Goal: Task Accomplishment & Management: Manage account settings

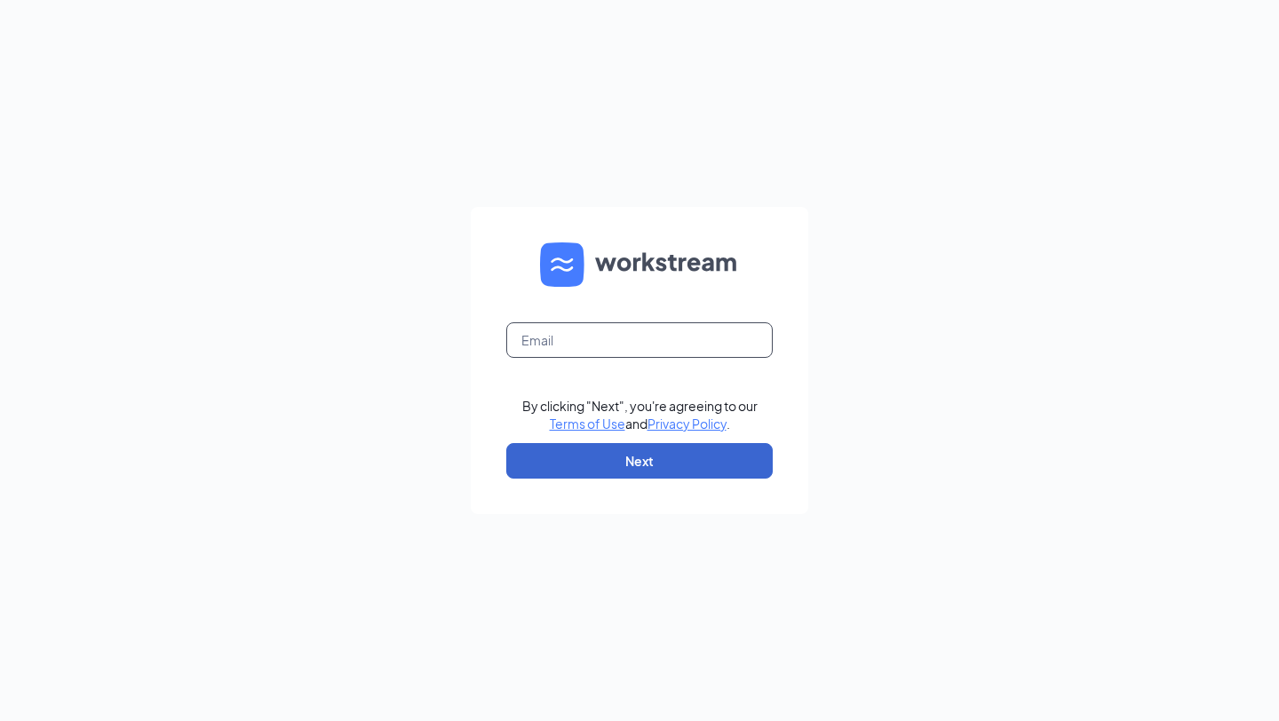
type input "viyana@playabowlsrun.com"
click at [713, 453] on button "Next" at bounding box center [639, 461] width 267 height 36
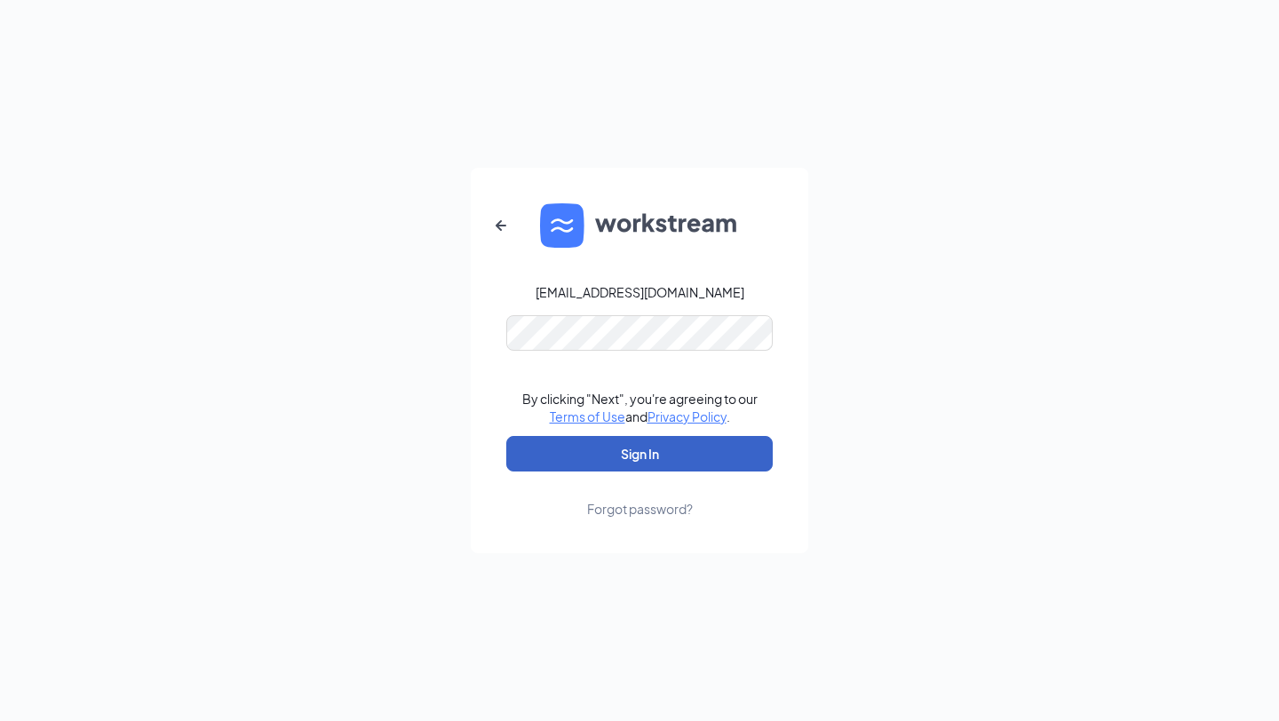
click at [664, 439] on button "Sign In" at bounding box center [639, 454] width 267 height 36
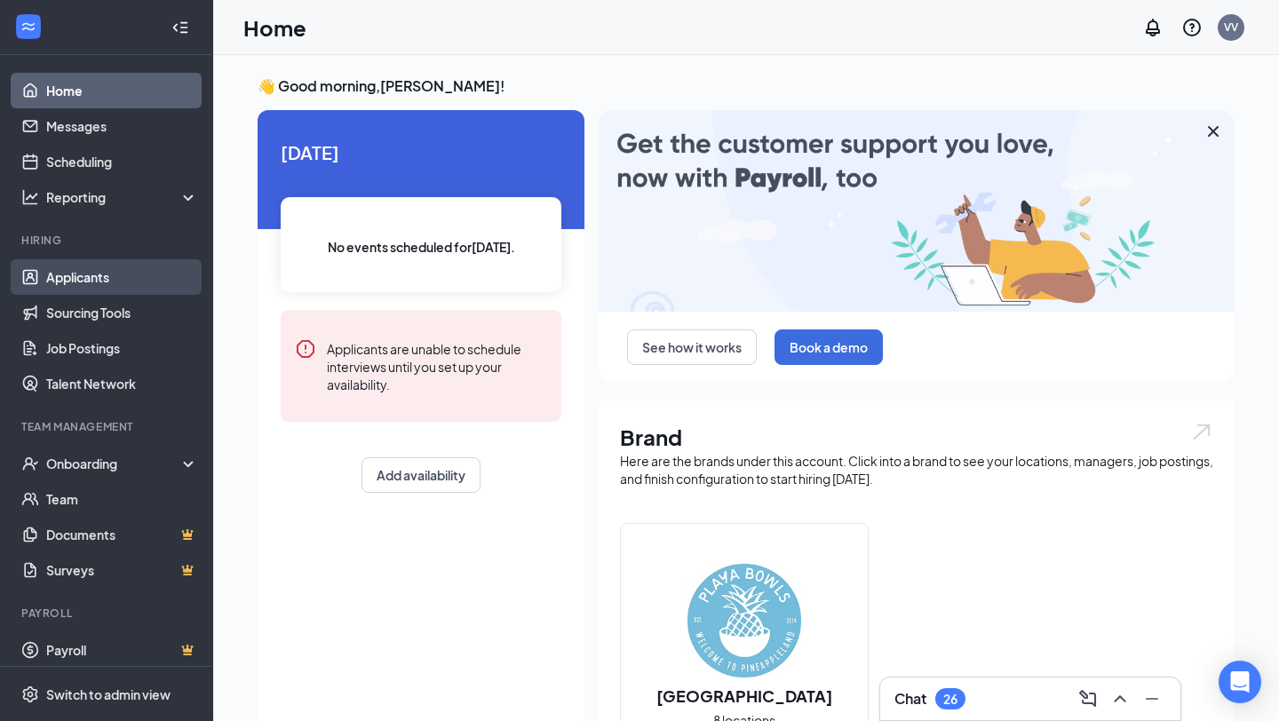
click at [52, 270] on link "Applicants" at bounding box center [122, 277] width 152 height 36
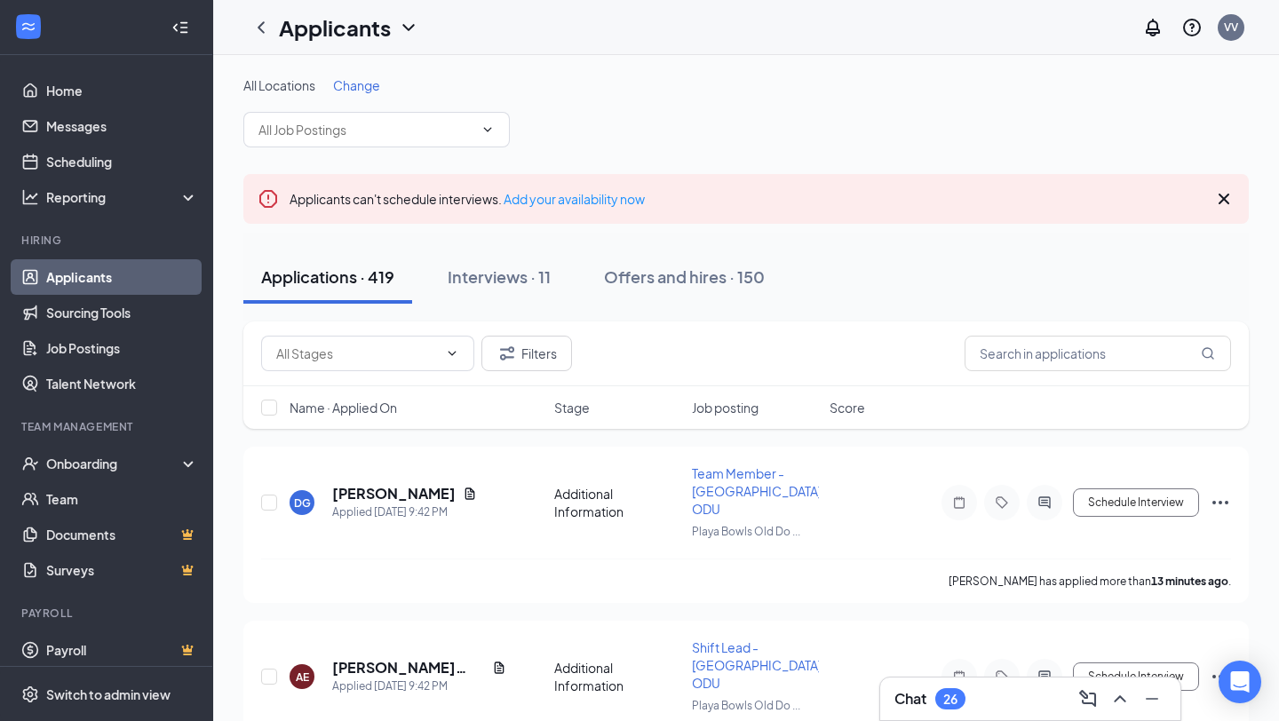
click at [359, 89] on span "Change" at bounding box center [356, 85] width 47 height 16
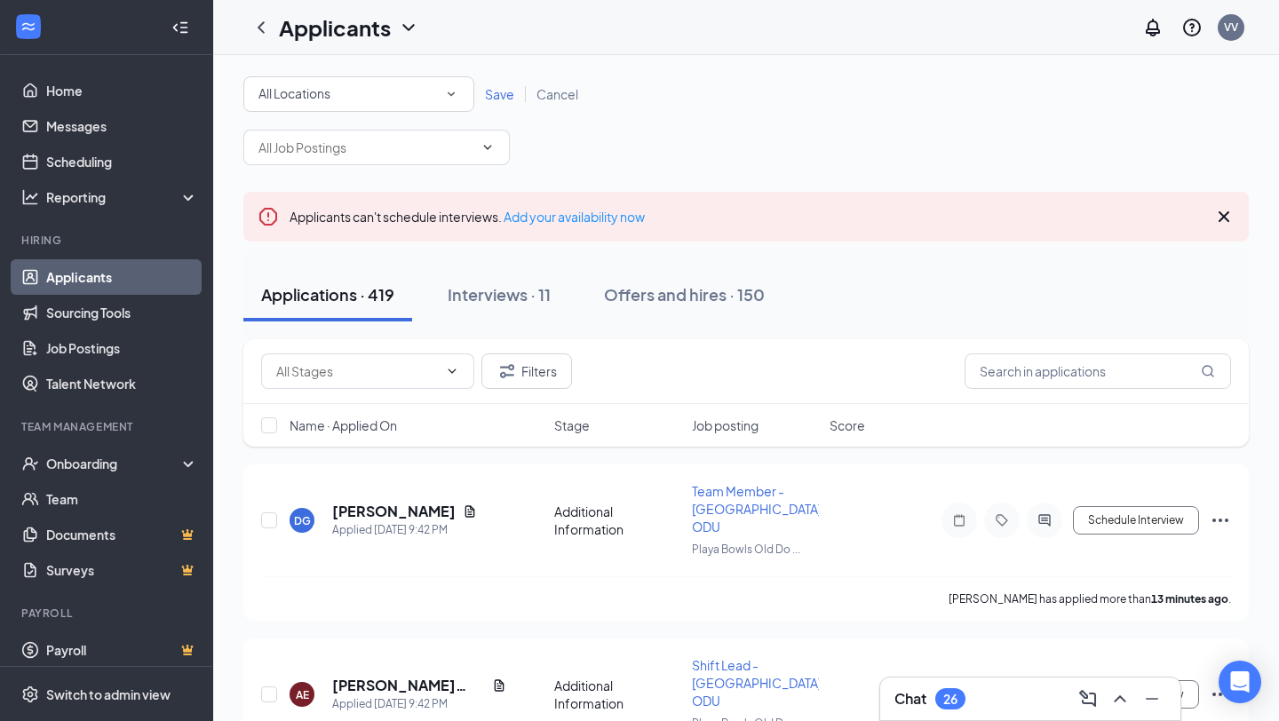
click at [401, 100] on div "All Locations" at bounding box center [359, 94] width 201 height 21
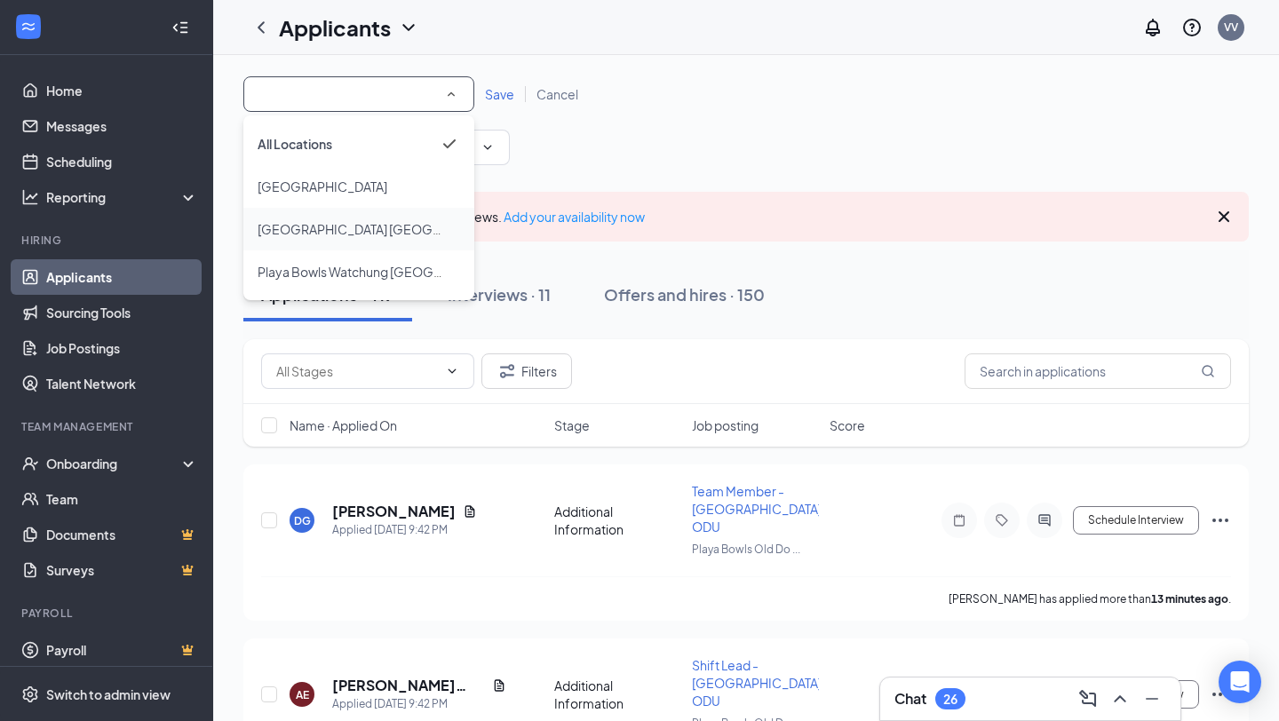
click at [402, 231] on span "[GEOGRAPHIC_DATA] [GEOGRAPHIC_DATA]" at bounding box center [388, 229] width 261 height 16
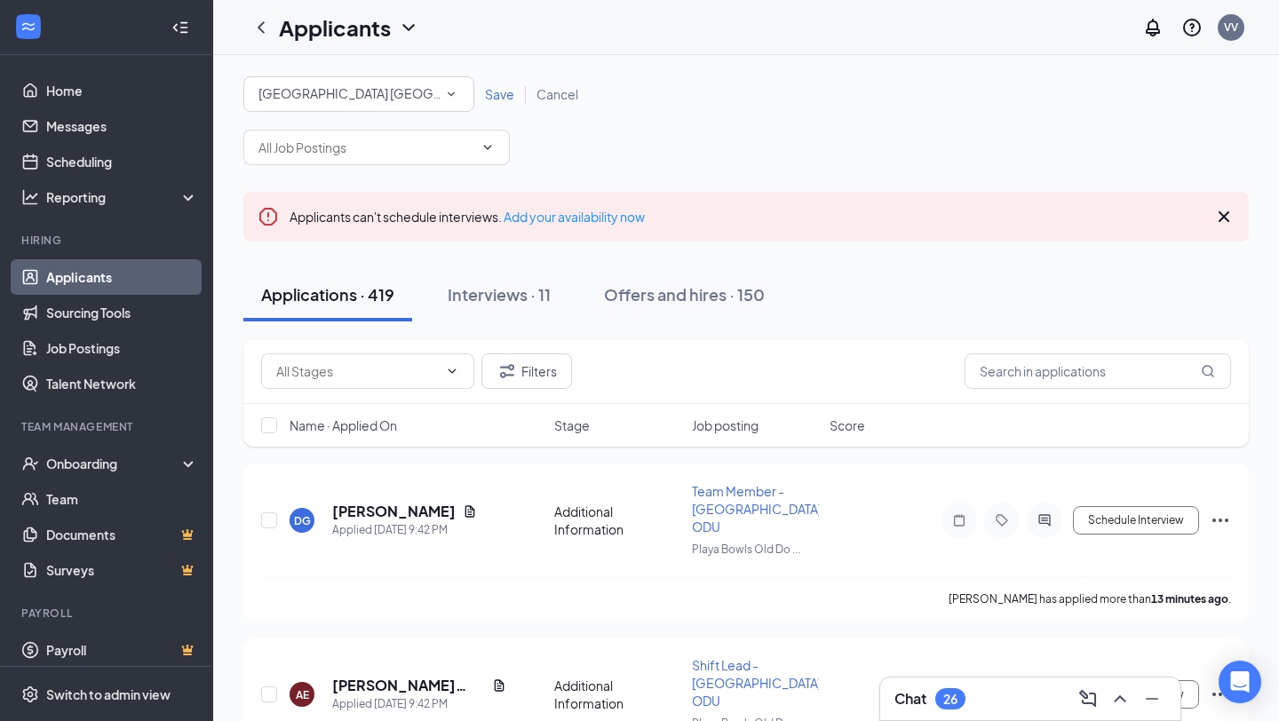
click at [498, 85] on div "Save Cancel" at bounding box center [531, 94] width 115 height 18
click at [499, 94] on span "Save" at bounding box center [499, 94] width 29 height 16
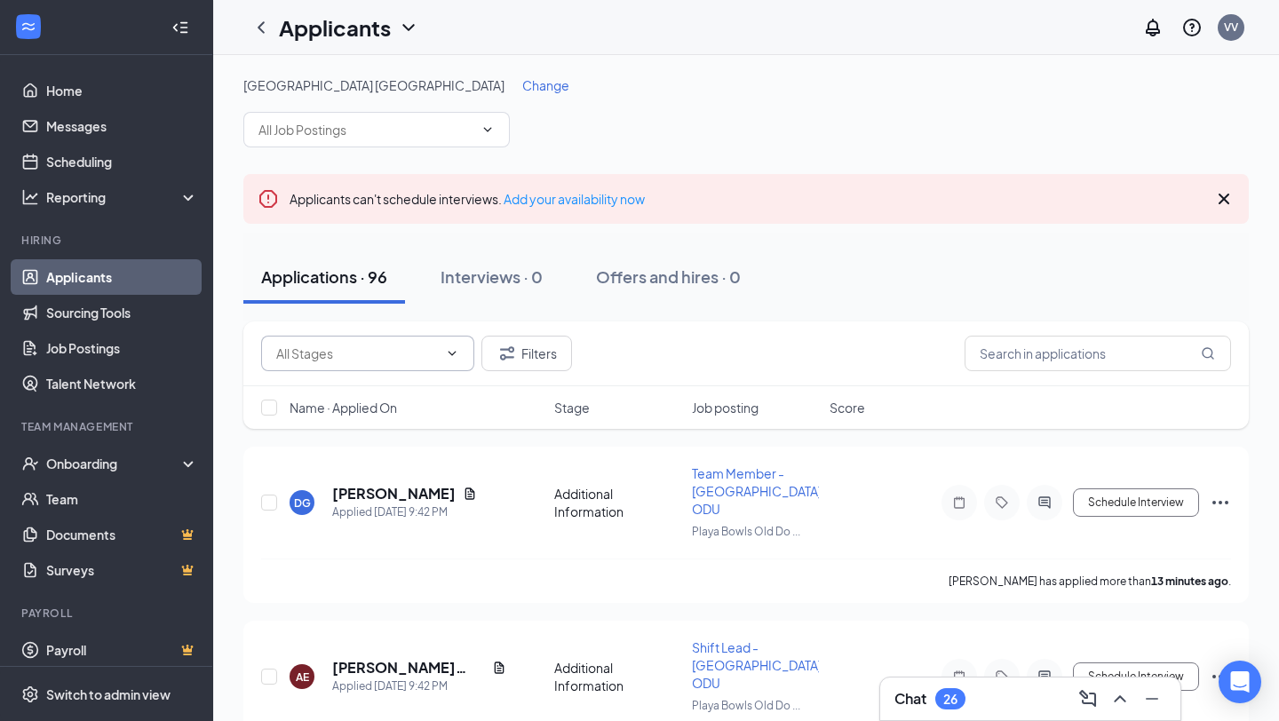
click at [405, 347] on input "text" at bounding box center [357, 354] width 162 height 20
click at [420, 436] on div "Application Complete (85)" at bounding box center [350, 436] width 151 height 20
type input "Application Complete (85)"
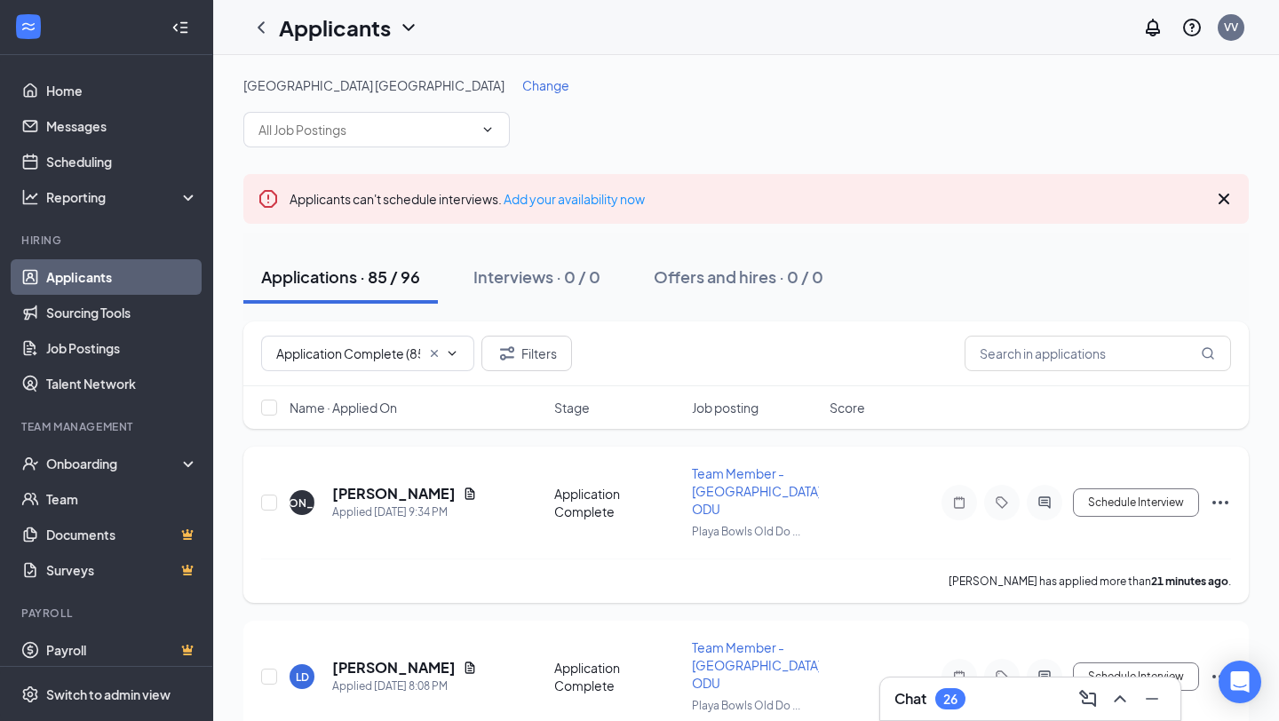
click at [1045, 497] on icon "ActiveChat" at bounding box center [1045, 503] width 12 height 12
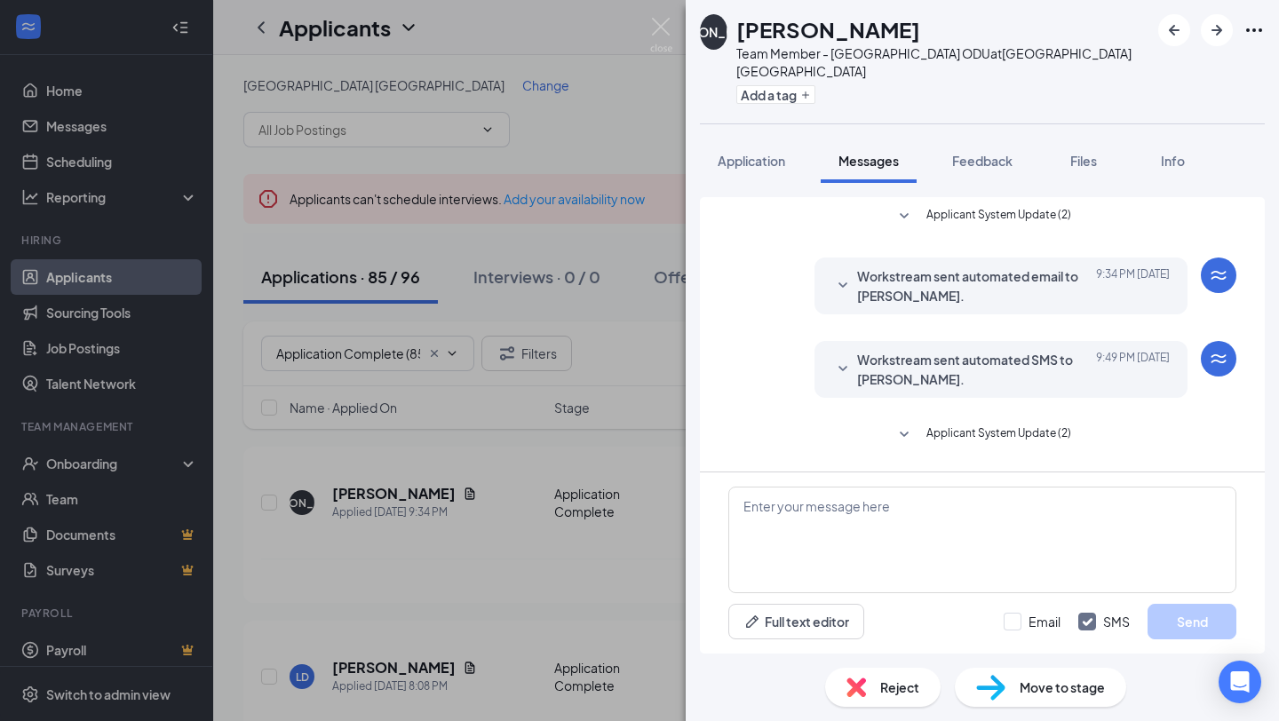
click at [849, 369] on icon "SmallChevronDown" at bounding box center [842, 369] width 21 height 21
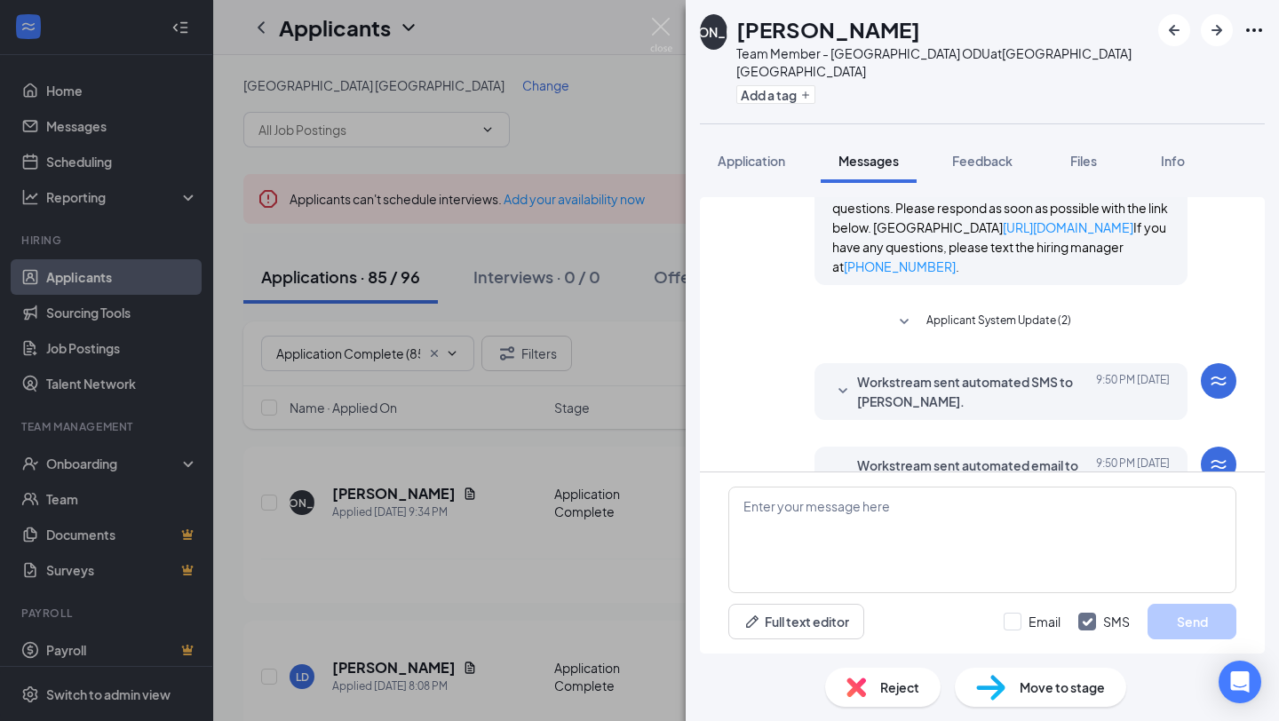
scroll to position [291, 0]
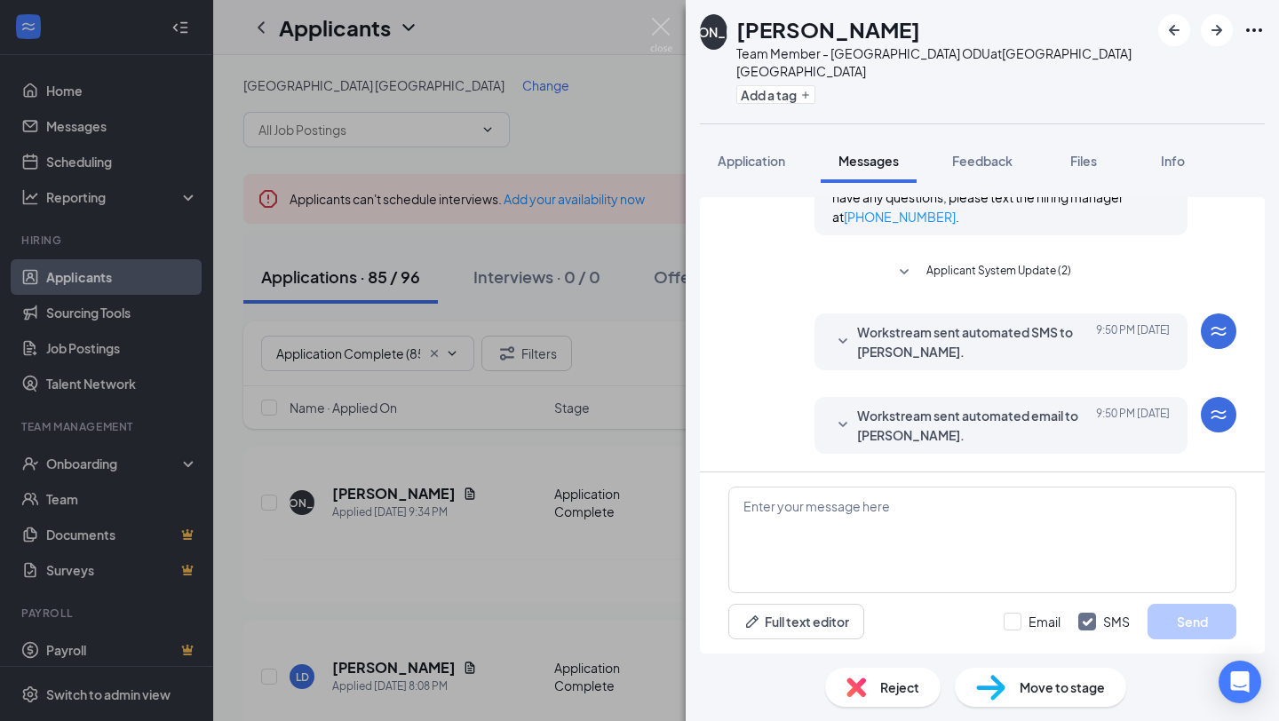
click at [838, 420] on icon "SmallChevronDown" at bounding box center [842, 425] width 21 height 21
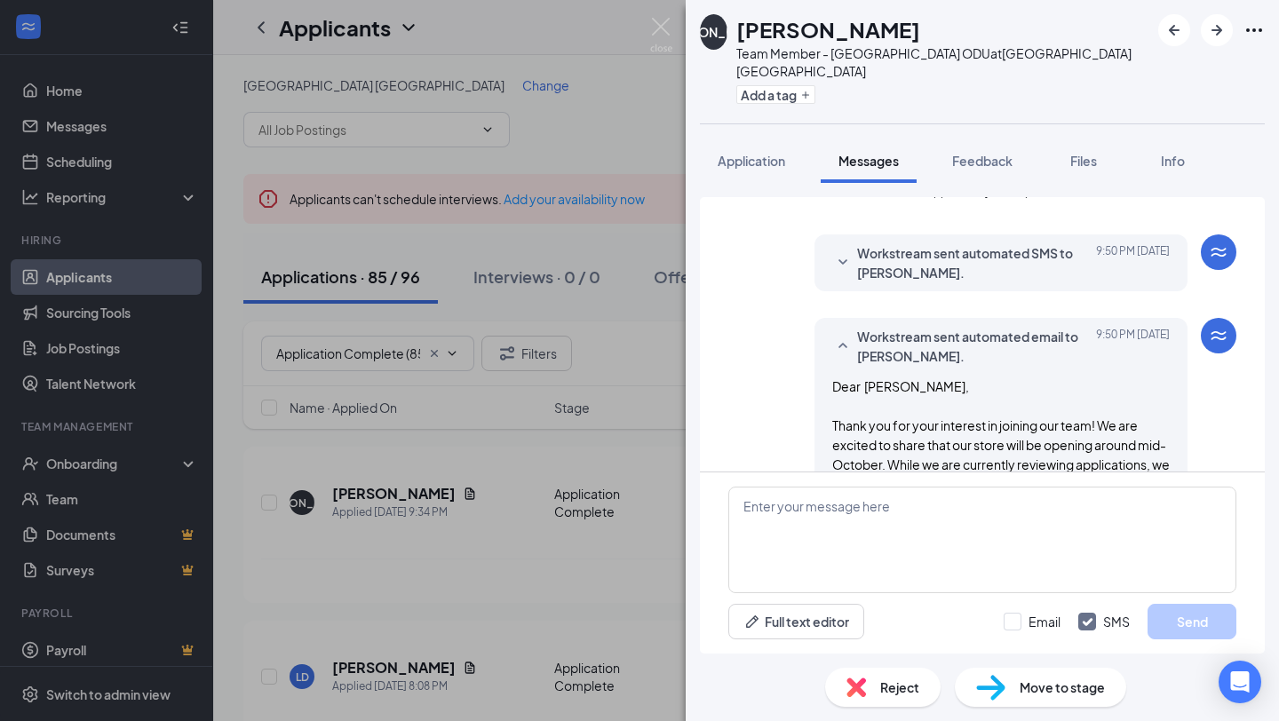
scroll to position [348, 0]
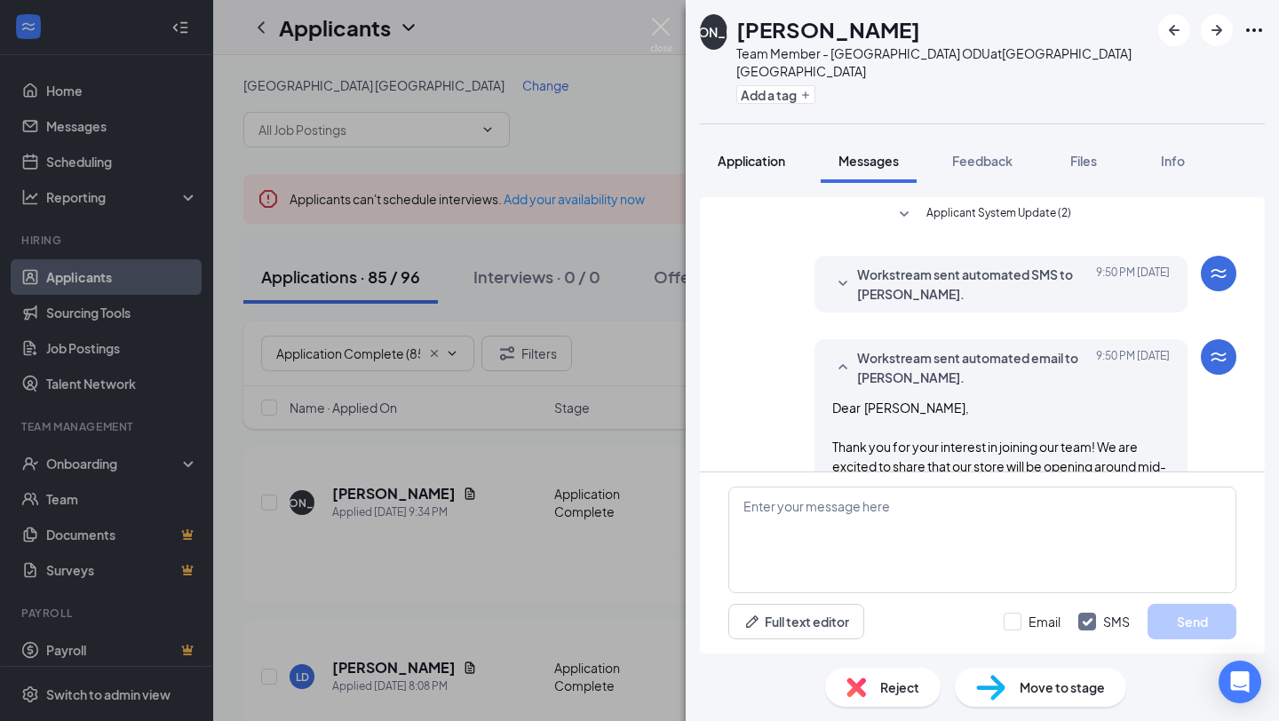
click at [760, 161] on span "Application" at bounding box center [752, 161] width 68 height 16
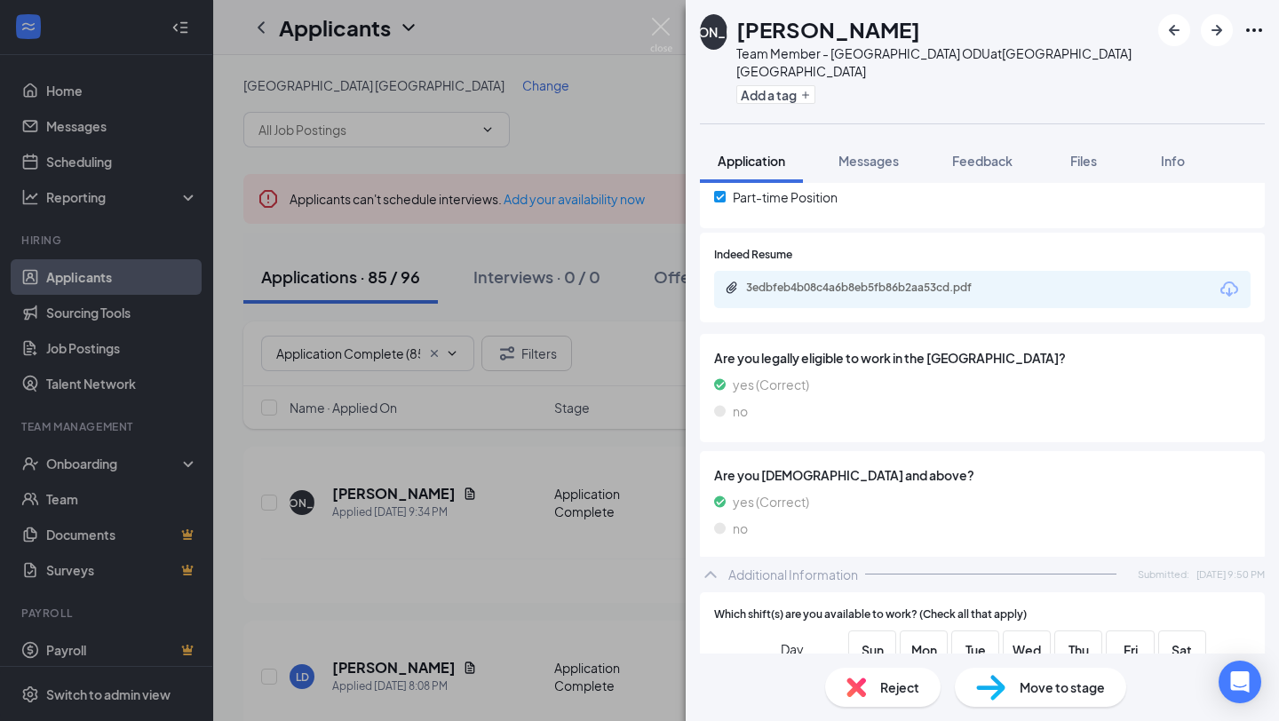
scroll to position [441, 0]
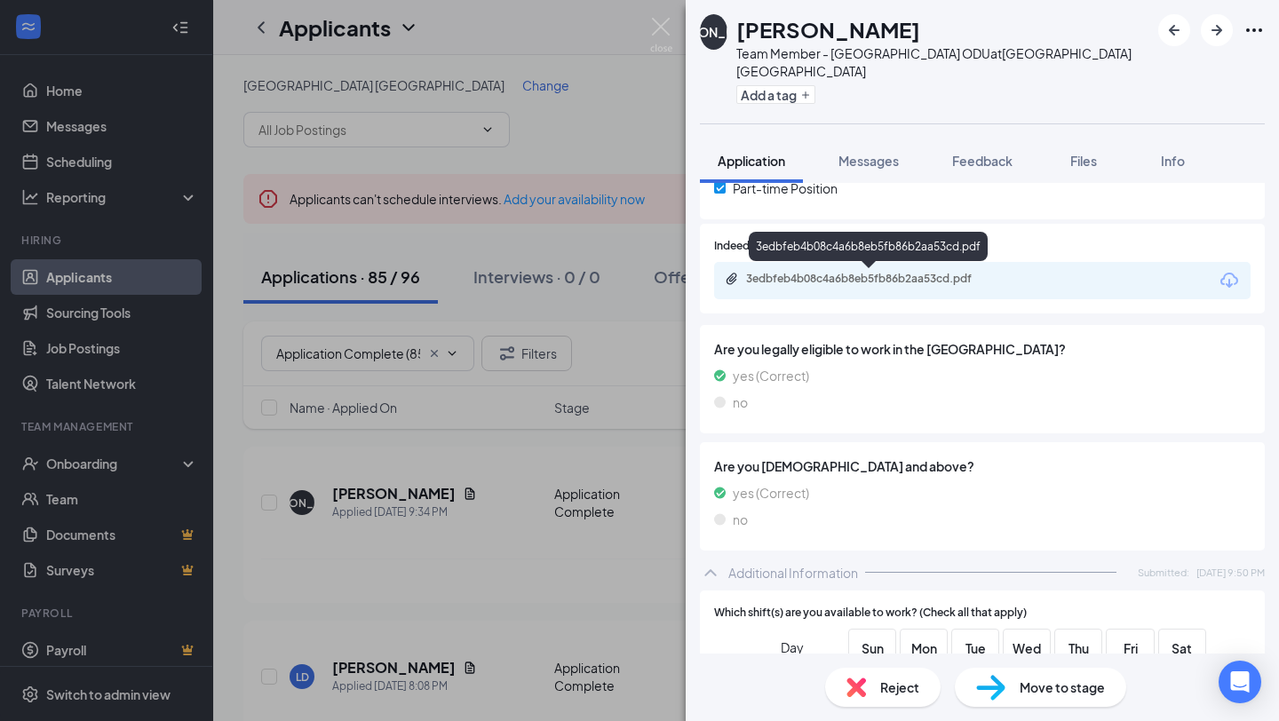
click at [916, 286] on div "3edbfeb4b08c4a6b8eb5fb86b2aa53cd.pdf" at bounding box center [869, 280] width 288 height 17
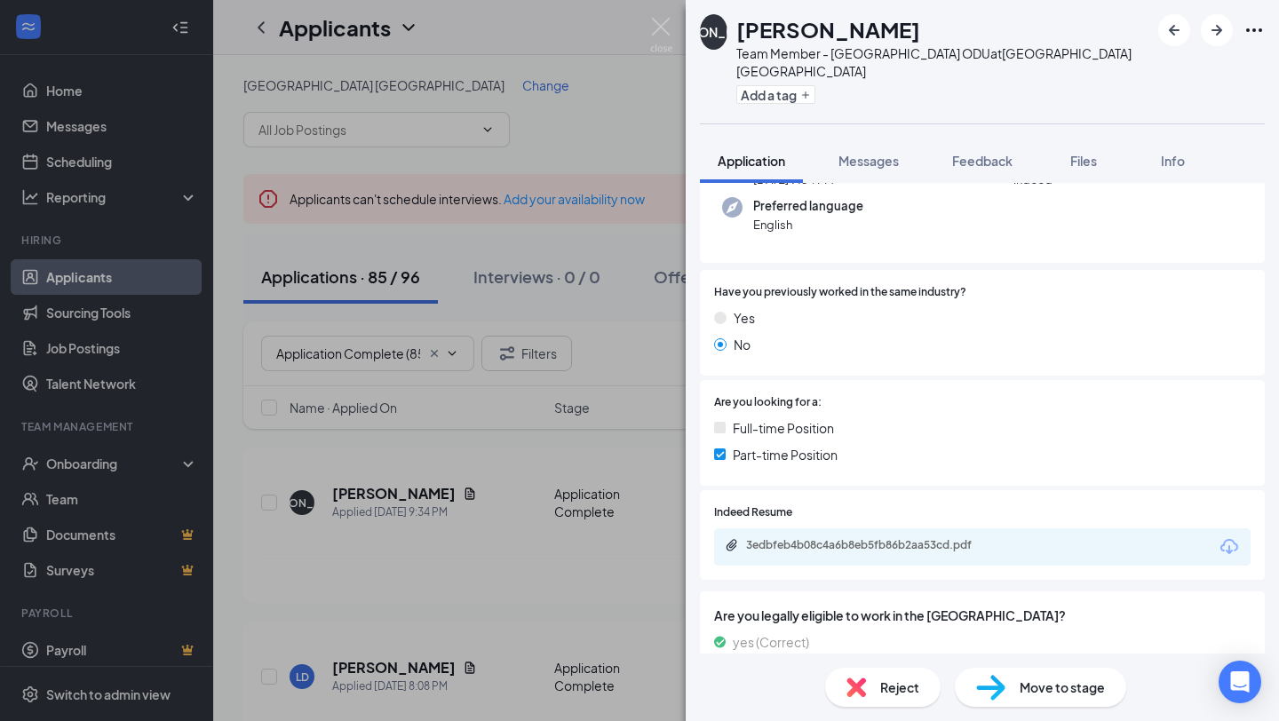
scroll to position [204, 0]
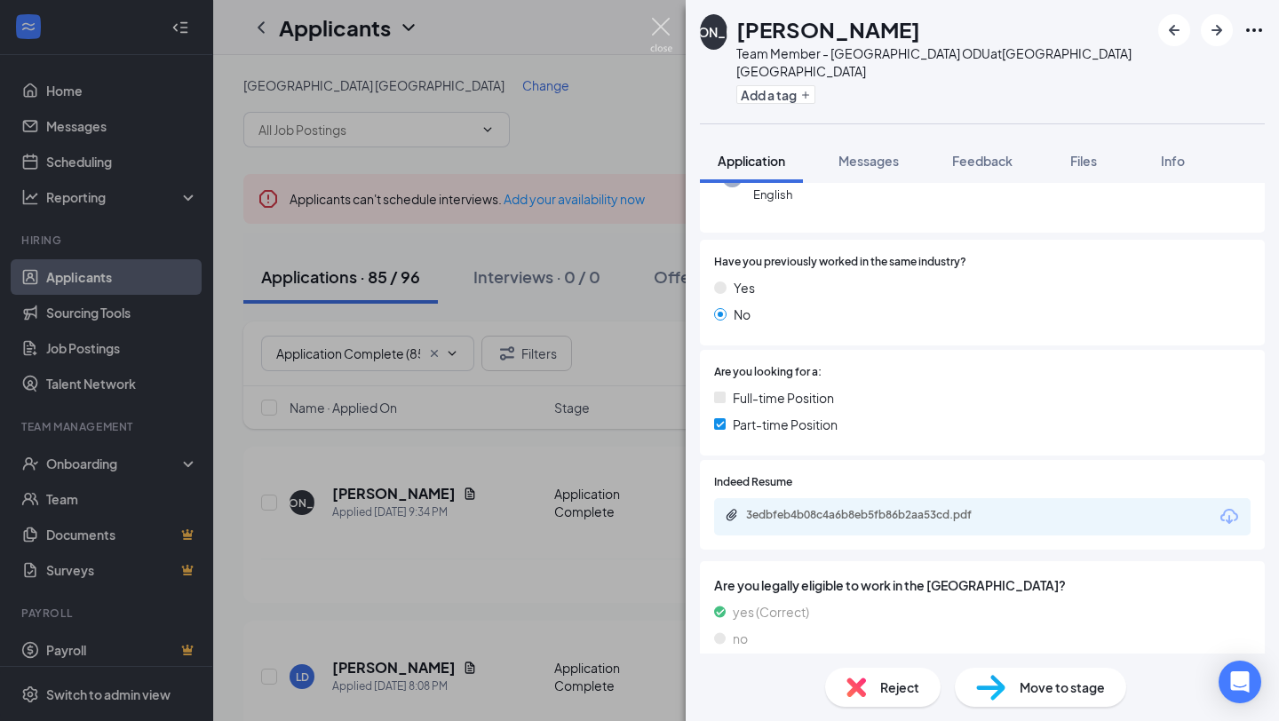
click at [666, 43] on img at bounding box center [661, 35] width 22 height 35
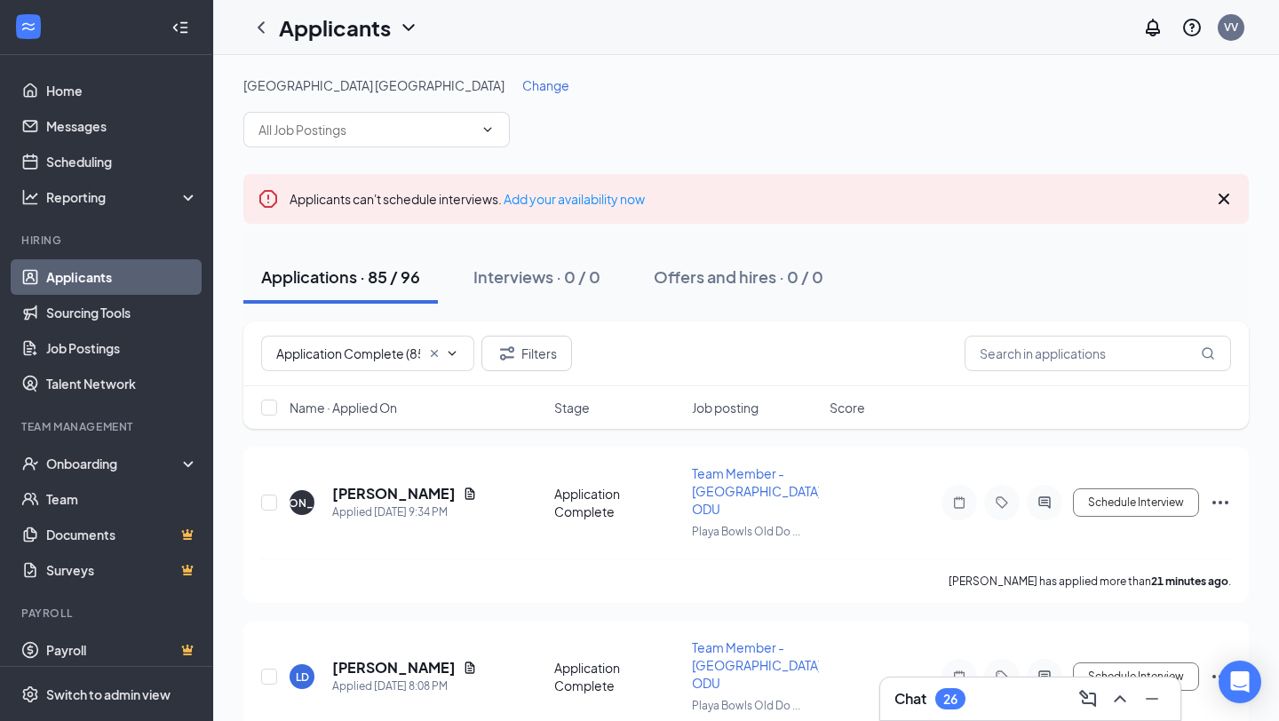
click at [380, 415] on span "Name · Applied On" at bounding box center [344, 408] width 108 height 18
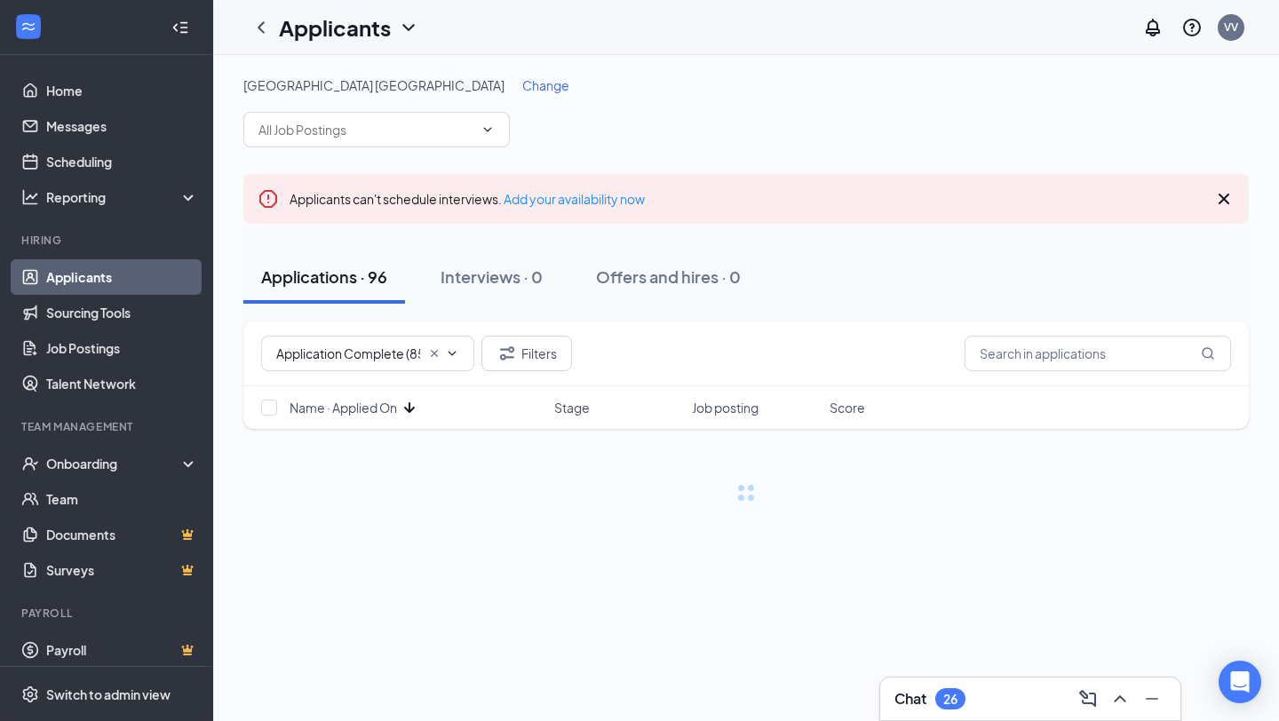
click at [380, 415] on span "Name · Applied On" at bounding box center [344, 408] width 108 height 18
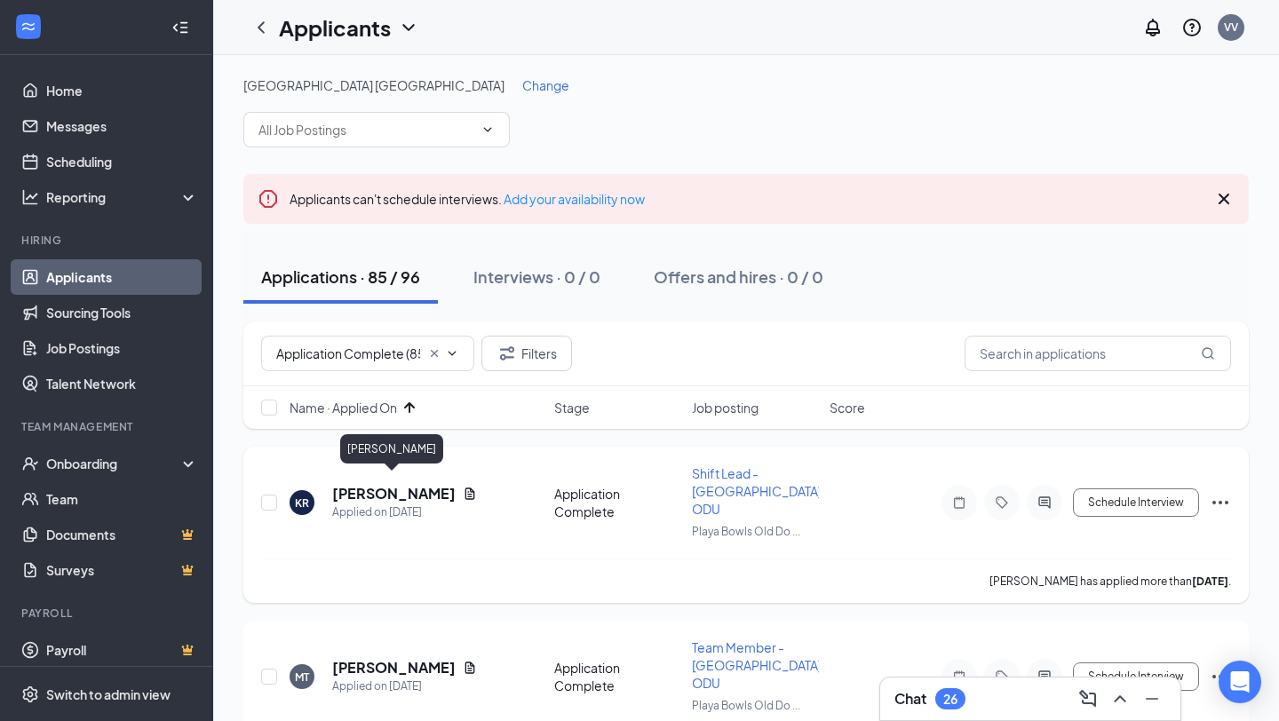
click at [413, 487] on h5 "[PERSON_NAME]" at bounding box center [393, 494] width 123 height 20
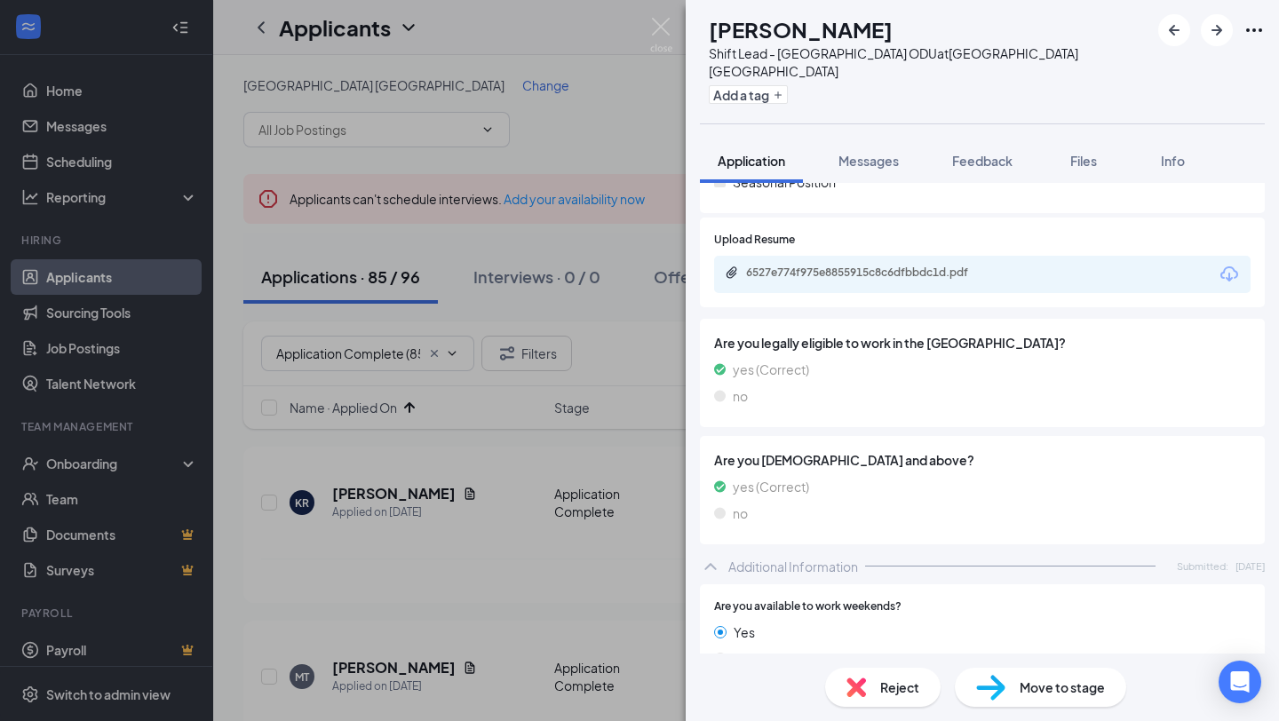
scroll to position [456, 0]
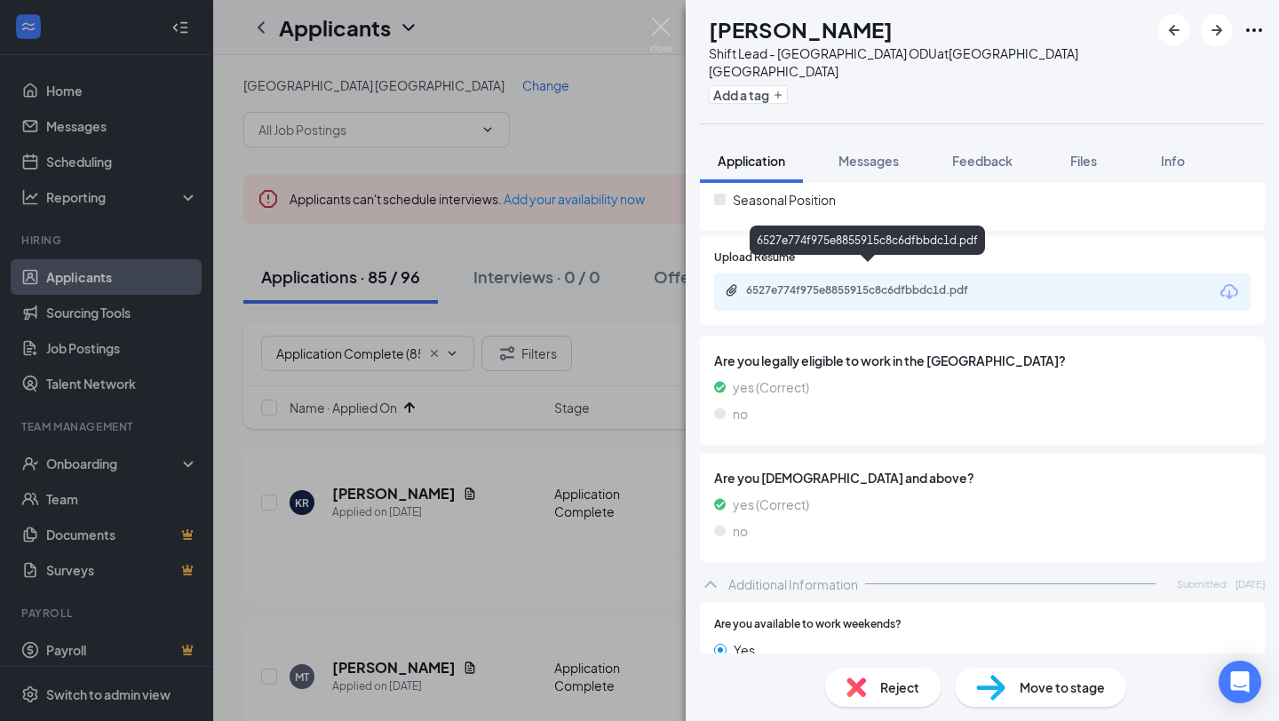
click at [900, 283] on div "6527e774f975e8855915c8c6dfbbdc1d.pdf" at bounding box center [870, 290] width 249 height 14
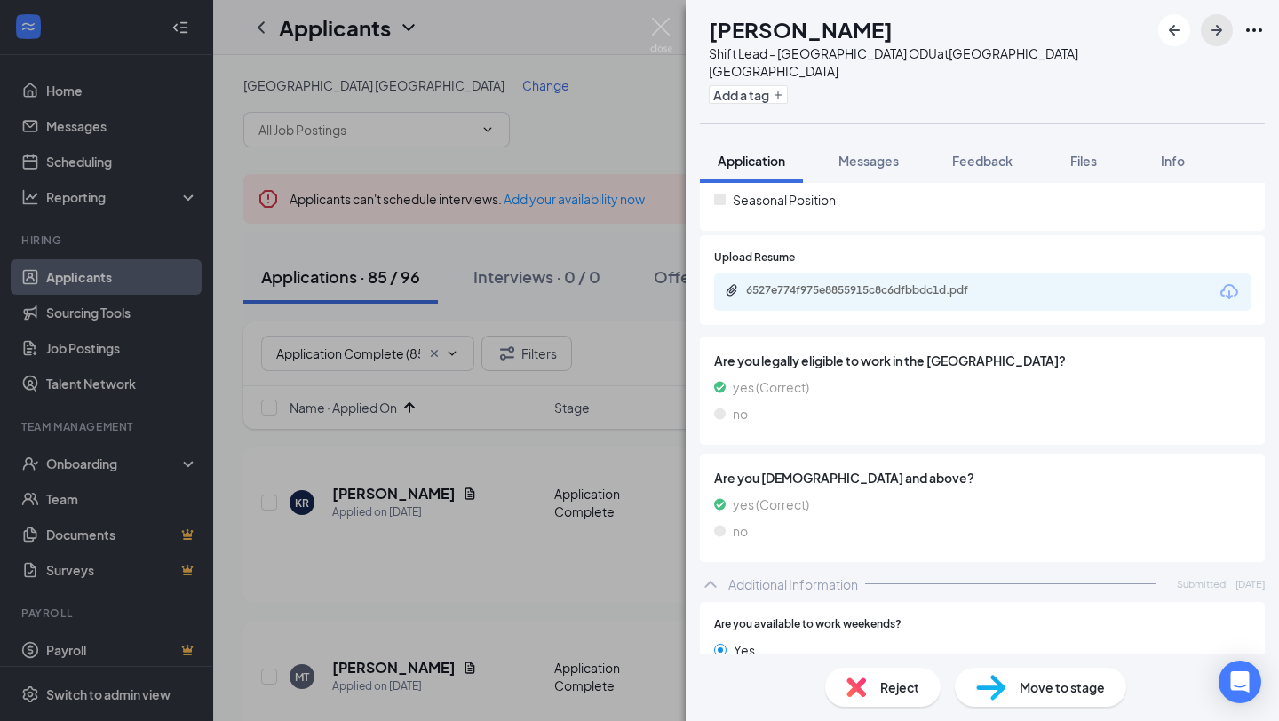
click at [1218, 30] on icon "ArrowRight" at bounding box center [1217, 30] width 11 height 11
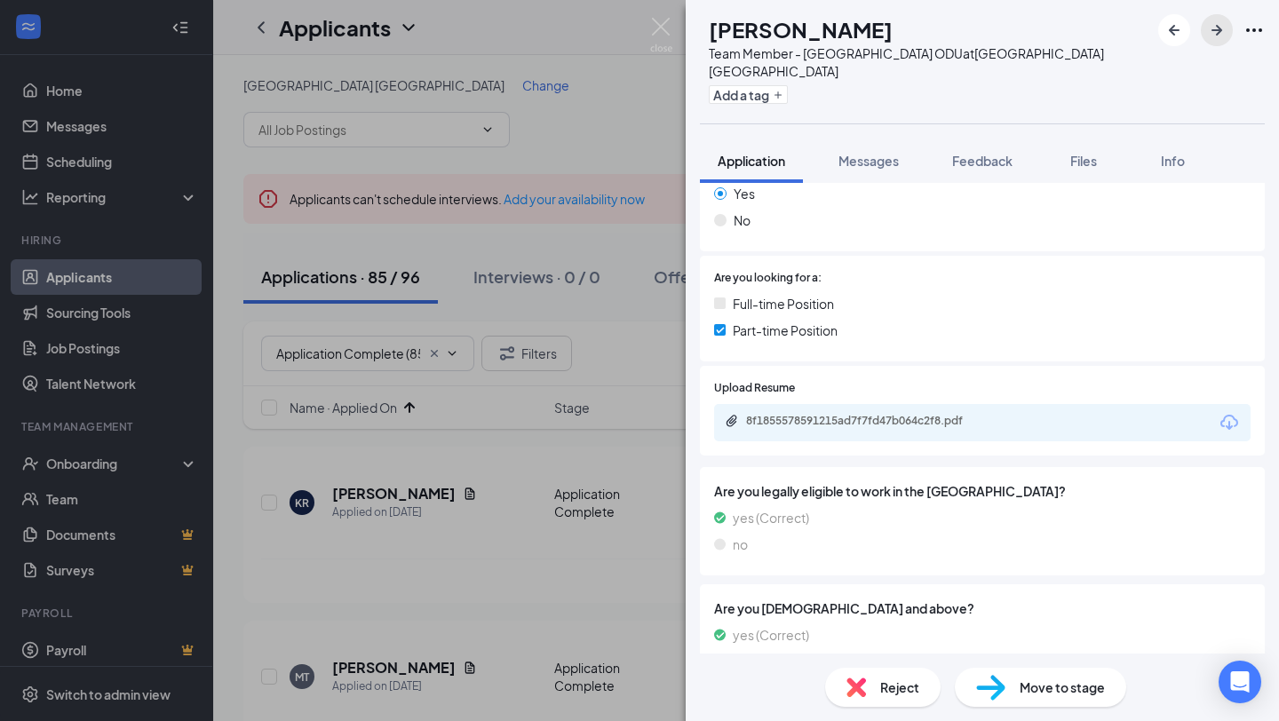
scroll to position [285, 0]
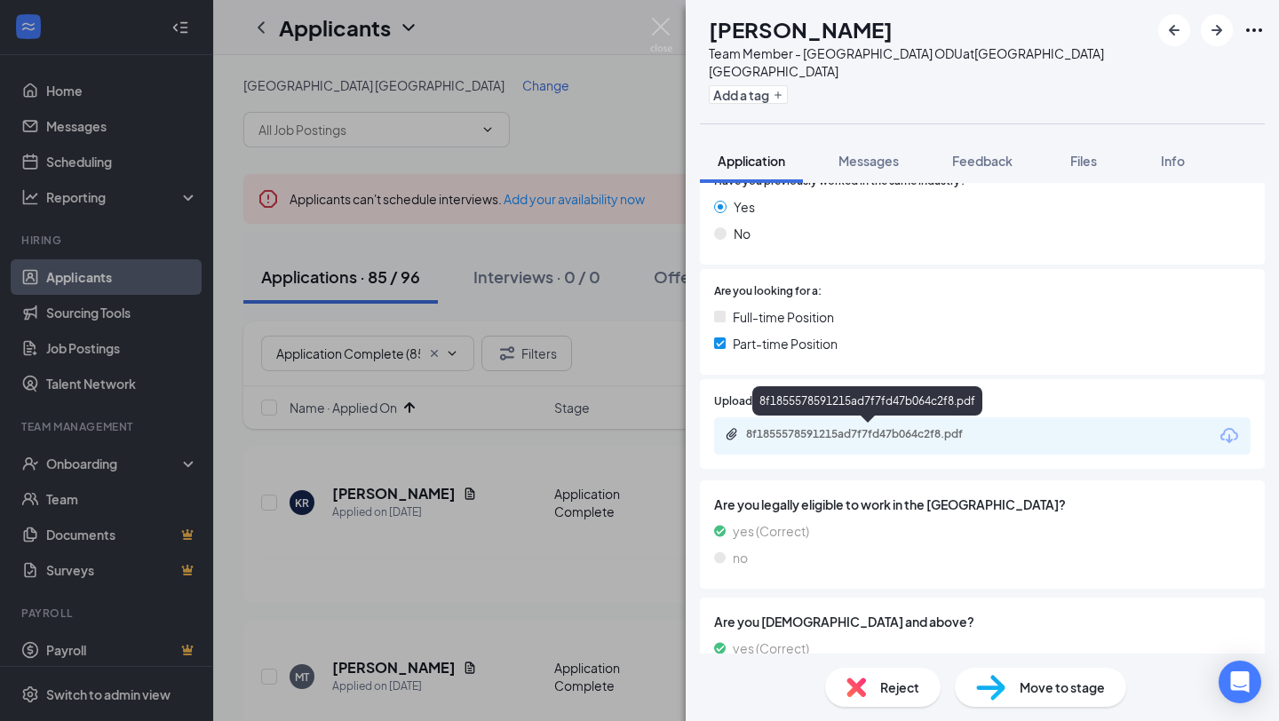
click at [939, 435] on div "8f1855578591215ad7f7fd47b064c2f8.pdf" at bounding box center [870, 434] width 249 height 14
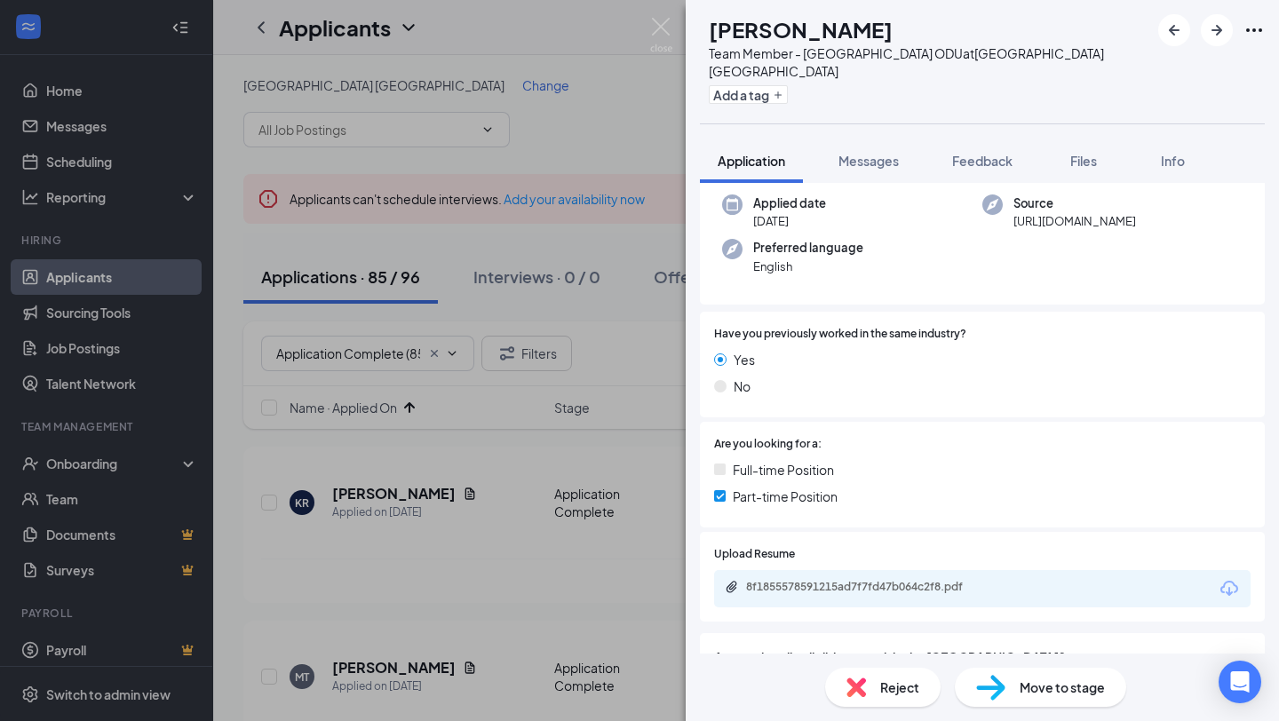
scroll to position [0, 0]
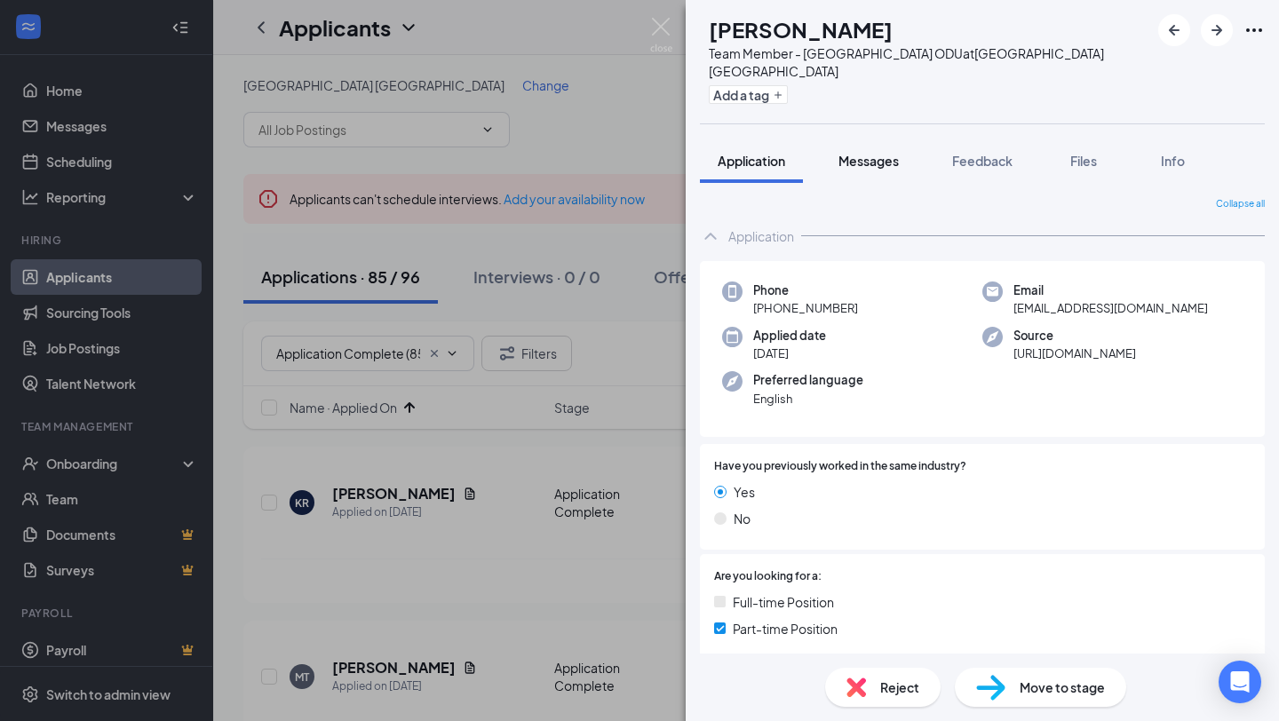
click at [858, 155] on span "Messages" at bounding box center [869, 161] width 60 height 16
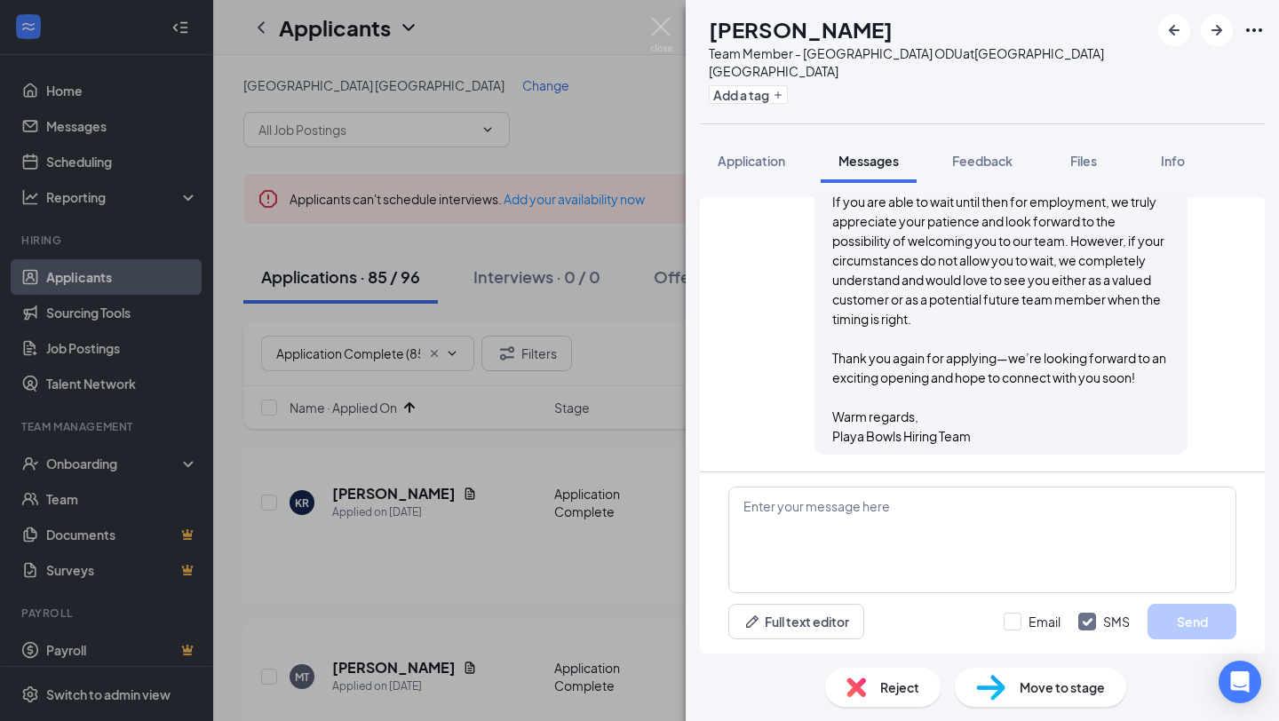
scroll to position [1088, 0]
click at [795, 165] on button "Application" at bounding box center [751, 161] width 103 height 44
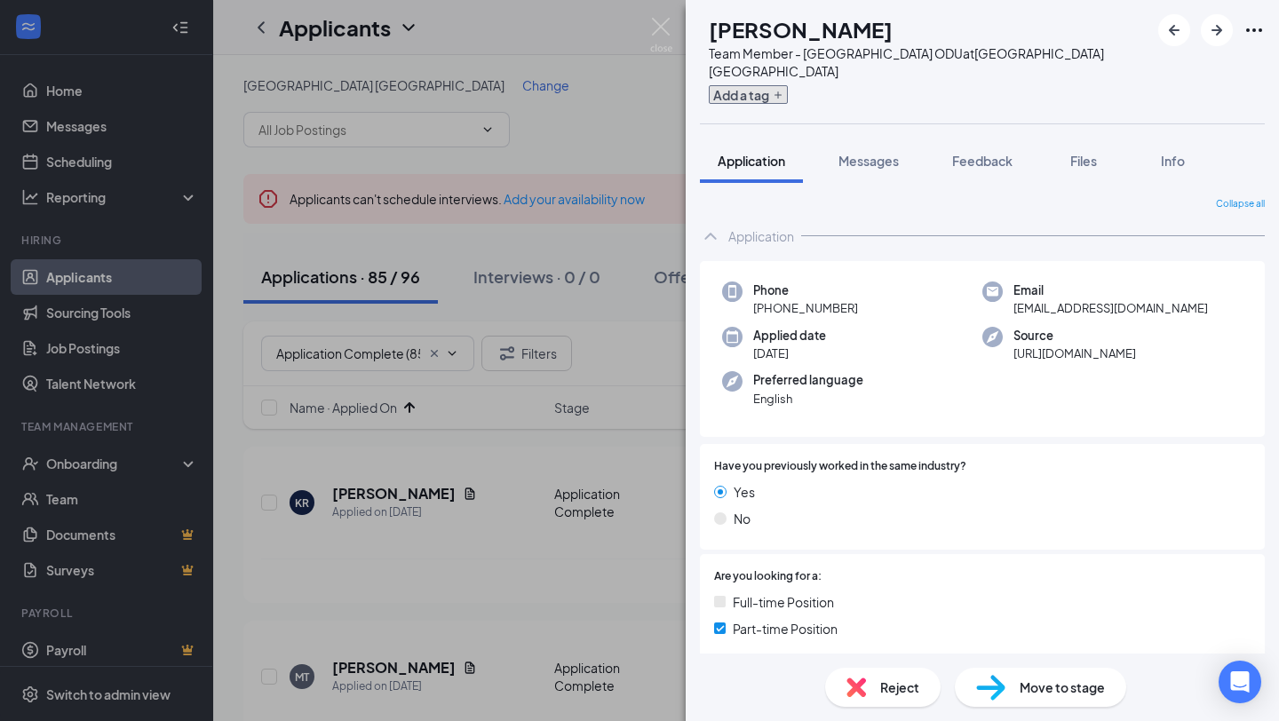
click at [788, 92] on button "Add a tag" at bounding box center [748, 94] width 79 height 19
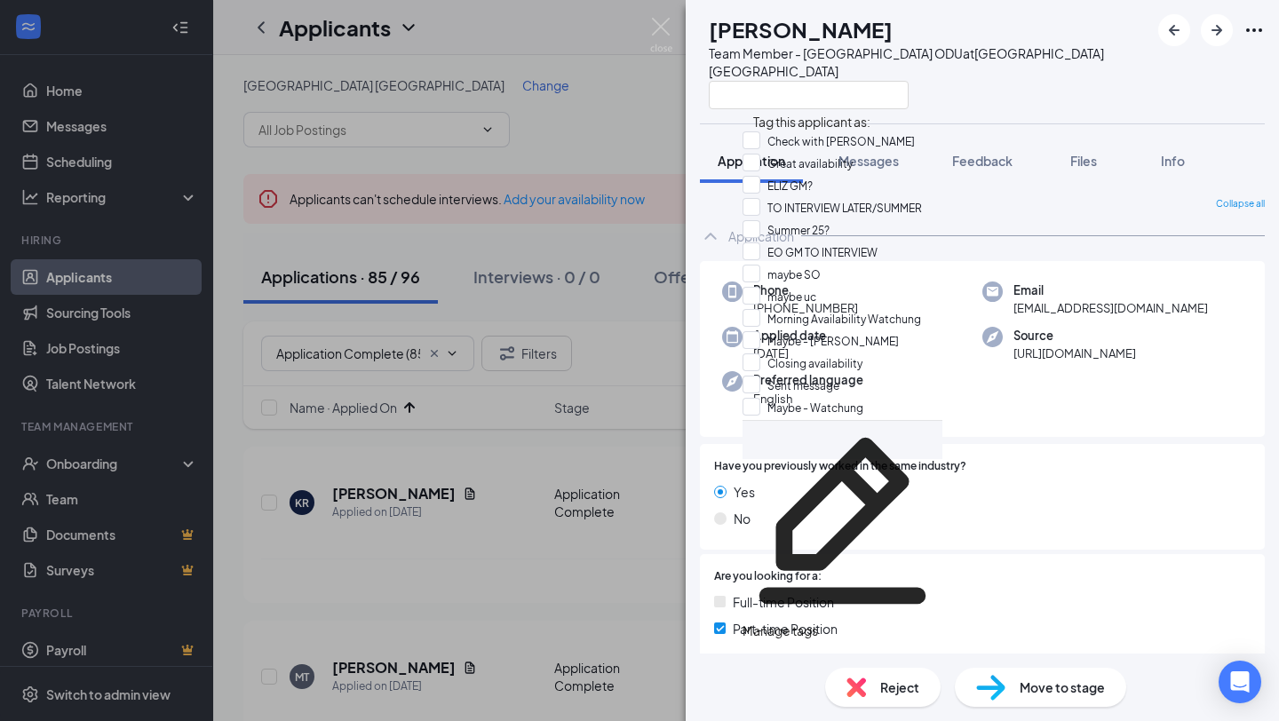
click at [1015, 100] on div at bounding box center [929, 94] width 441 height 29
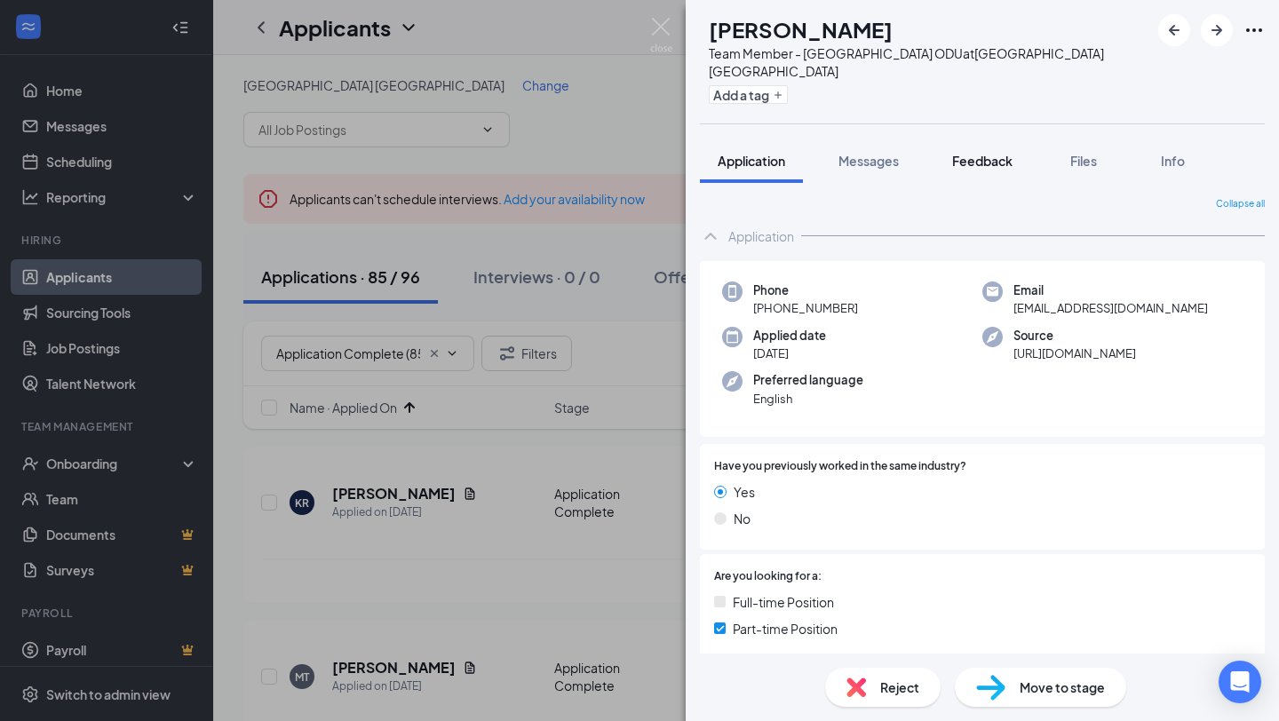
click at [1008, 163] on span "Feedback" at bounding box center [982, 161] width 60 height 16
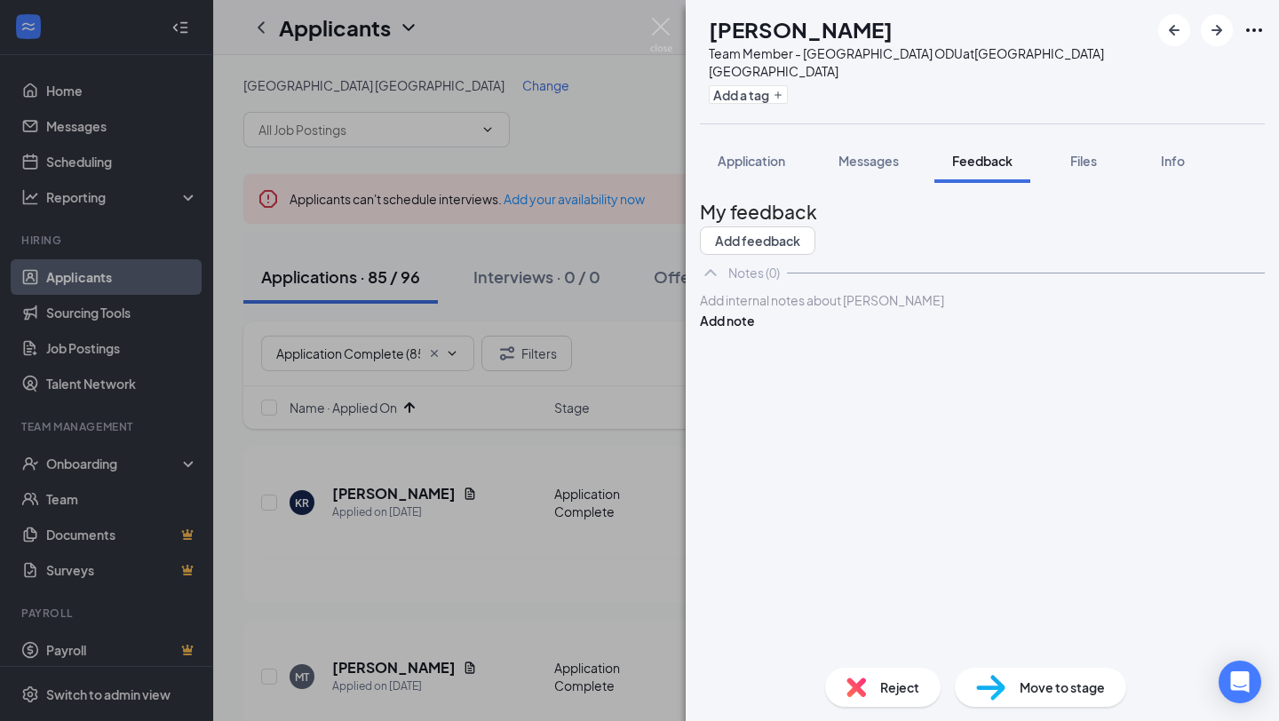
click at [779, 331] on div "Add internal notes about [PERSON_NAME] Add note" at bounding box center [982, 311] width 565 height 40
click at [782, 310] on div at bounding box center [982, 300] width 563 height 19
click at [1020, 329] on div "Could be good applicant for ODU, has weekend availablity. Would like to confirm…" at bounding box center [982, 309] width 563 height 37
click at [981, 327] on span "Could be good applicant for ODU, has weekend availablity. Would like to confirm…" at bounding box center [974, 309] width 546 height 35
click at [936, 327] on span "Could be good applicant for ODU, has weekend availablity. Would like to confirm…" at bounding box center [974, 309] width 546 height 35
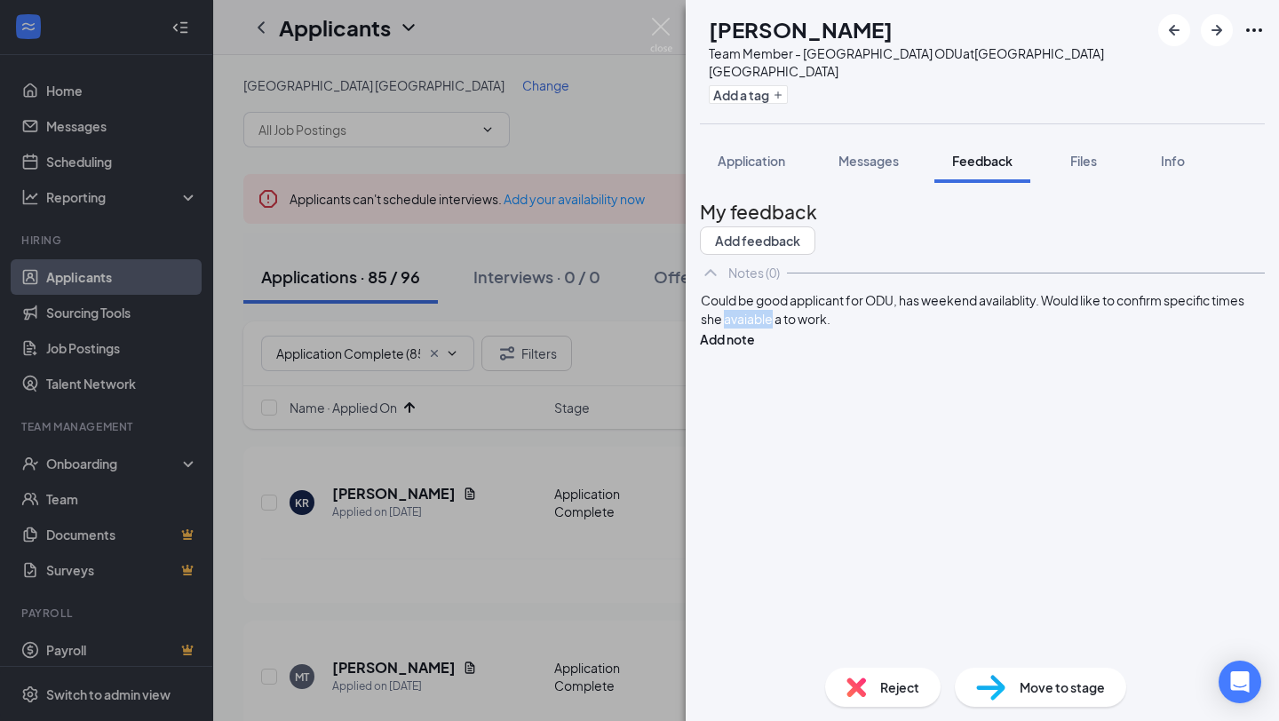
click at [936, 327] on span "Could be good applicant for ODU, has weekend availablity. Would like to confirm…" at bounding box center [974, 309] width 546 height 35
click at [1050, 330] on div "Could be good applicant for ODU, has weekend availablity. Would like to confirm…" at bounding box center [982, 310] width 565 height 39
click at [755, 349] on button "Add note" at bounding box center [727, 340] width 55 height 20
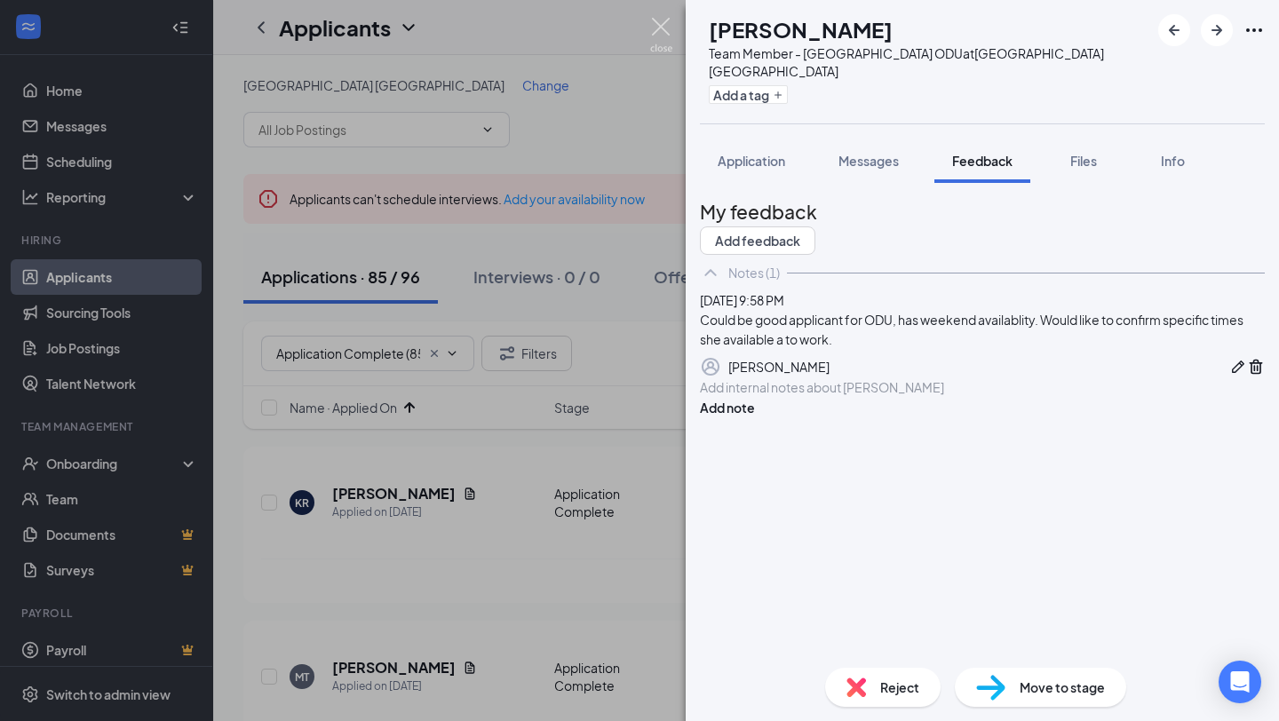
click at [665, 40] on img at bounding box center [661, 35] width 22 height 35
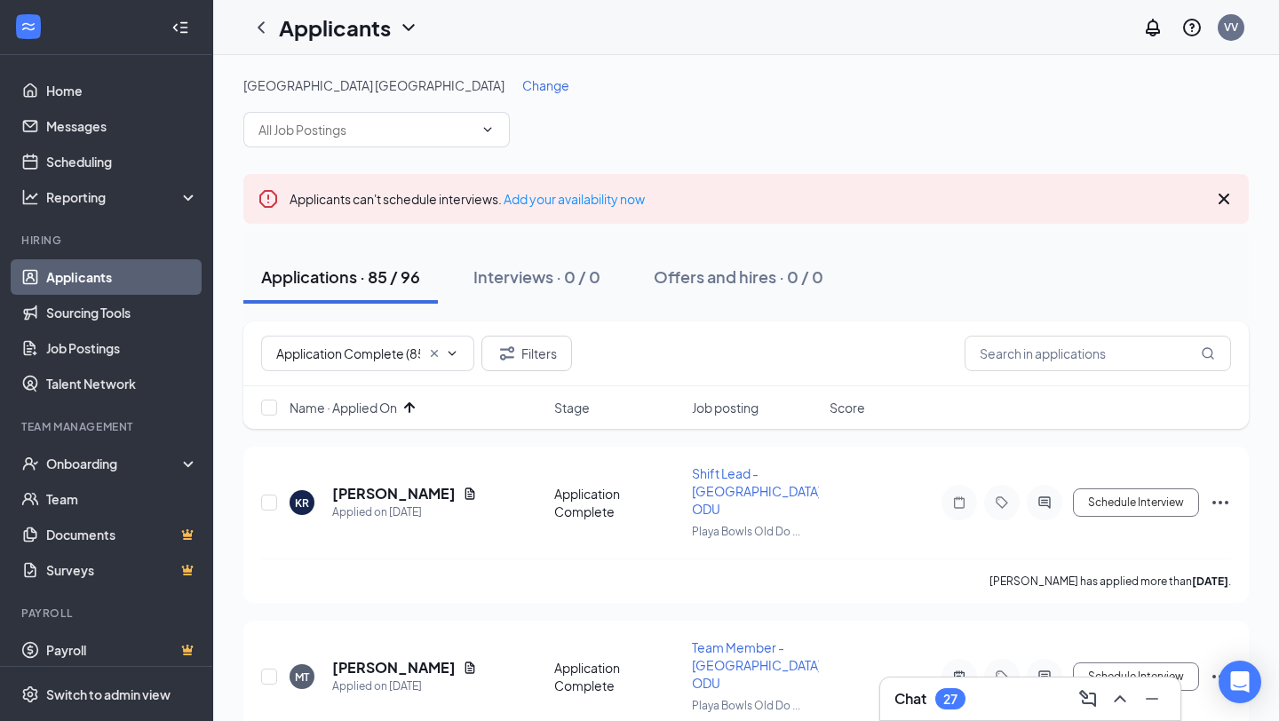
click at [949, 708] on div "27" at bounding box center [951, 699] width 30 height 21
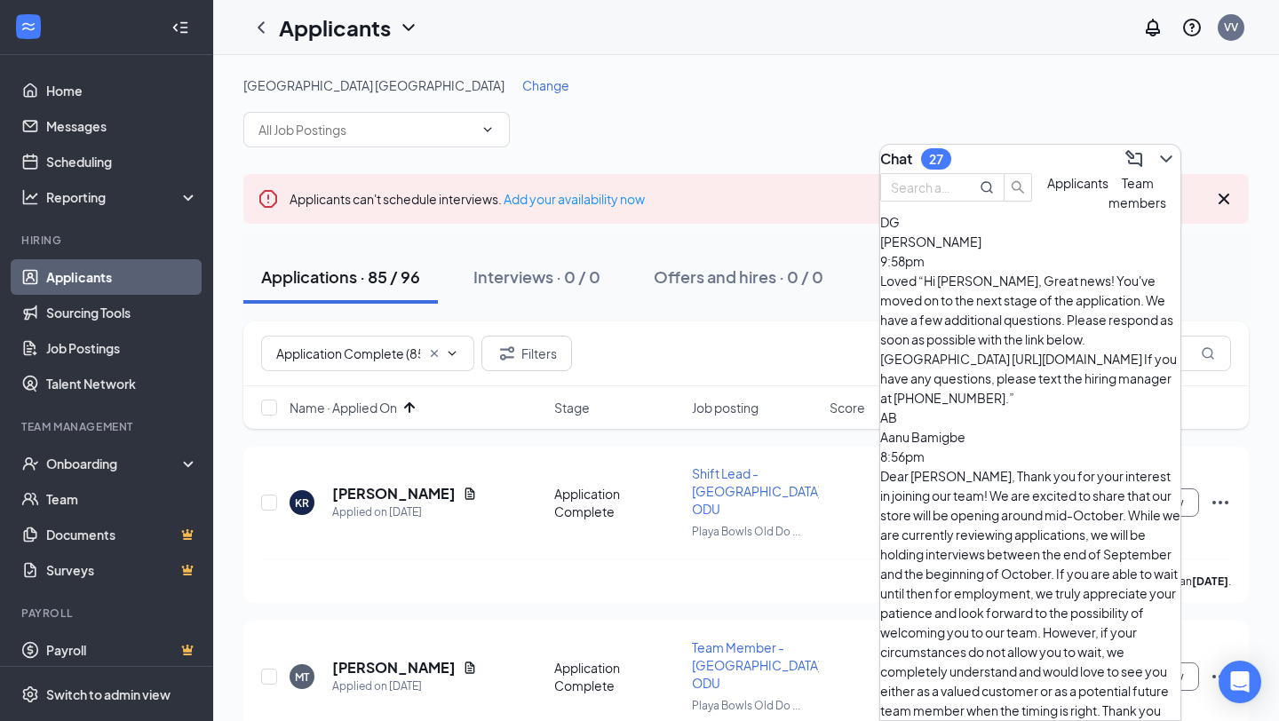
click at [1010, 161] on div "Chat 27" at bounding box center [1030, 159] width 300 height 28
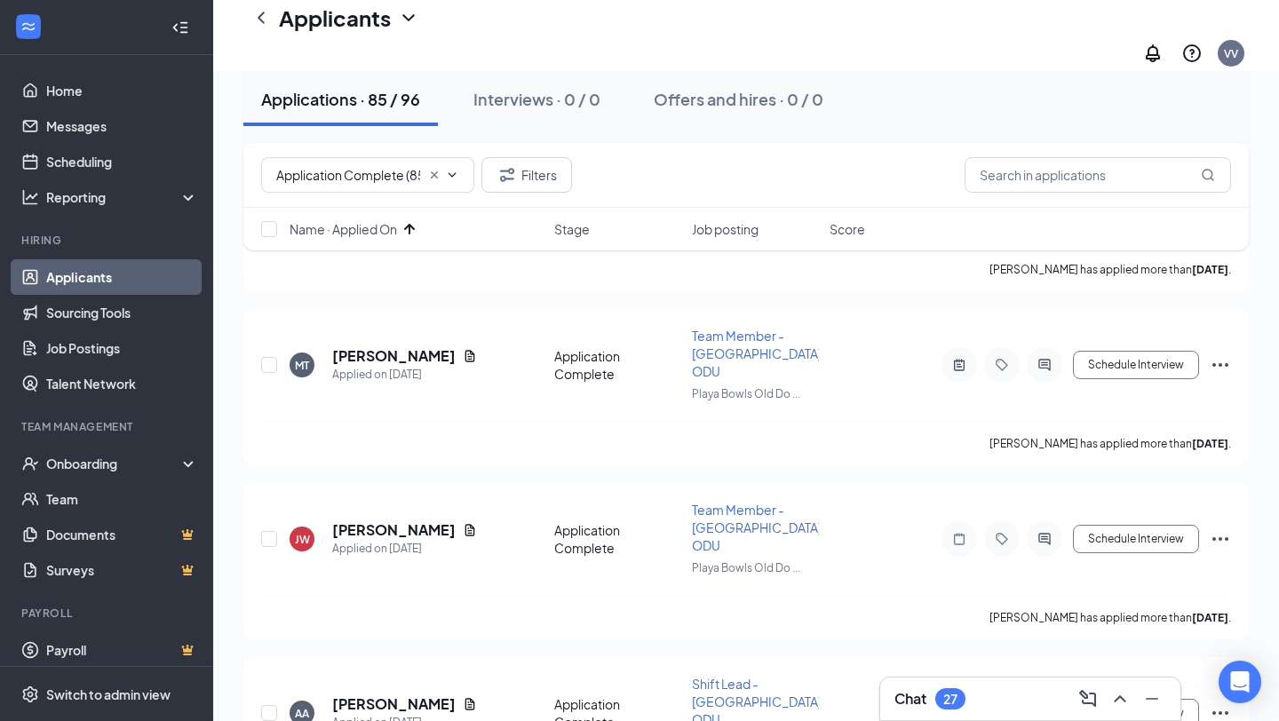
scroll to position [330, 0]
click at [732, 500] on span "Team Member - [GEOGRAPHIC_DATA] ODU" at bounding box center [757, 526] width 130 height 52
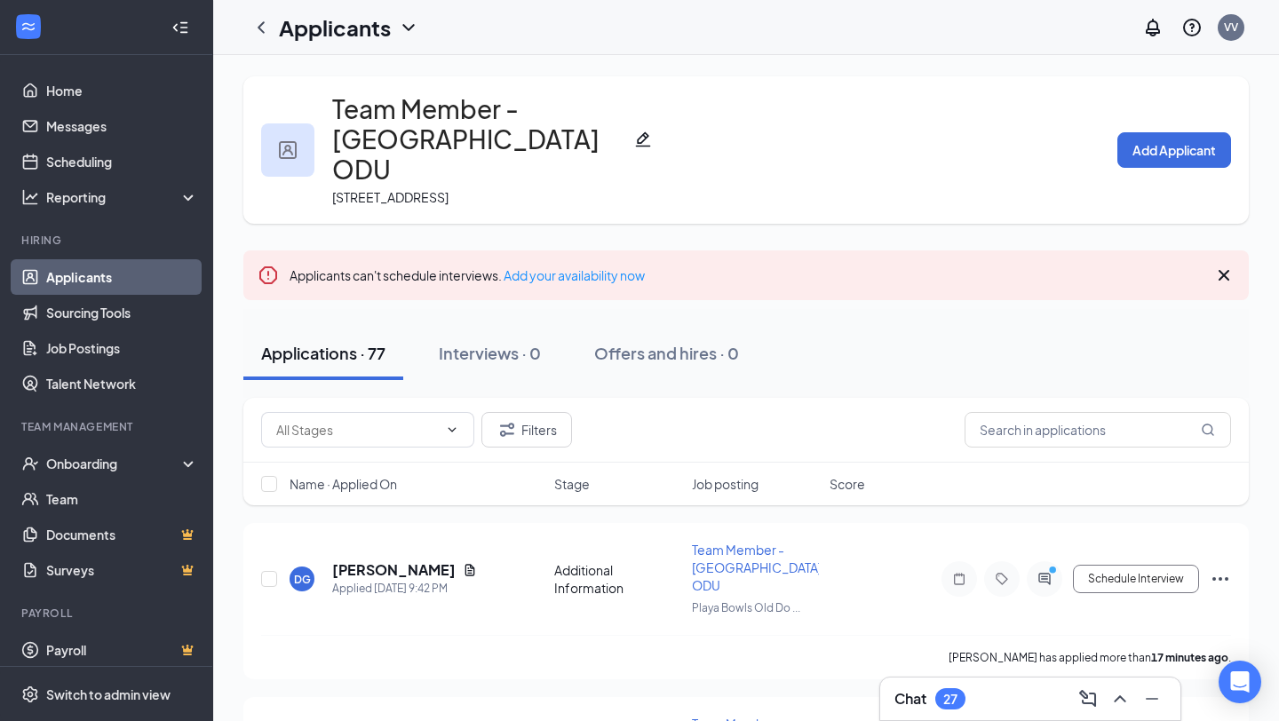
click at [1222, 265] on icon "Cross" at bounding box center [1224, 275] width 21 height 21
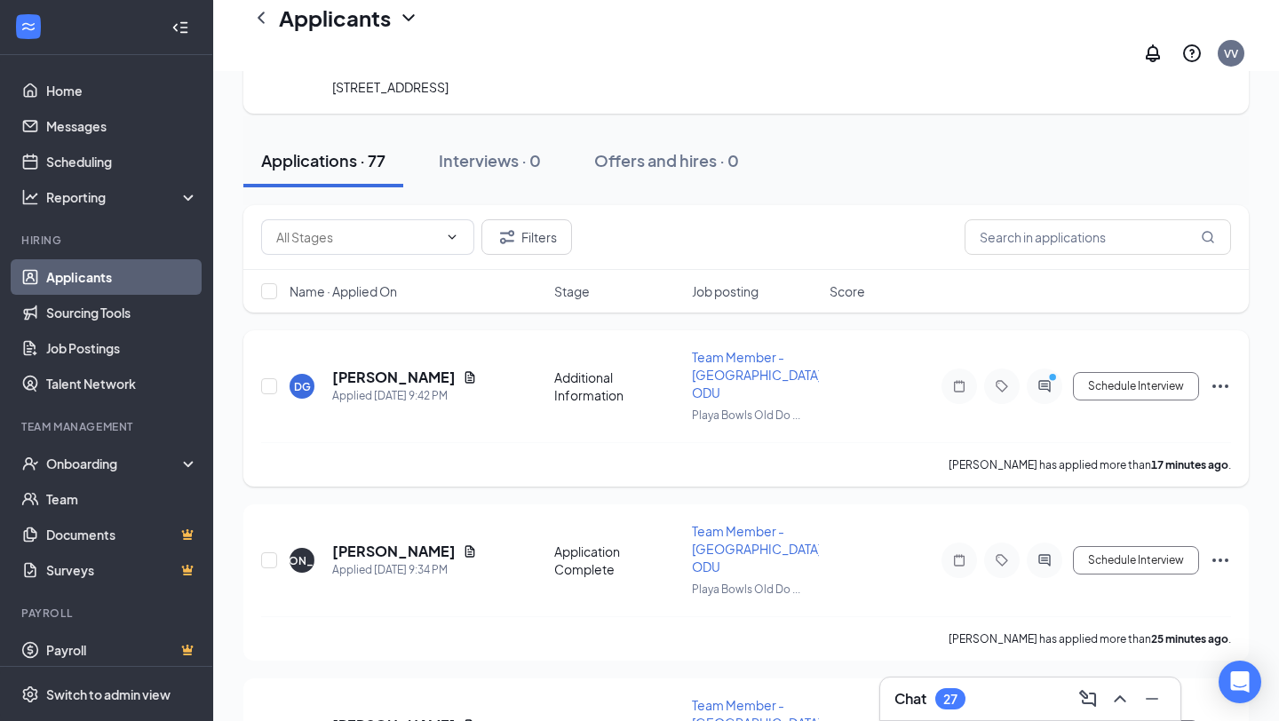
scroll to position [115, 0]
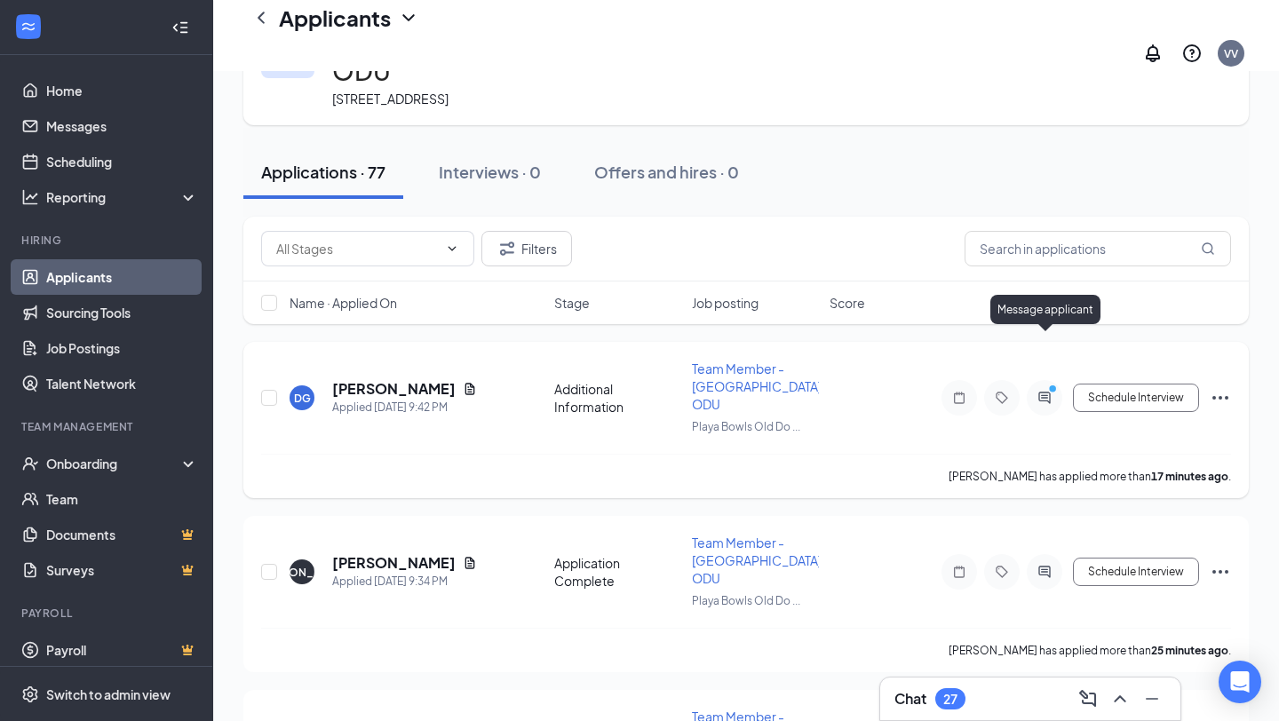
click at [1047, 384] on icon "PrimaryDot" at bounding box center [1055, 391] width 21 height 14
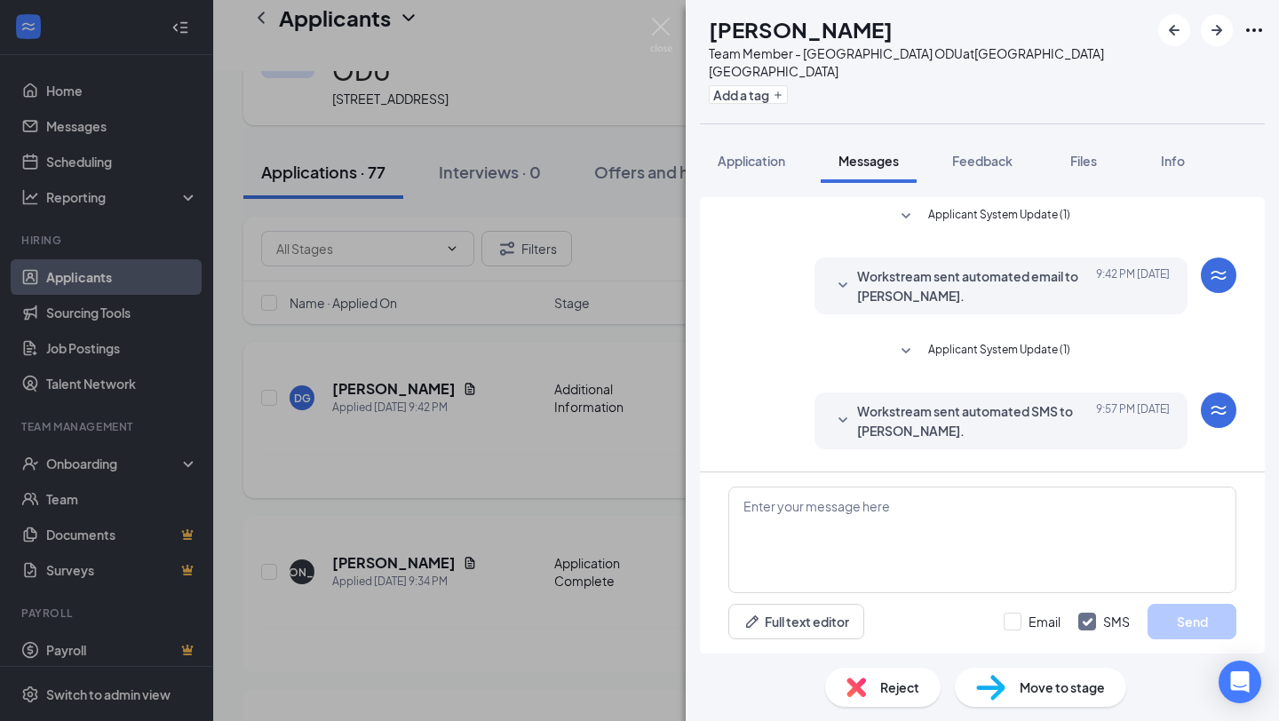
scroll to position [189, 0]
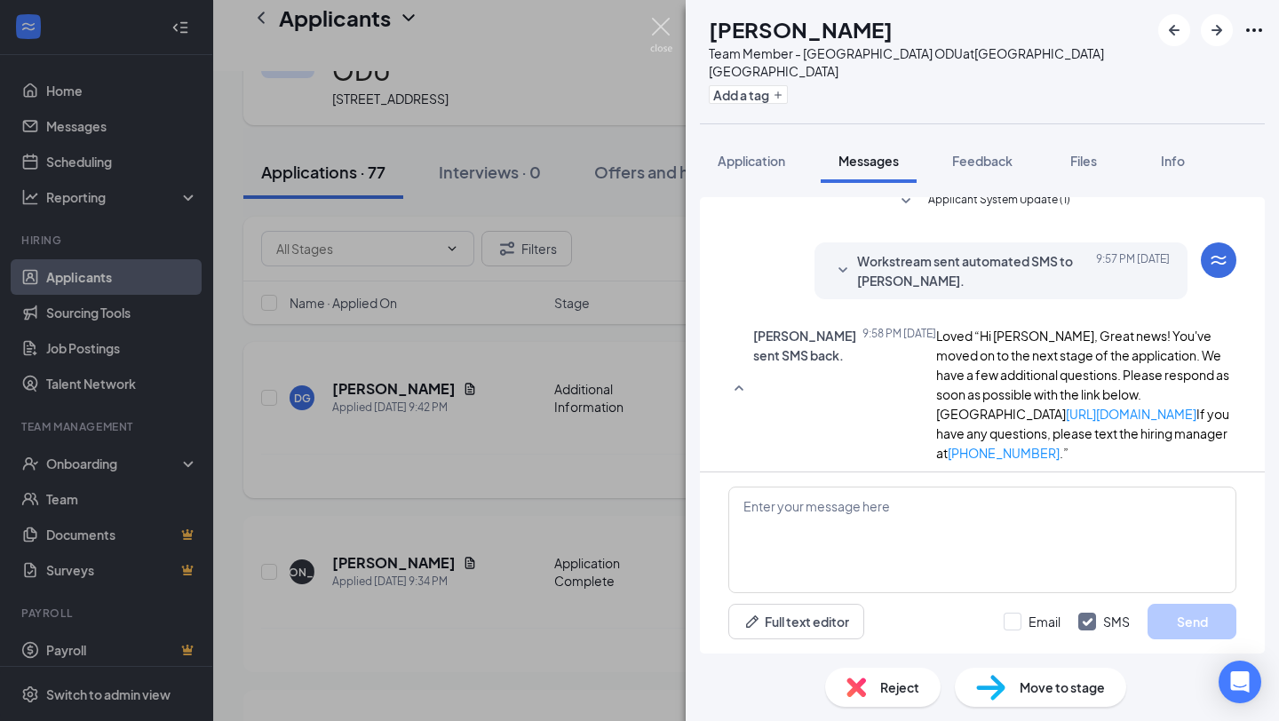
click at [664, 35] on img at bounding box center [661, 35] width 22 height 35
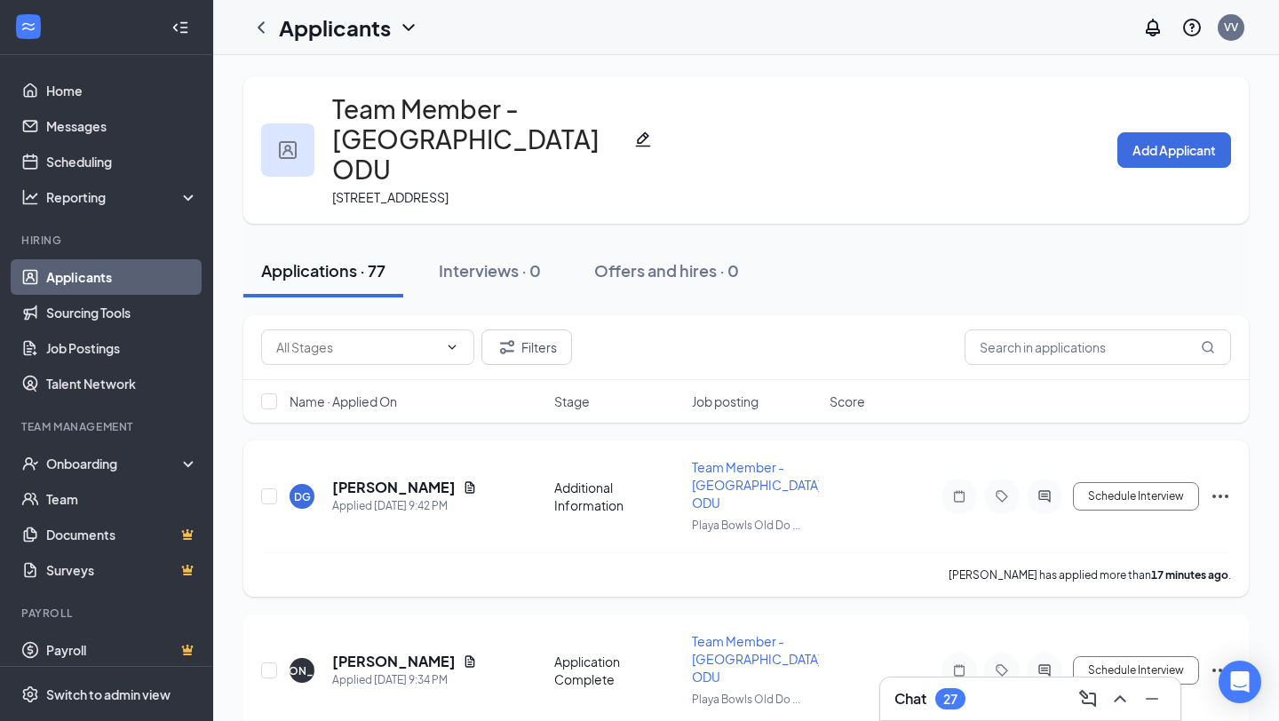
click at [369, 393] on span "Name · Applied On" at bounding box center [344, 402] width 108 height 18
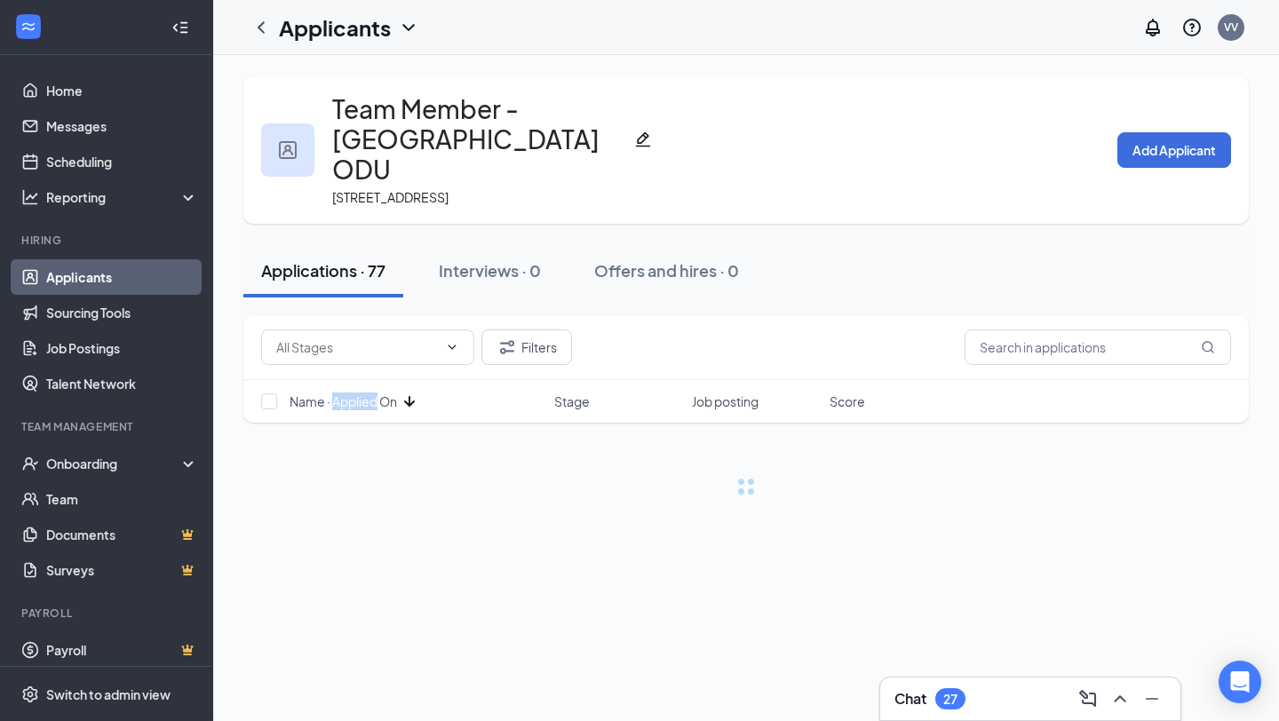
click at [369, 393] on span "Name · Applied On" at bounding box center [344, 402] width 108 height 18
click at [451, 340] on icon "ChevronDown" at bounding box center [452, 347] width 14 height 14
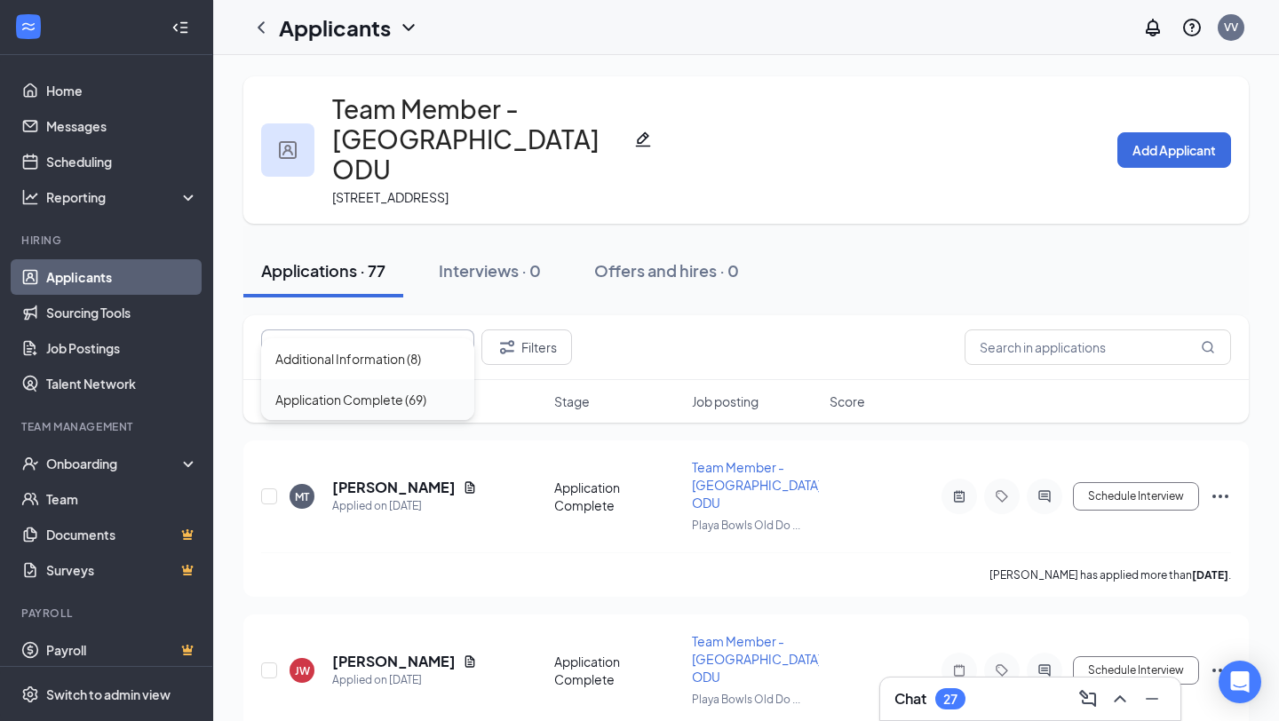
click at [416, 409] on div "Application Complete (69)" at bounding box center [350, 400] width 151 height 20
type input "Application Complete (69)"
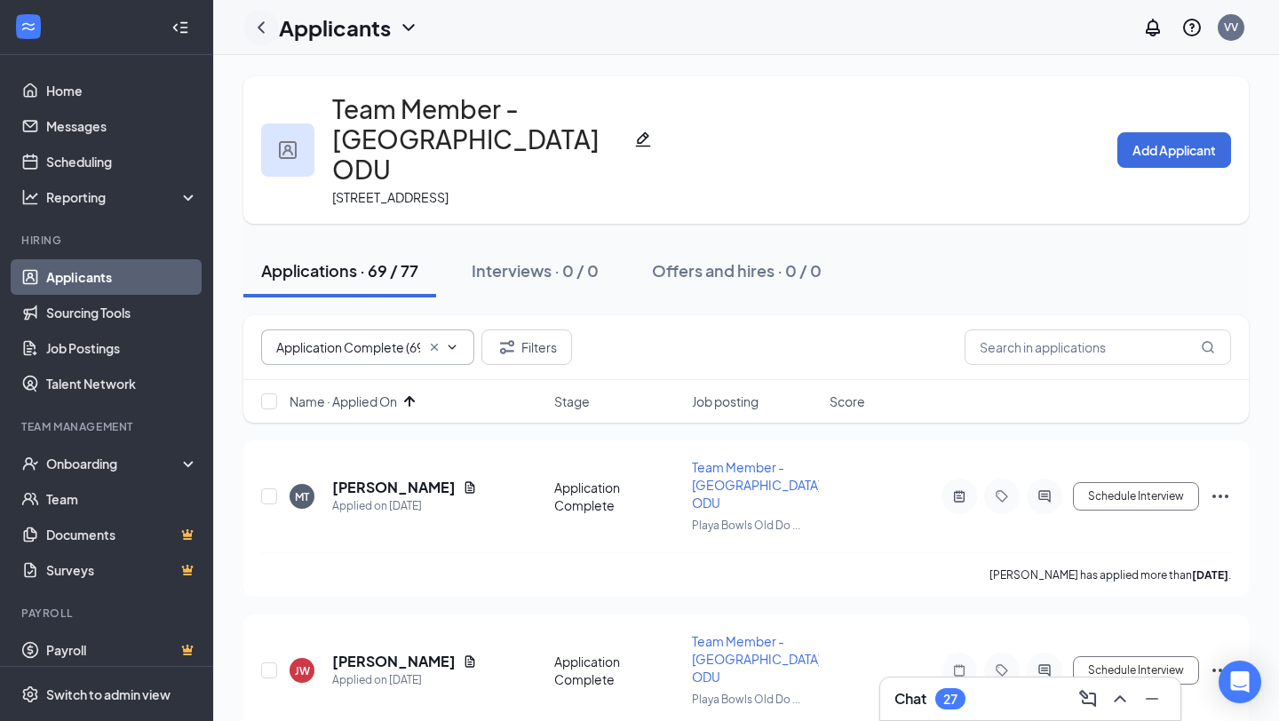
click at [259, 32] on icon "ChevronLeft" at bounding box center [261, 27] width 21 height 21
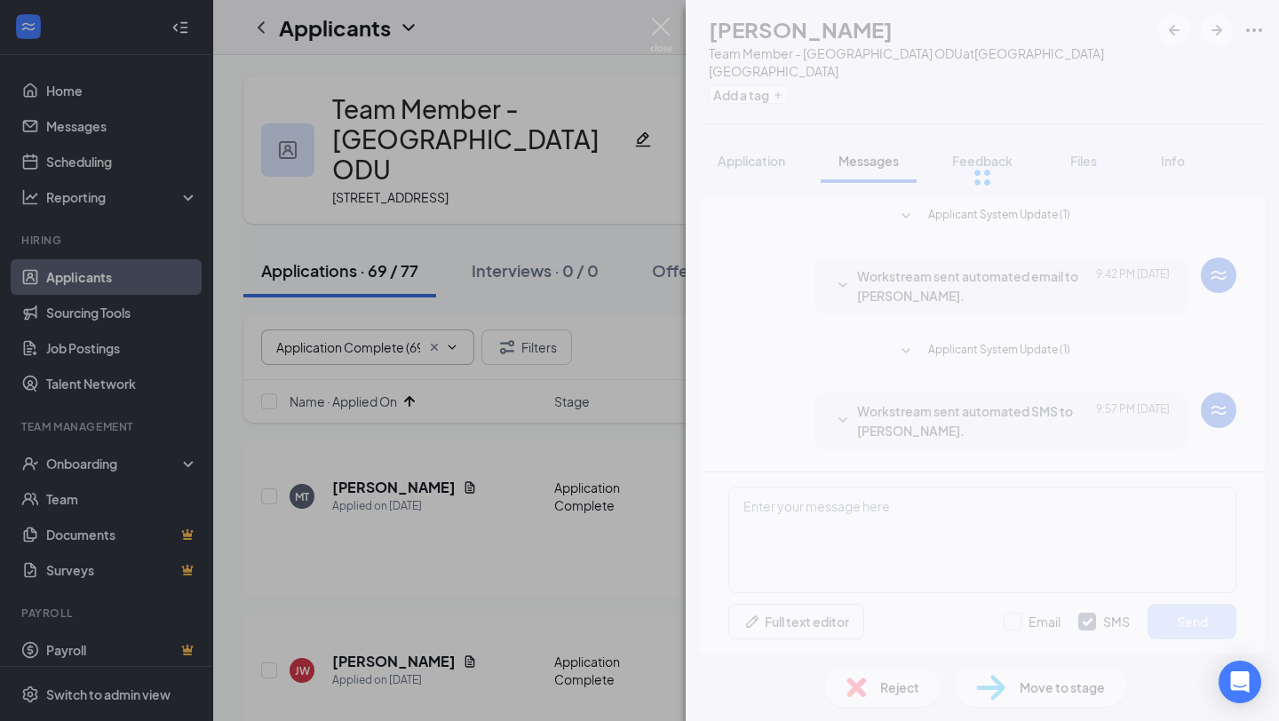
scroll to position [189, 0]
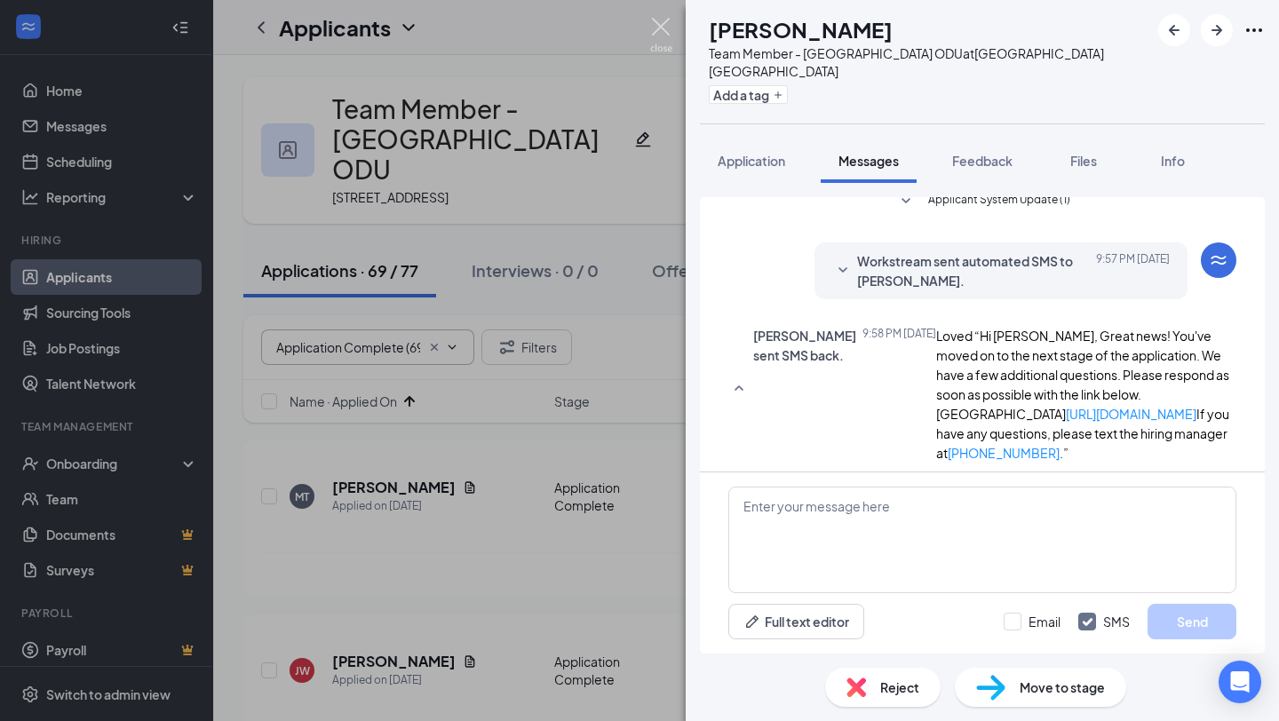
click at [669, 29] on img at bounding box center [661, 35] width 22 height 35
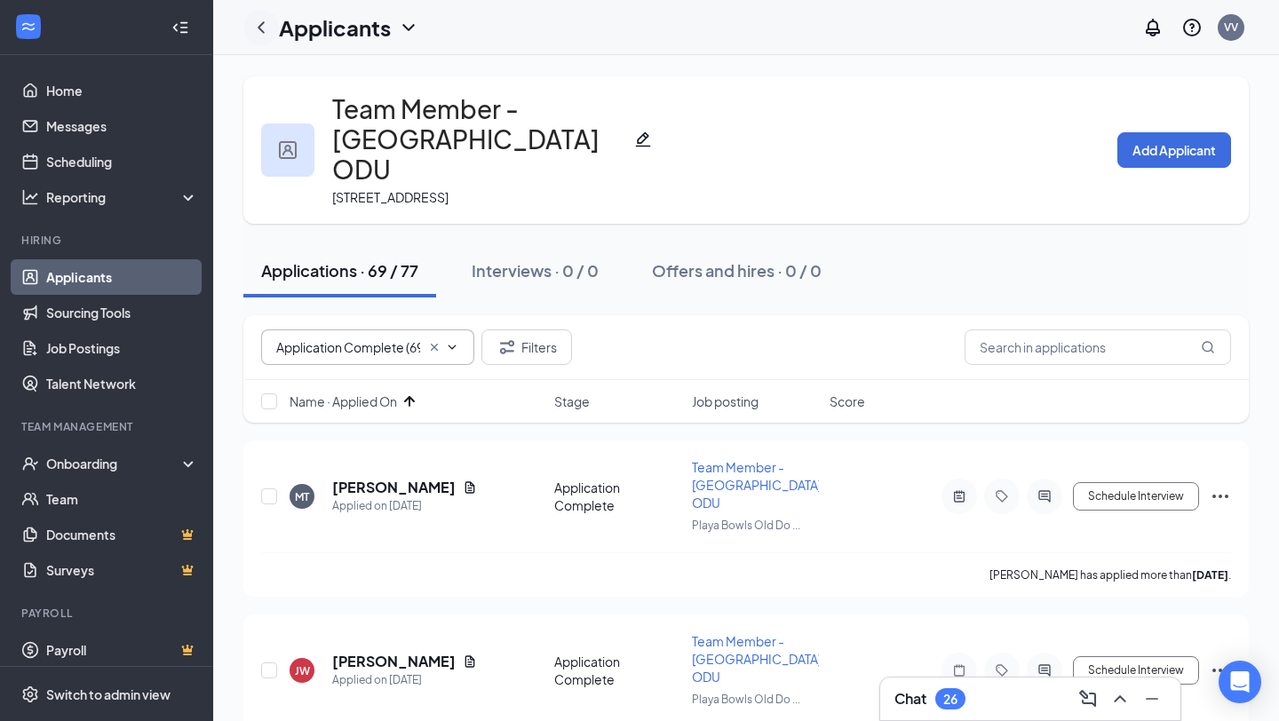
click at [269, 32] on icon "ChevronLeft" at bounding box center [261, 27] width 21 height 21
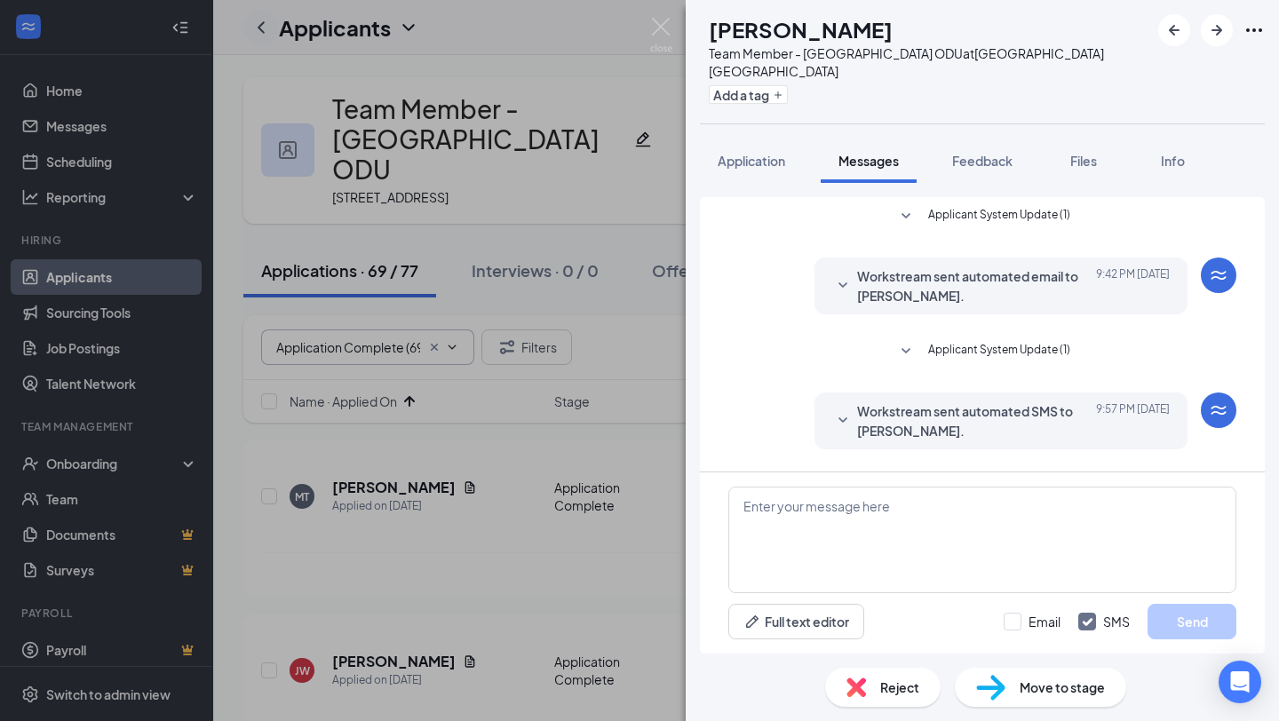
scroll to position [189, 0]
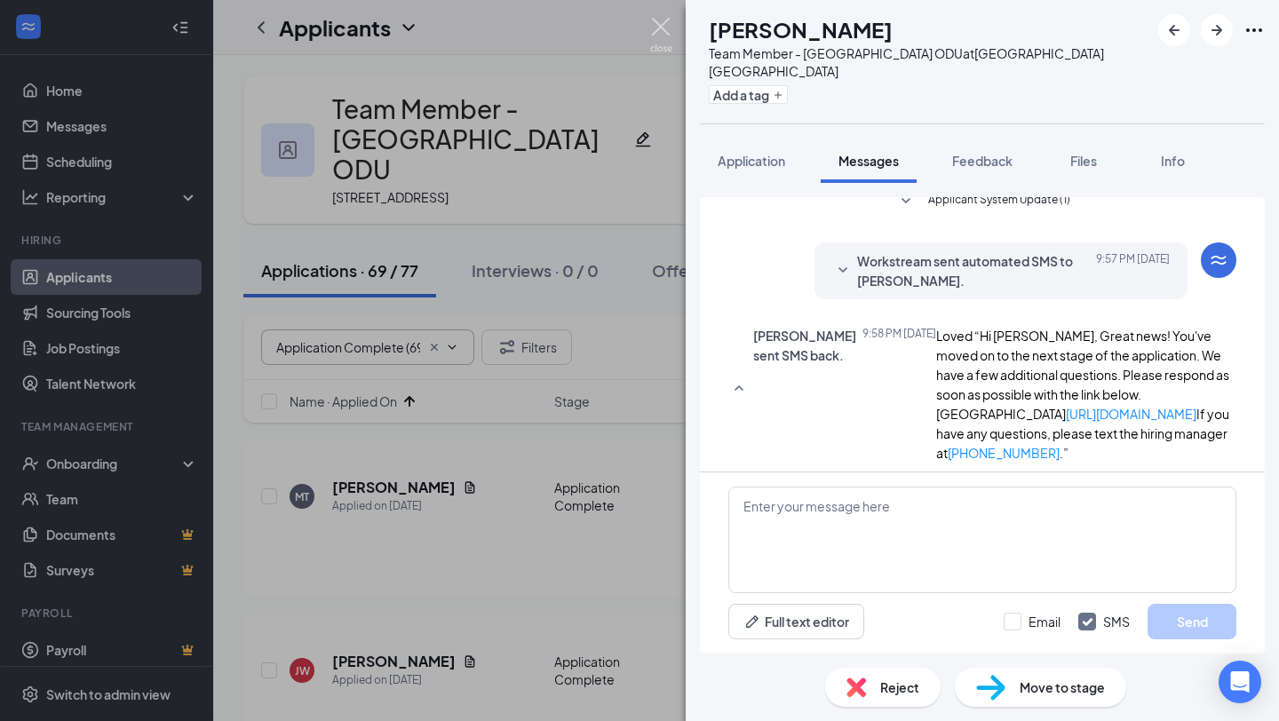
click at [664, 28] on img at bounding box center [661, 35] width 22 height 35
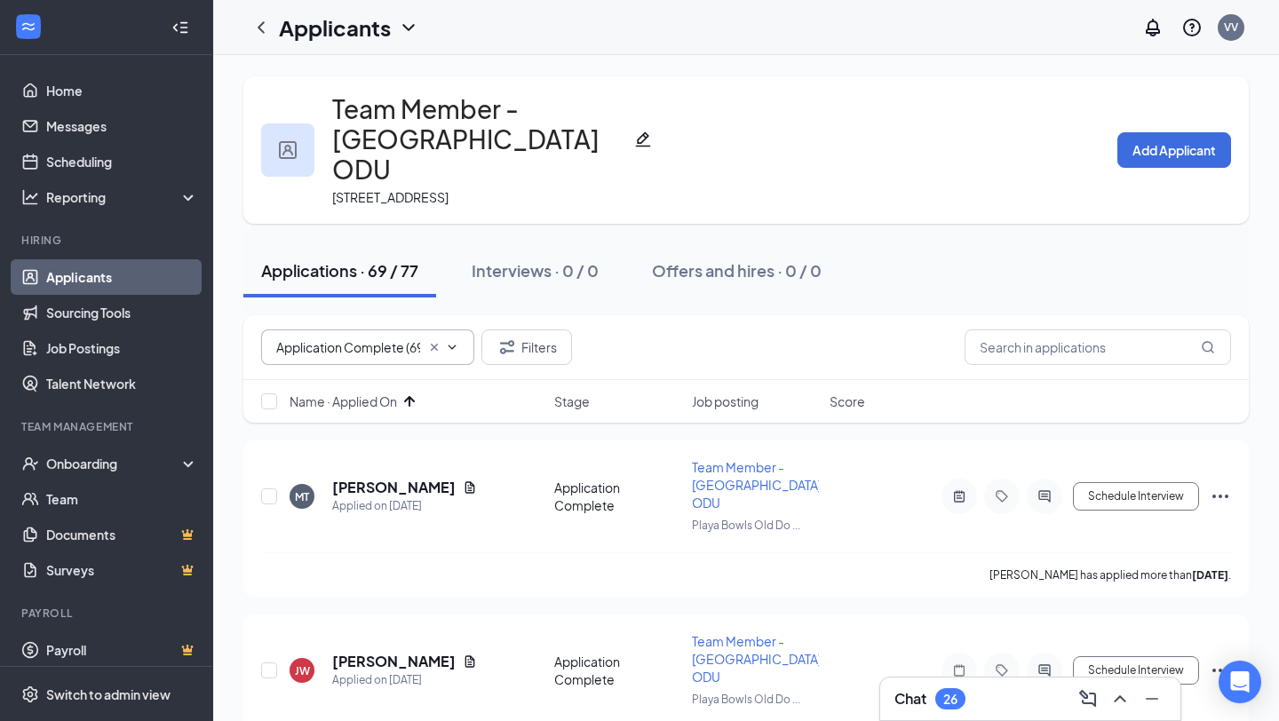
click at [411, 29] on icon "ChevronDown" at bounding box center [408, 27] width 21 height 21
click at [382, 76] on link "Applicants" at bounding box center [349, 68] width 119 height 18
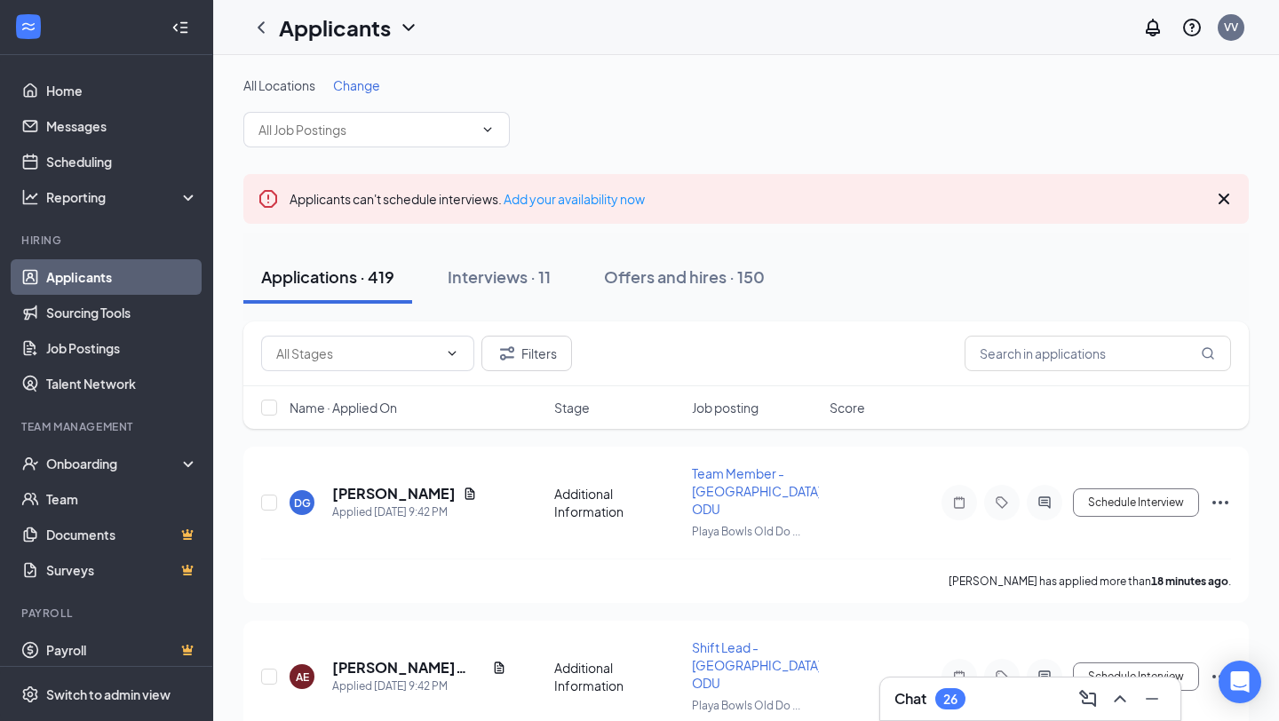
click at [362, 87] on span "Change" at bounding box center [356, 85] width 47 height 16
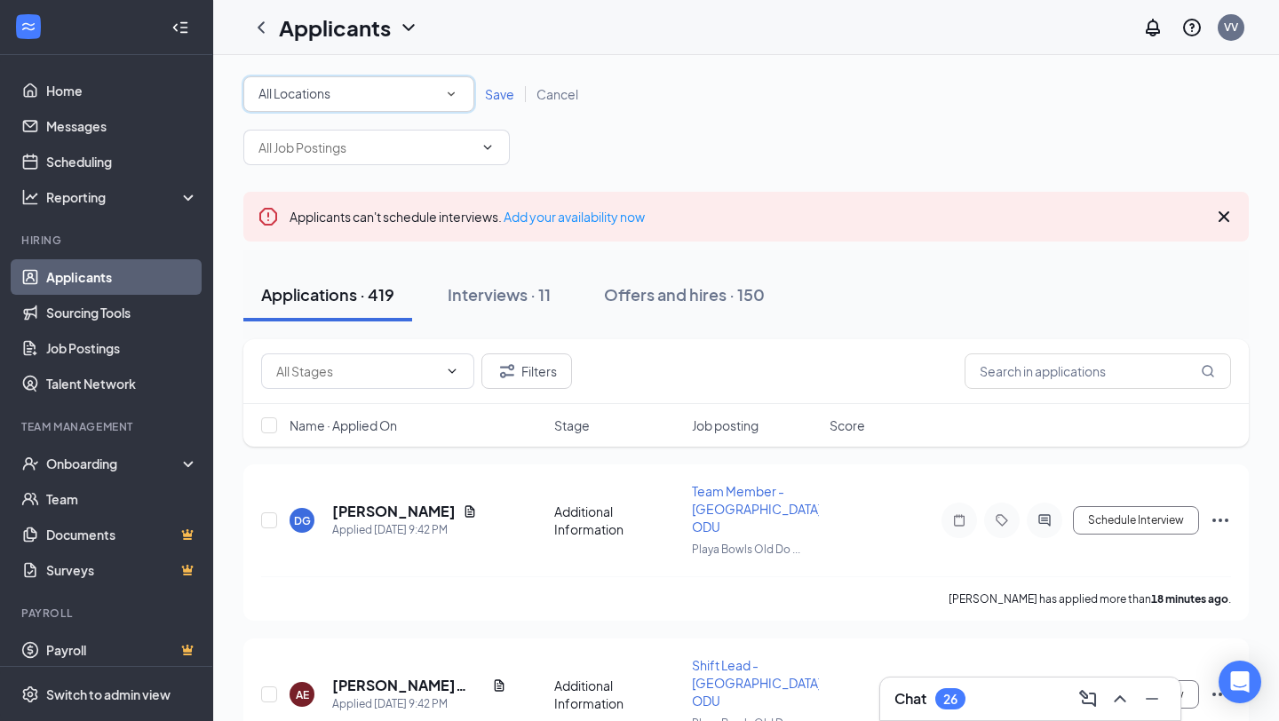
click at [372, 99] on div "All Locations" at bounding box center [359, 94] width 201 height 21
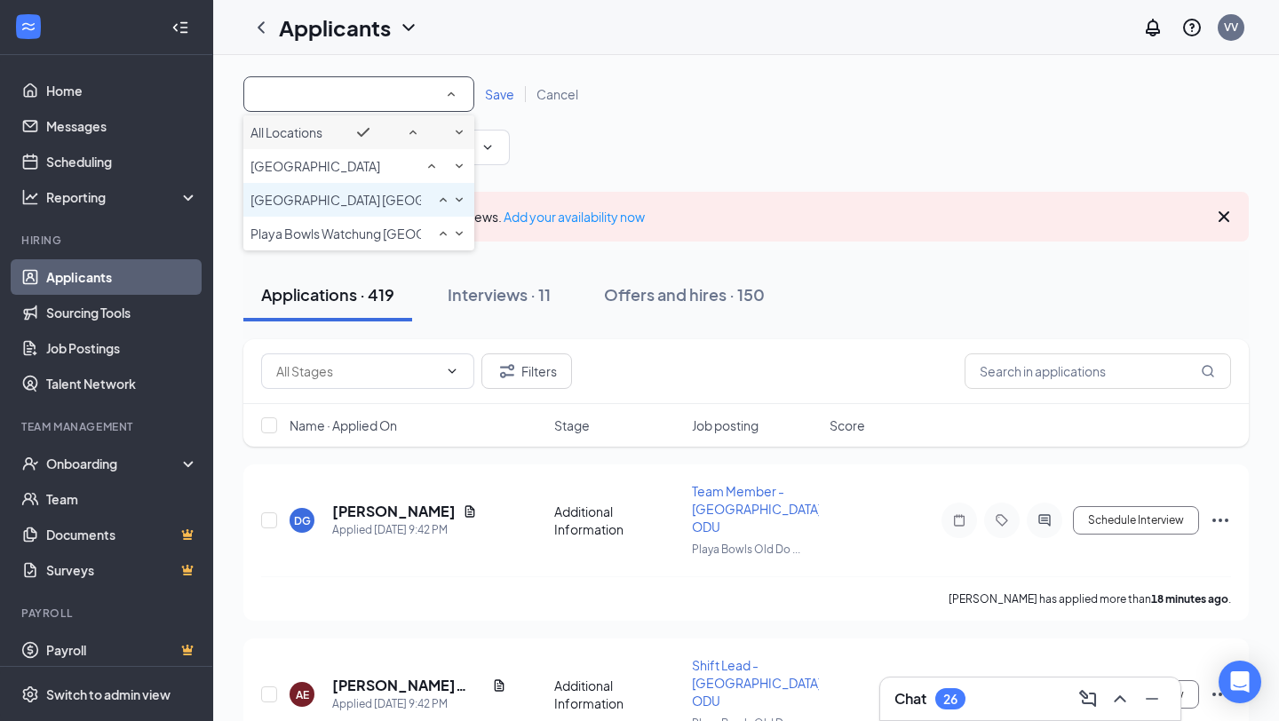
click at [386, 208] on span "[GEOGRAPHIC_DATA] [GEOGRAPHIC_DATA]" at bounding box center [381, 200] width 261 height 16
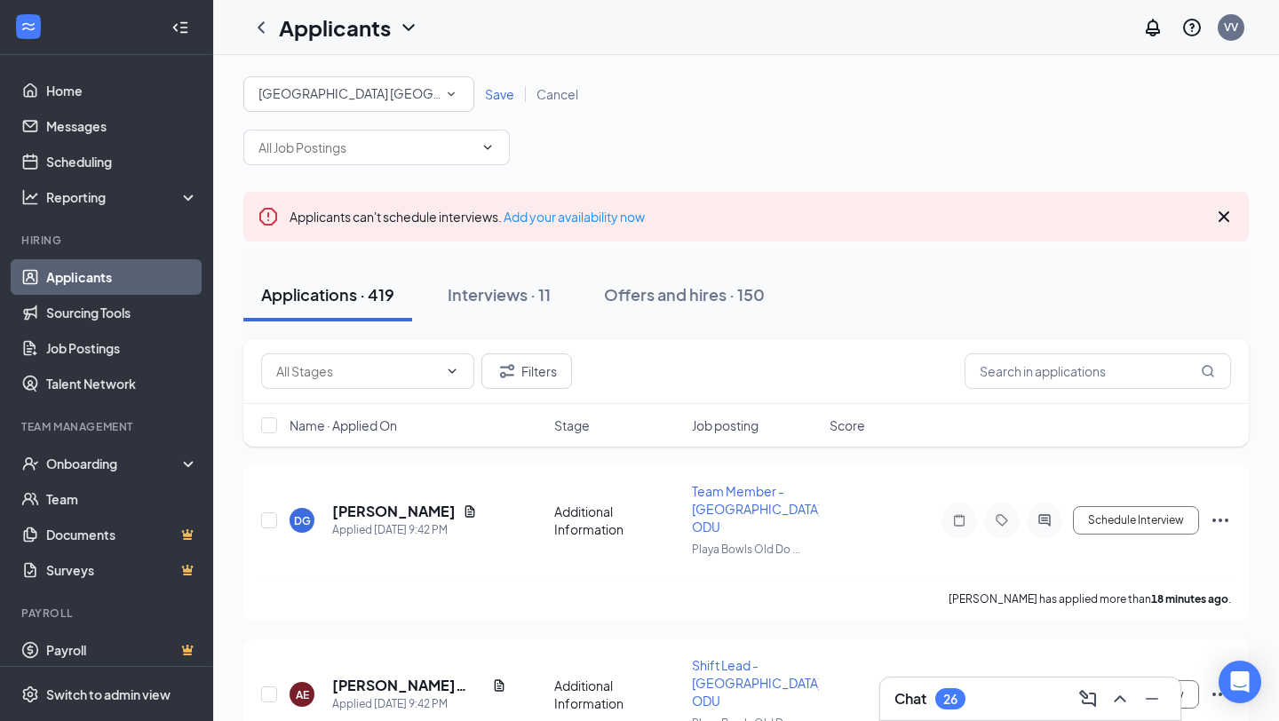
click at [496, 93] on span "Save" at bounding box center [499, 94] width 29 height 16
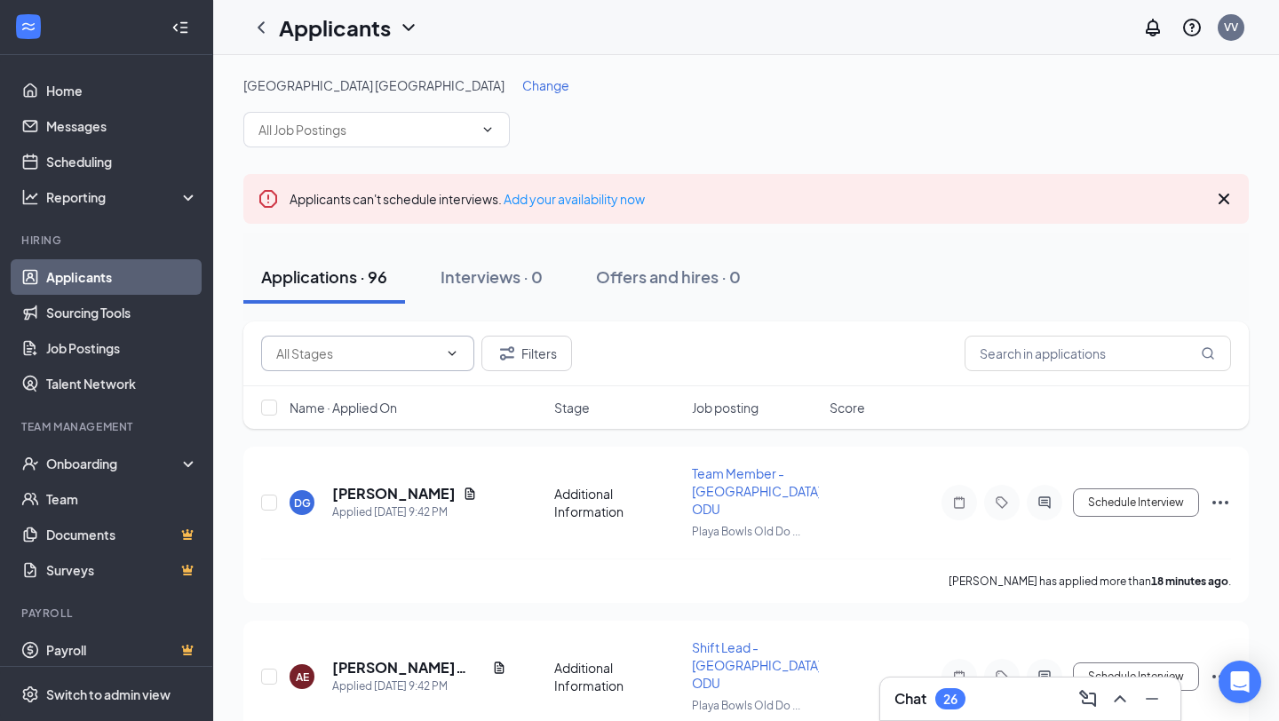
click at [408, 358] on input "text" at bounding box center [357, 354] width 162 height 20
click at [413, 435] on div "Application Complete (85)" at bounding box center [350, 436] width 151 height 20
type input "Application Complete (85)"
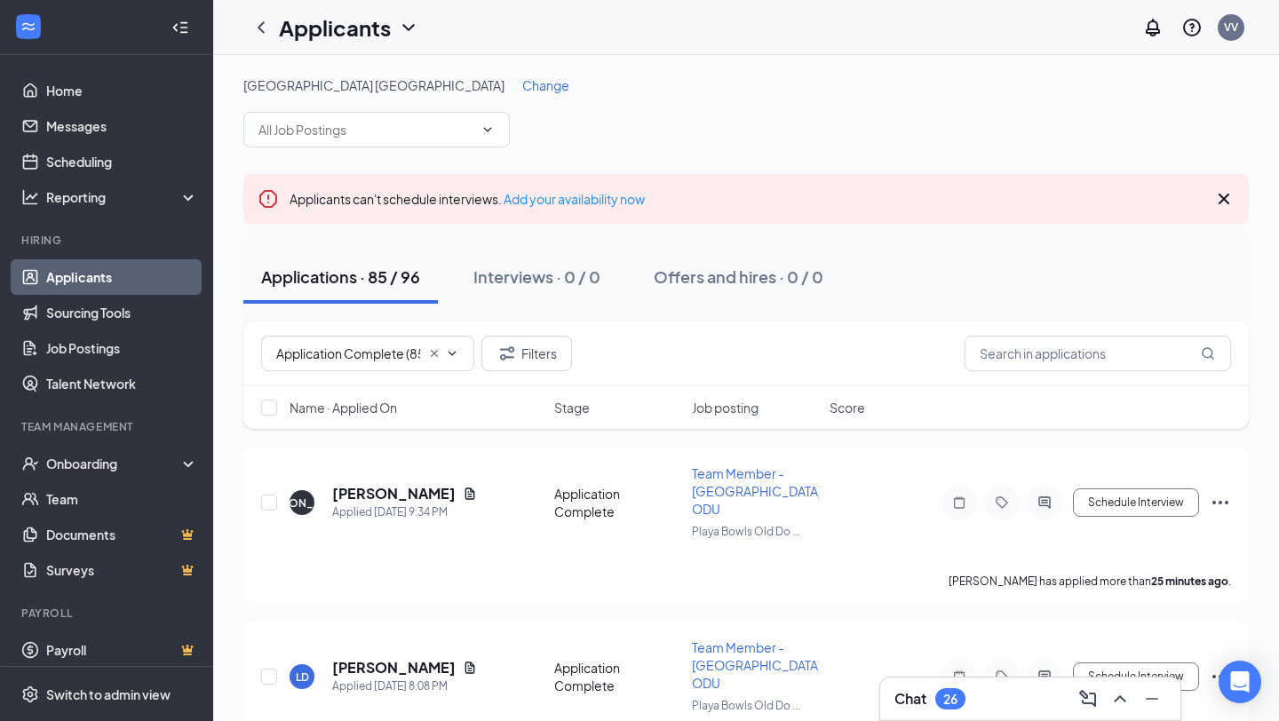
click at [379, 410] on span "Name · Applied On" at bounding box center [344, 408] width 108 height 18
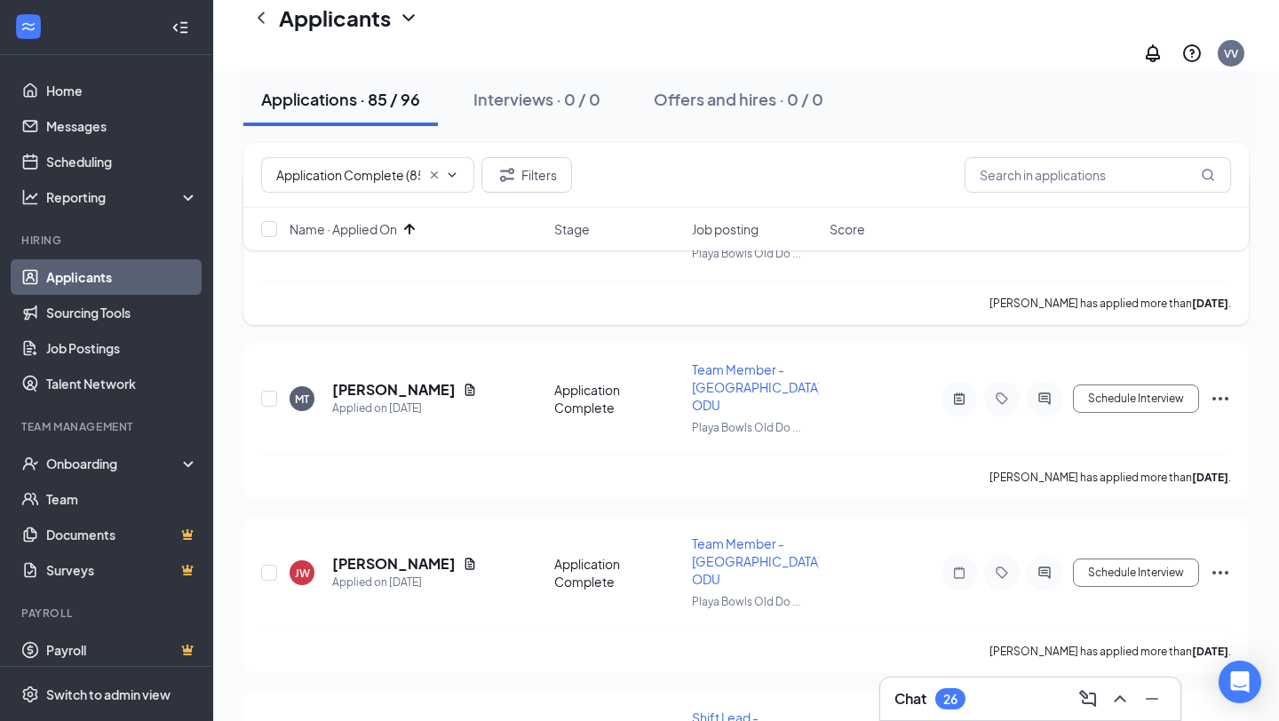
scroll to position [295, 0]
click at [410, 554] on h5 "[PERSON_NAME]" at bounding box center [393, 564] width 123 height 20
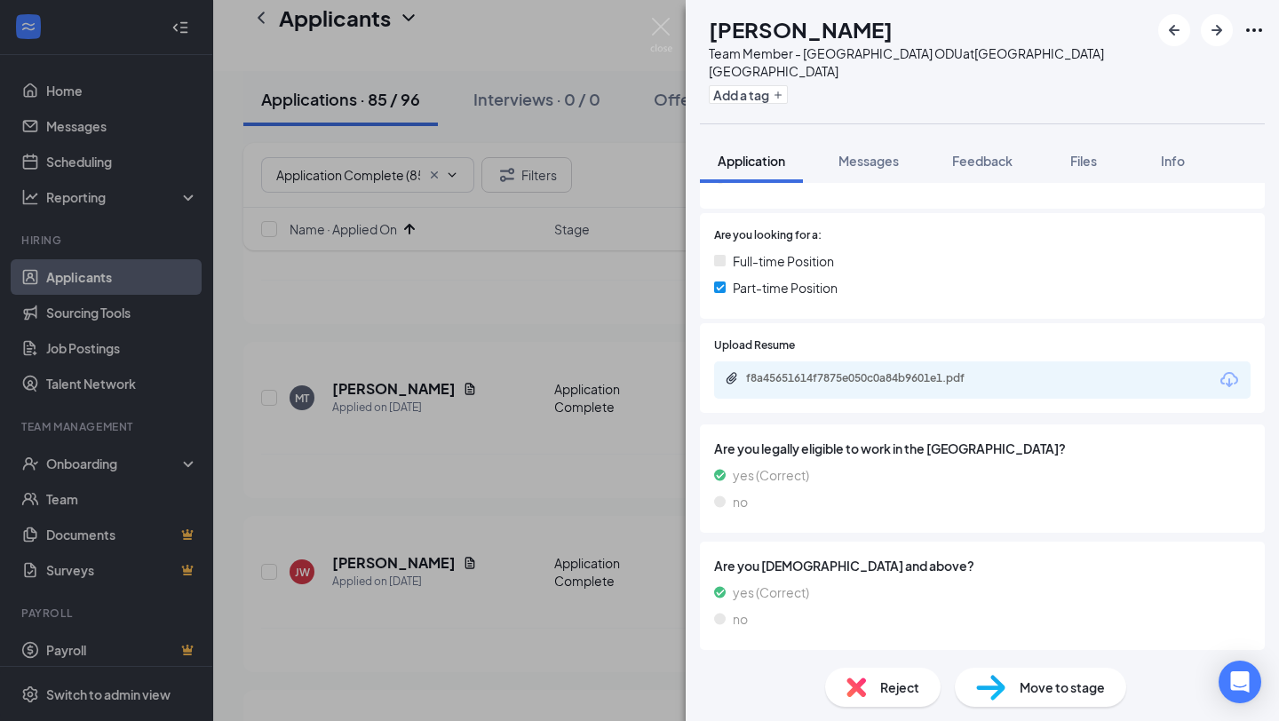
scroll to position [317, 0]
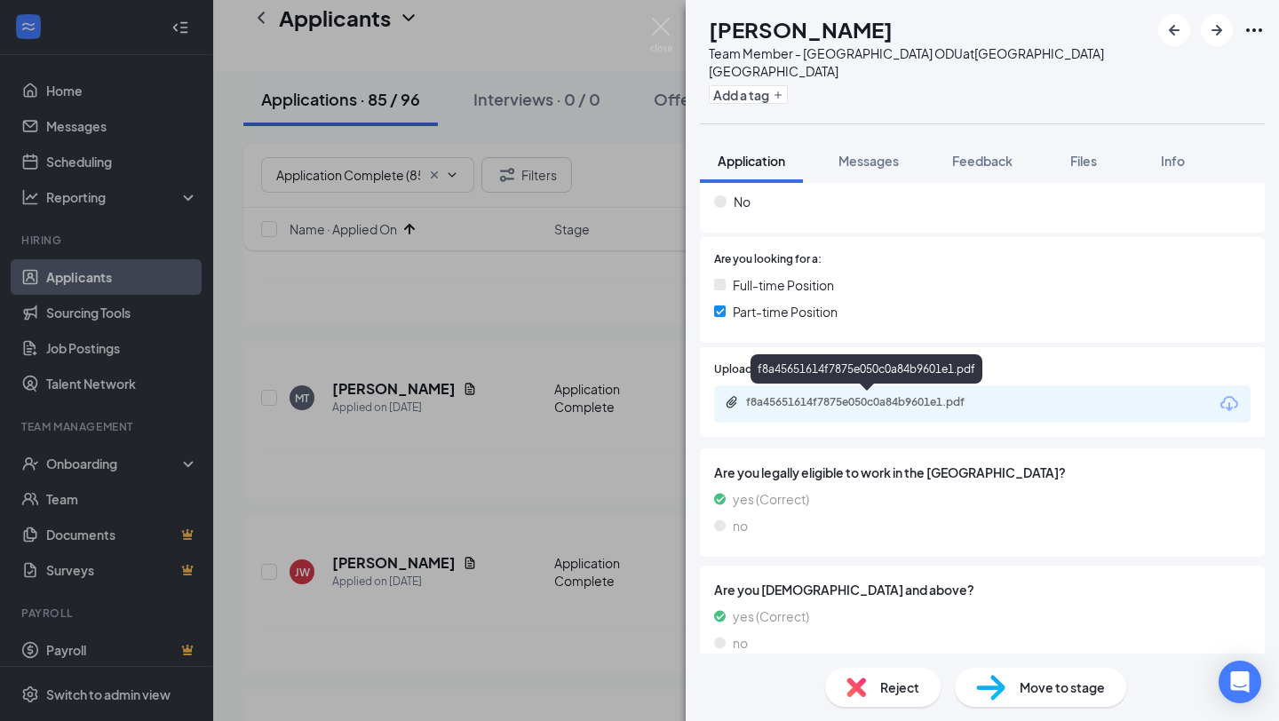
click at [936, 399] on div "f8a45651614f7875e050c0a84b9601e1.pdf" at bounding box center [870, 402] width 249 height 14
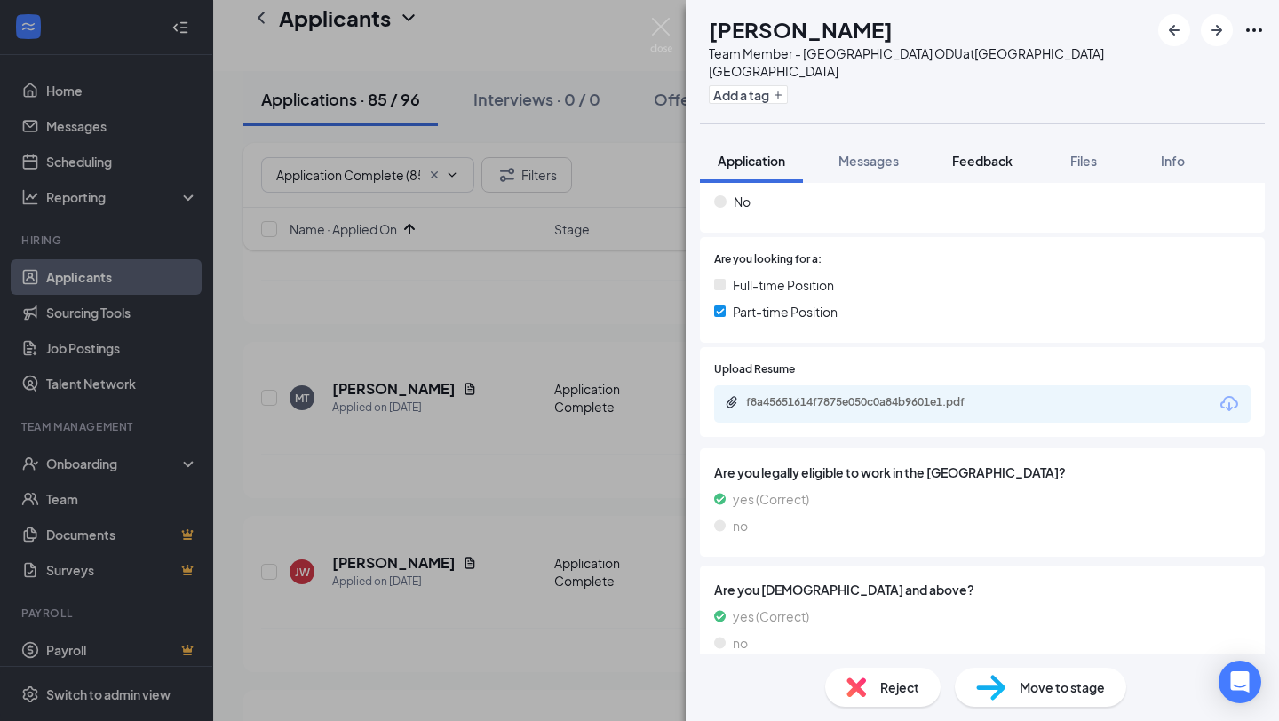
click at [981, 170] on button "Feedback" at bounding box center [983, 161] width 96 height 44
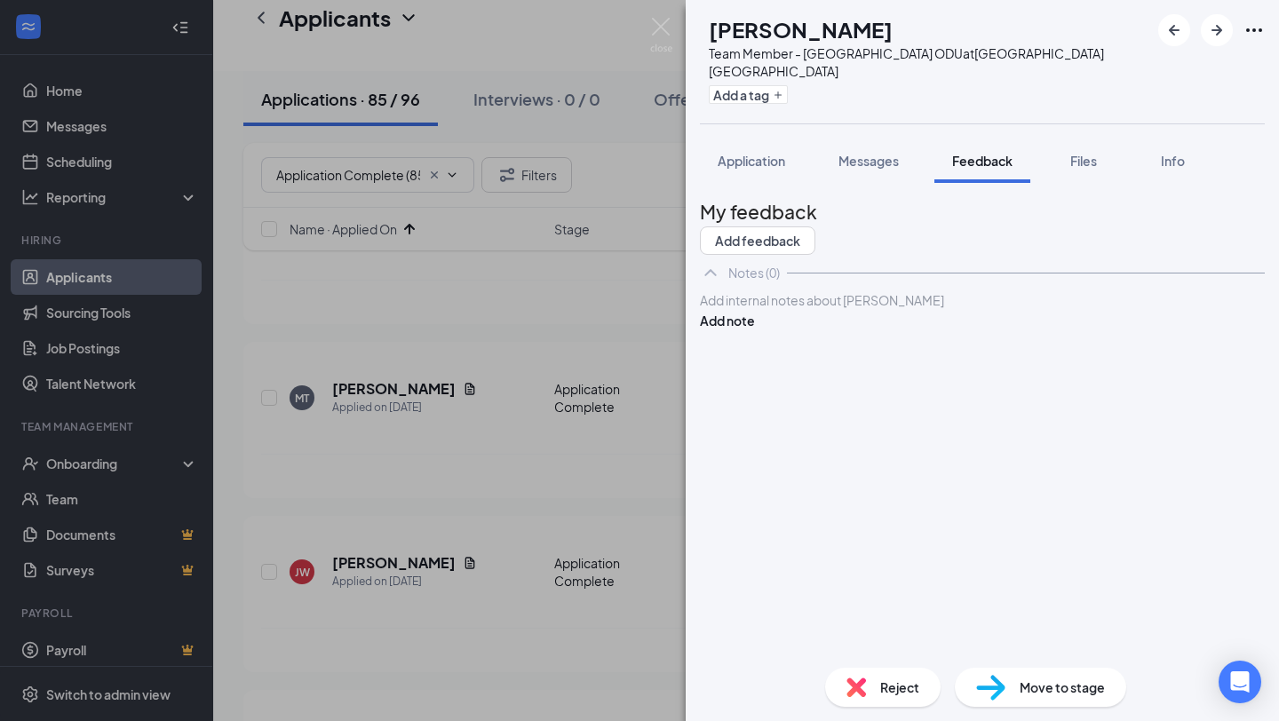
click at [927, 310] on div at bounding box center [982, 300] width 563 height 19
click at [755, 331] on button "Add note" at bounding box center [727, 321] width 55 height 20
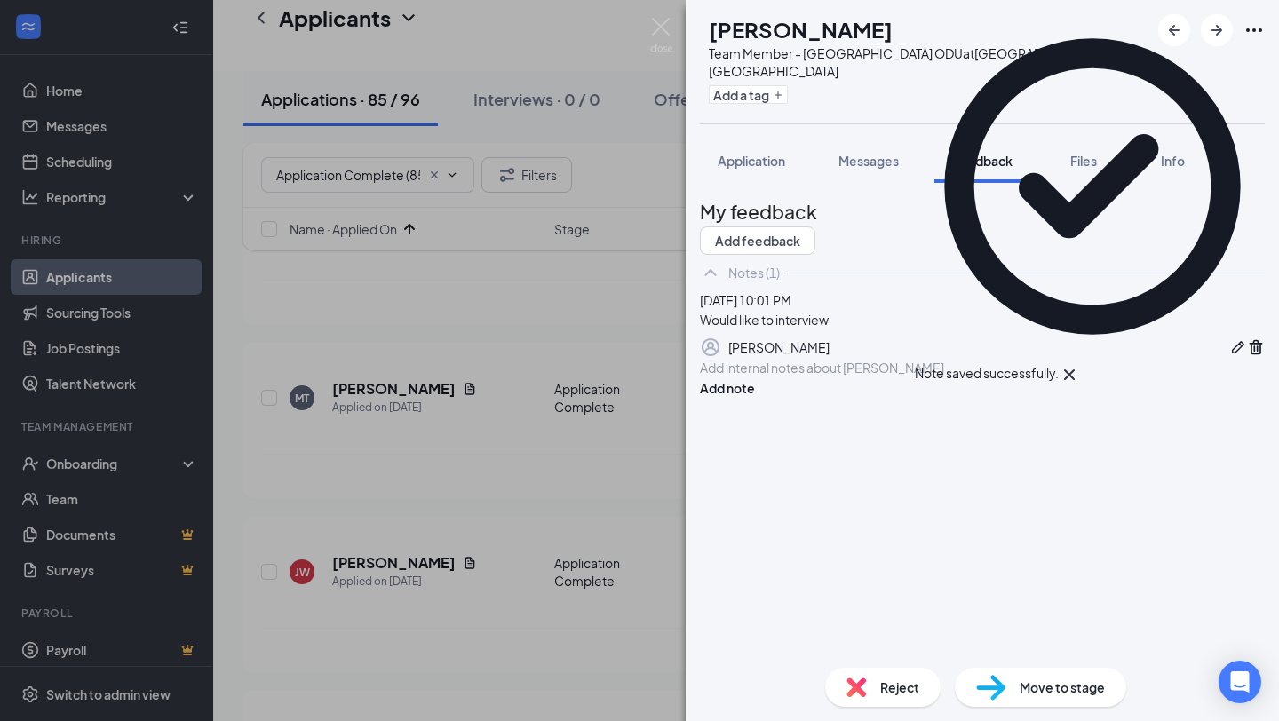
click at [1080, 364] on icon "Cross" at bounding box center [1069, 374] width 21 height 21
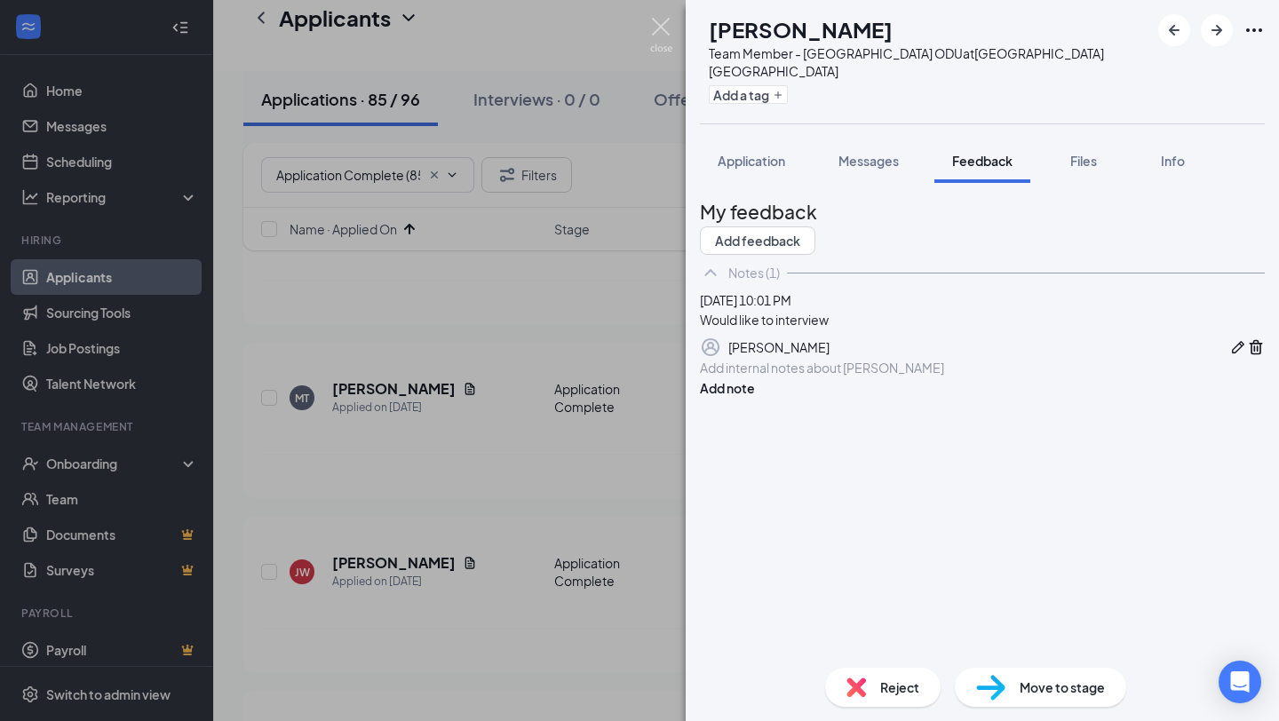
click at [663, 22] on img at bounding box center [661, 35] width 22 height 35
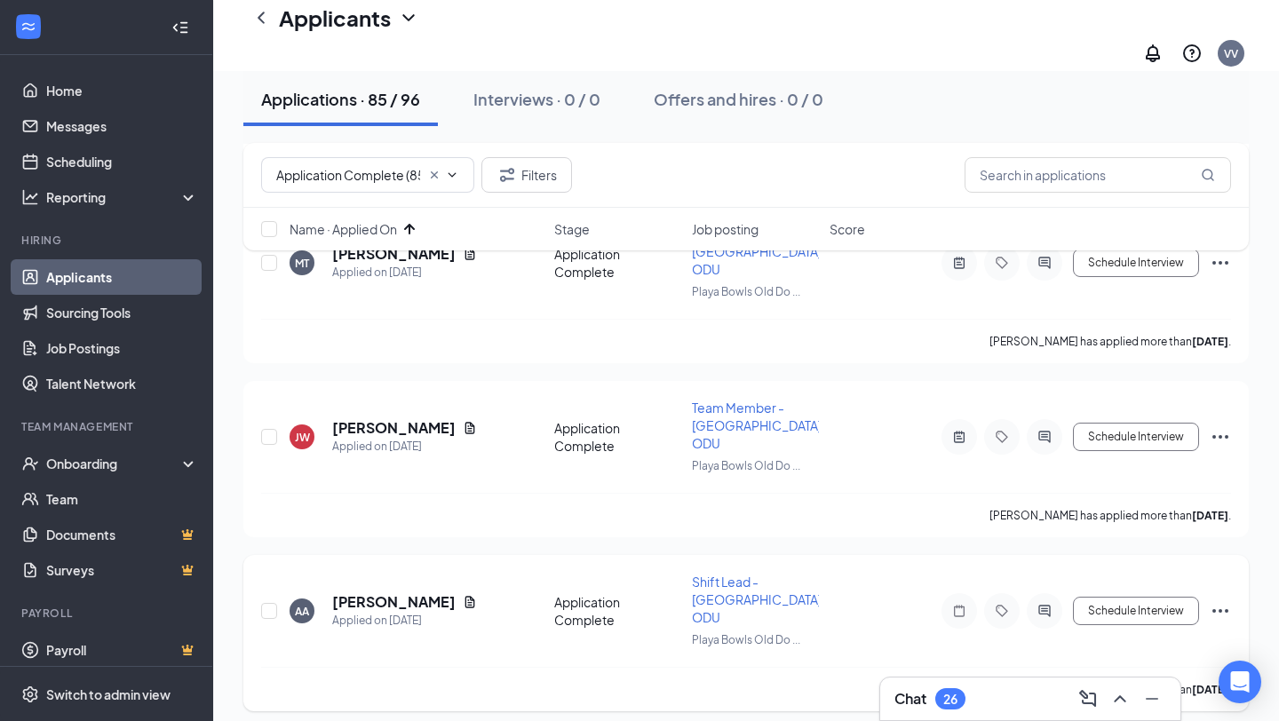
scroll to position [438, 0]
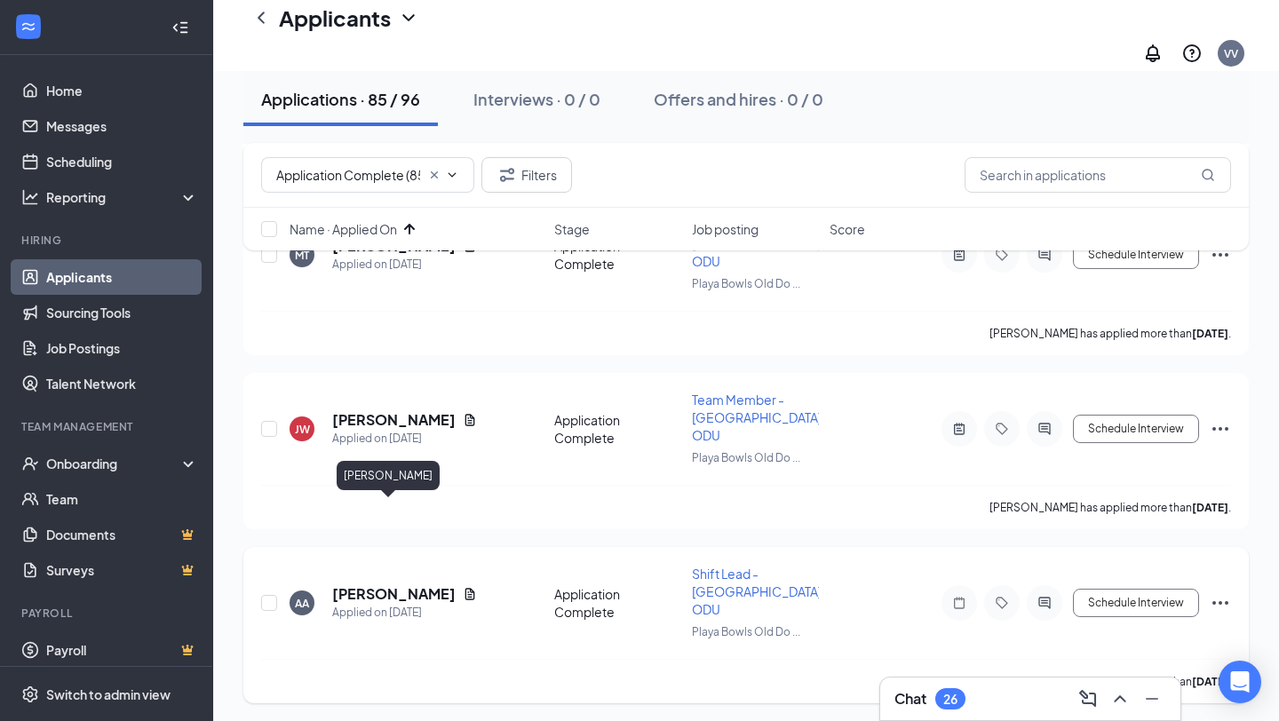
click at [397, 585] on h5 "[PERSON_NAME]" at bounding box center [393, 595] width 123 height 20
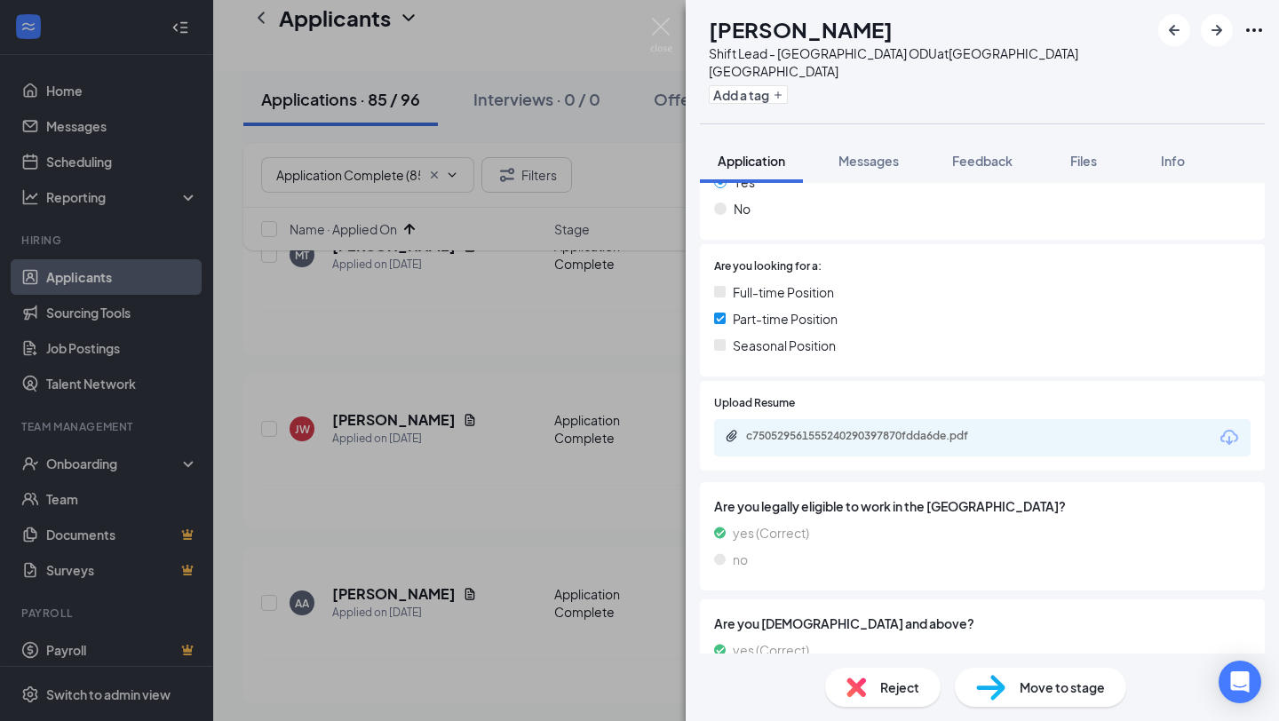
scroll to position [378, 0]
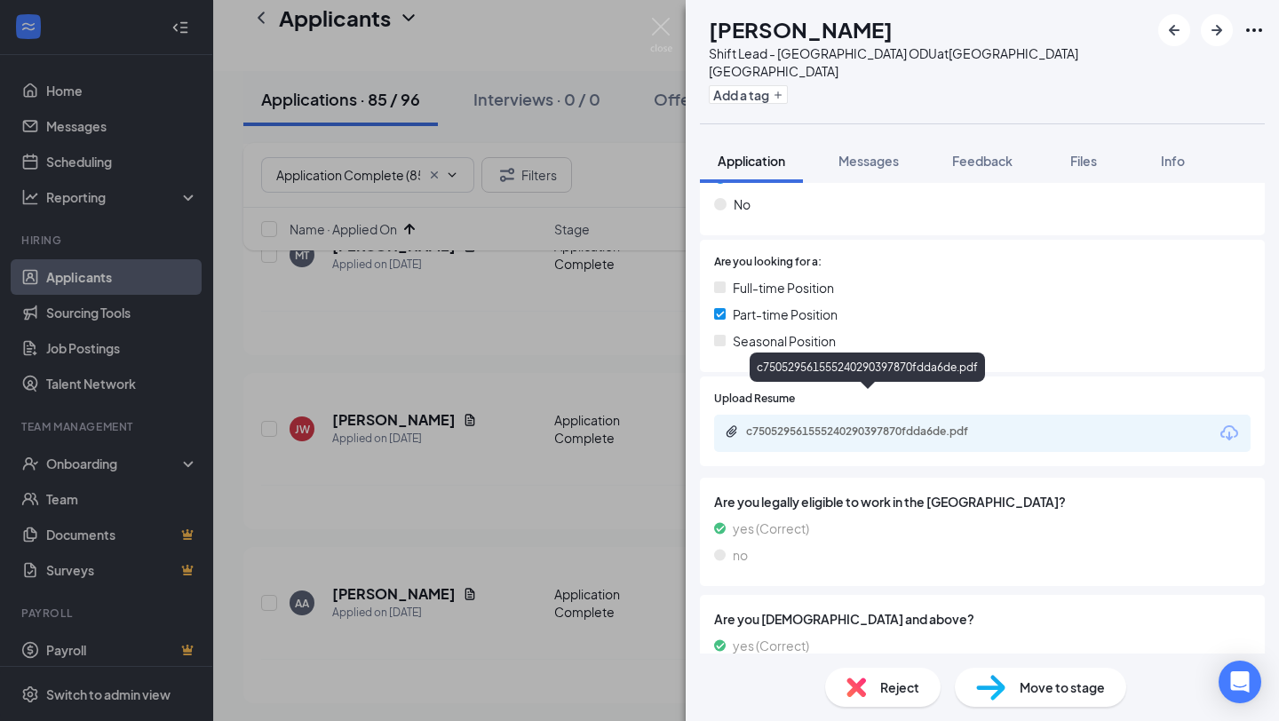
click at [919, 425] on div "c750529561555240290397870fdda6de.pdf" at bounding box center [870, 432] width 249 height 14
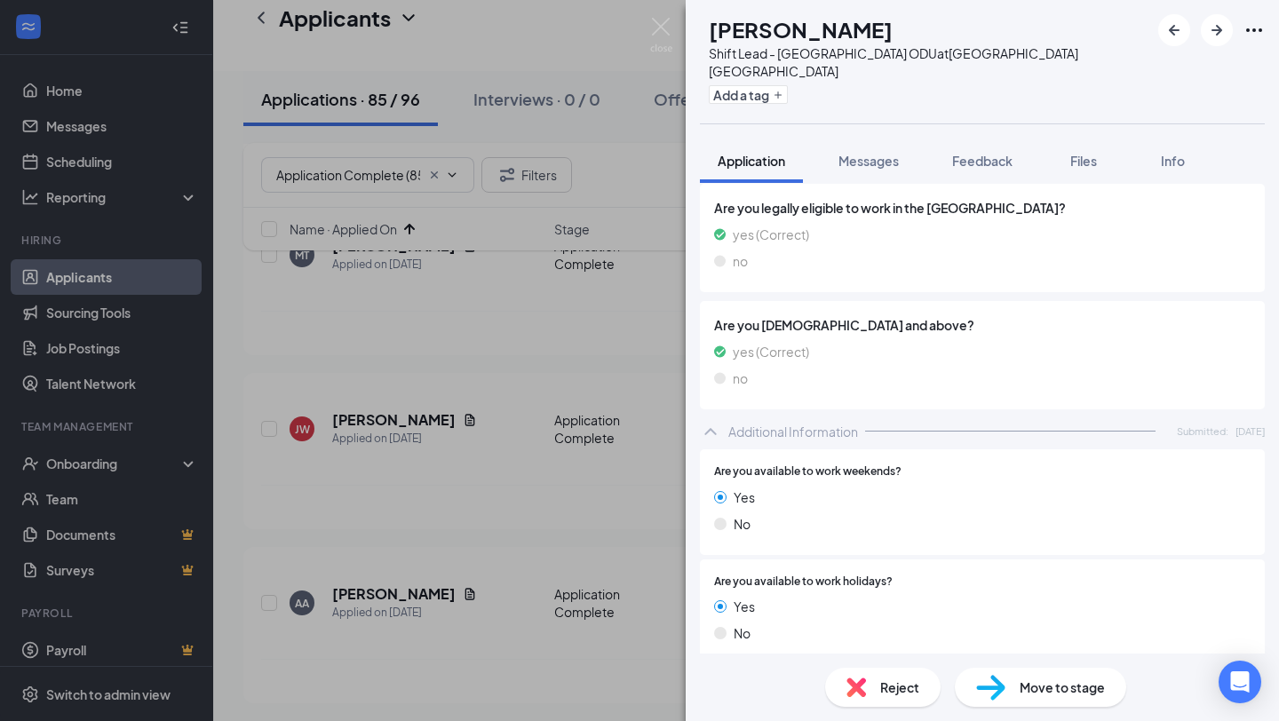
scroll to position [399, 0]
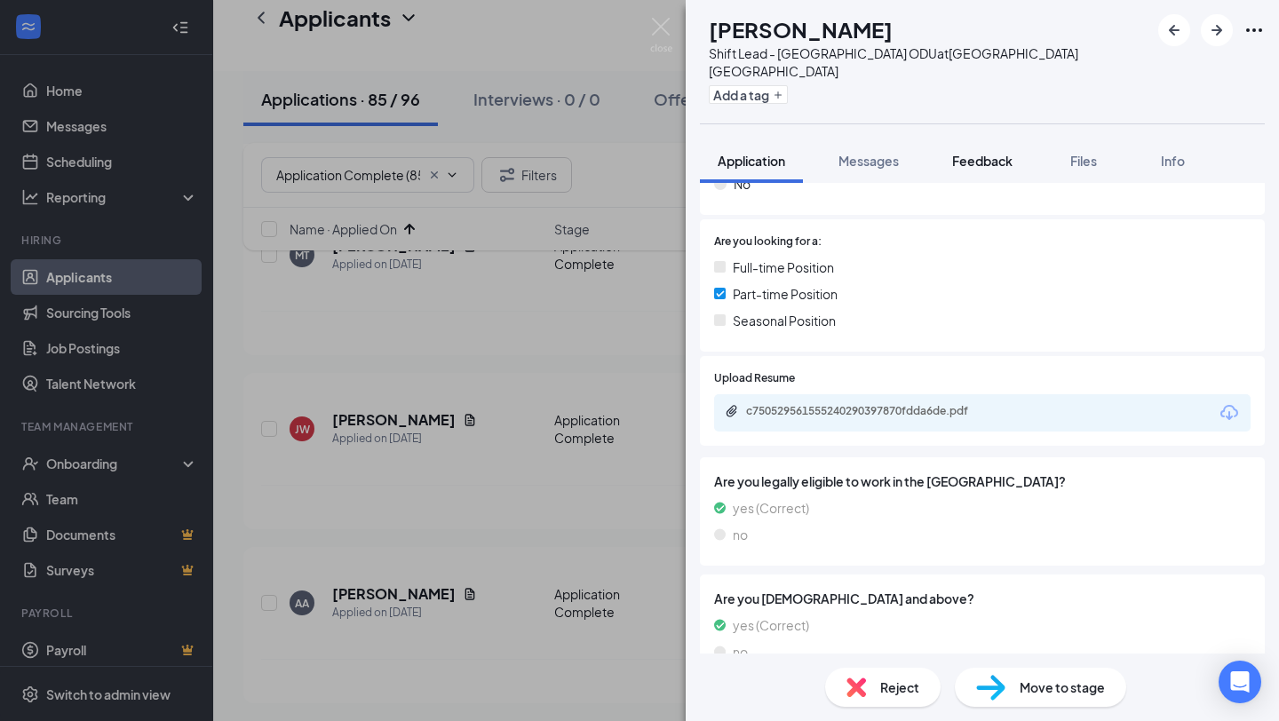
click at [989, 153] on span "Feedback" at bounding box center [982, 161] width 60 height 16
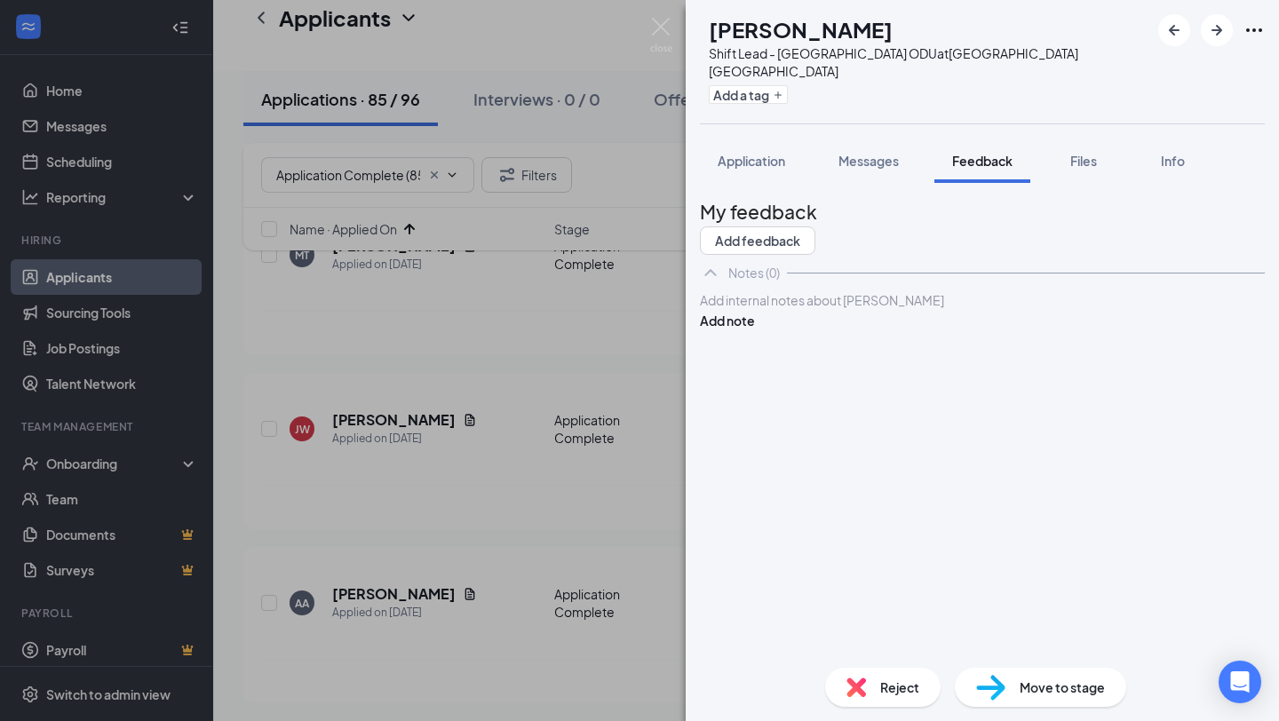
click at [842, 310] on div at bounding box center [982, 300] width 563 height 19
click at [755, 331] on button "Add note" at bounding box center [727, 321] width 55 height 20
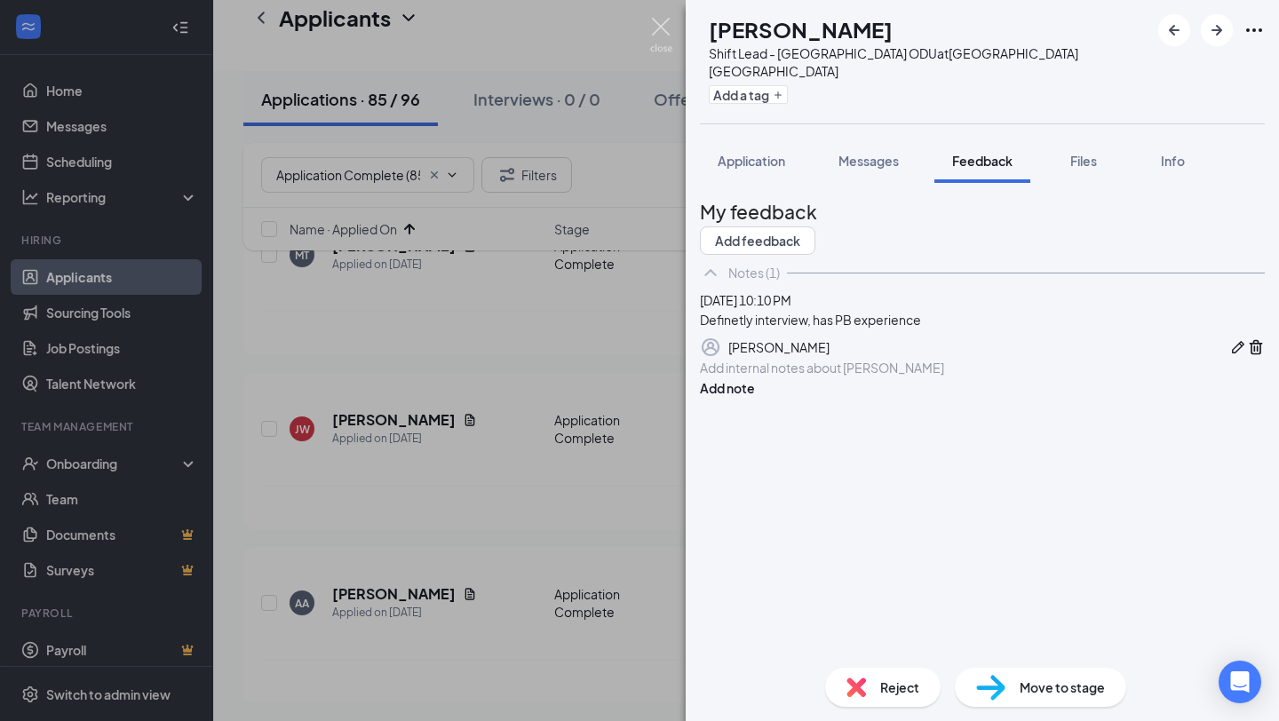
click at [662, 33] on img at bounding box center [661, 35] width 22 height 35
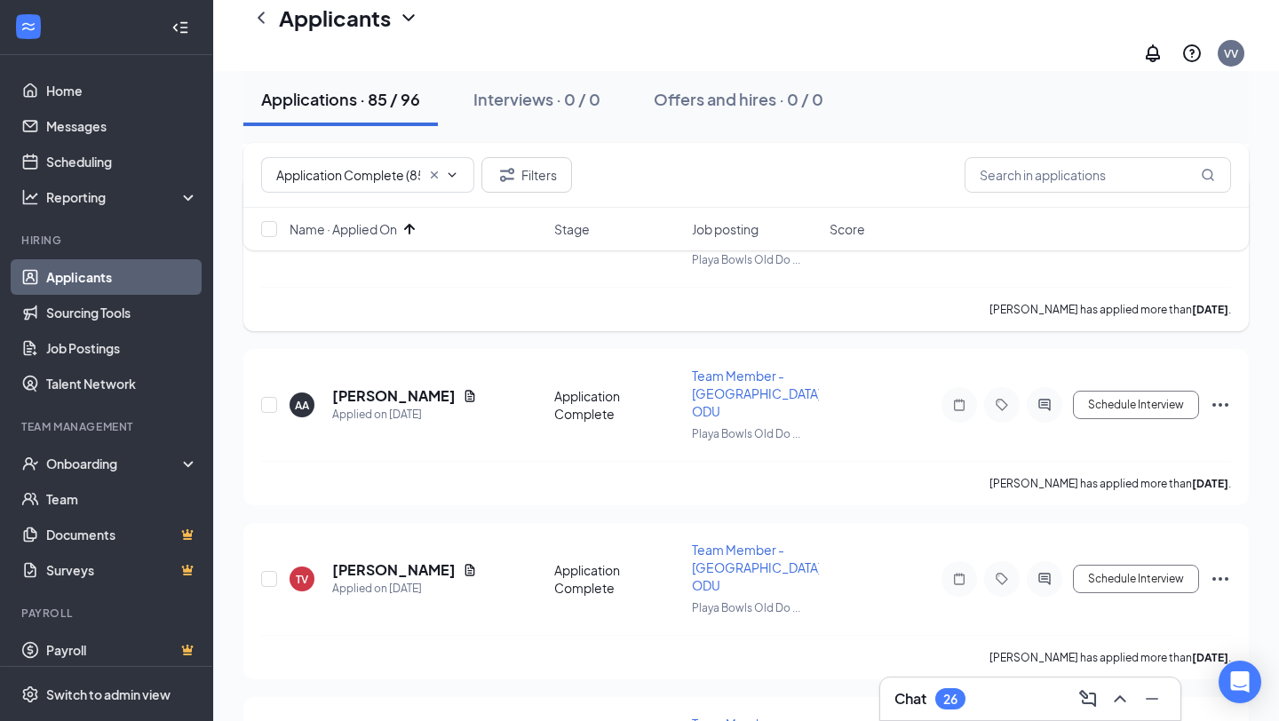
scroll to position [815, 0]
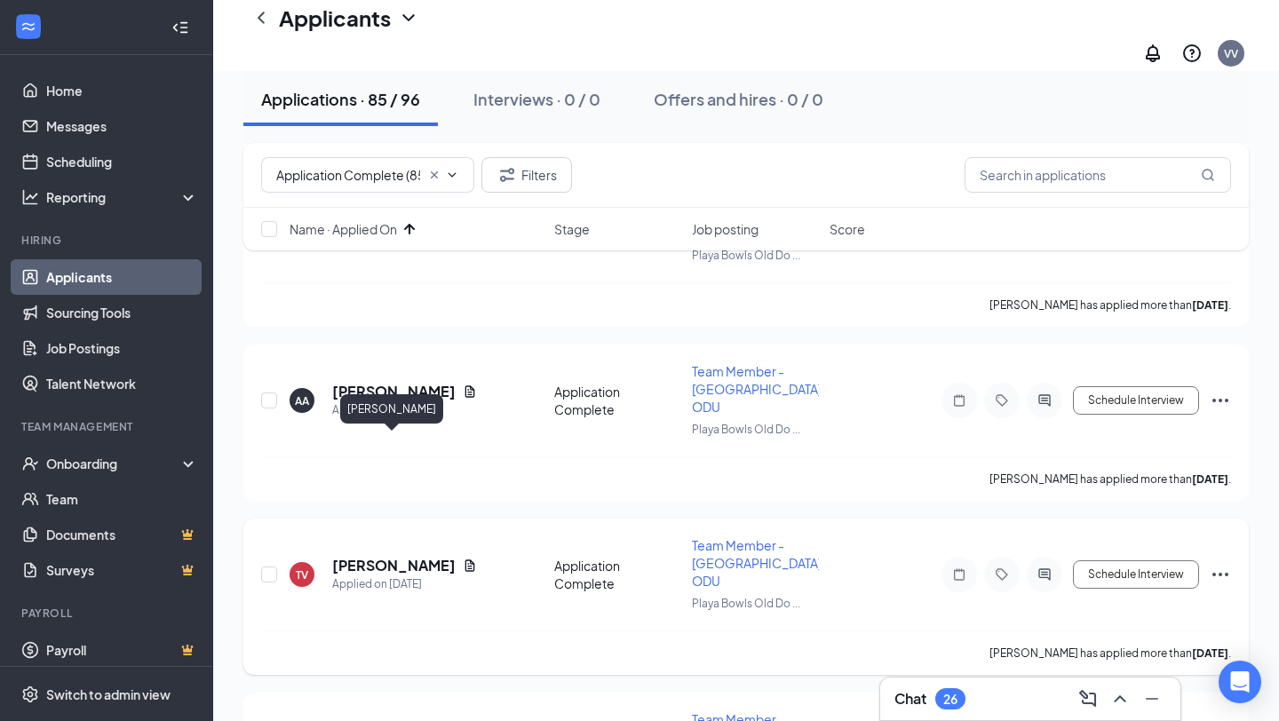
click at [403, 556] on h5 "[PERSON_NAME]" at bounding box center [393, 566] width 123 height 20
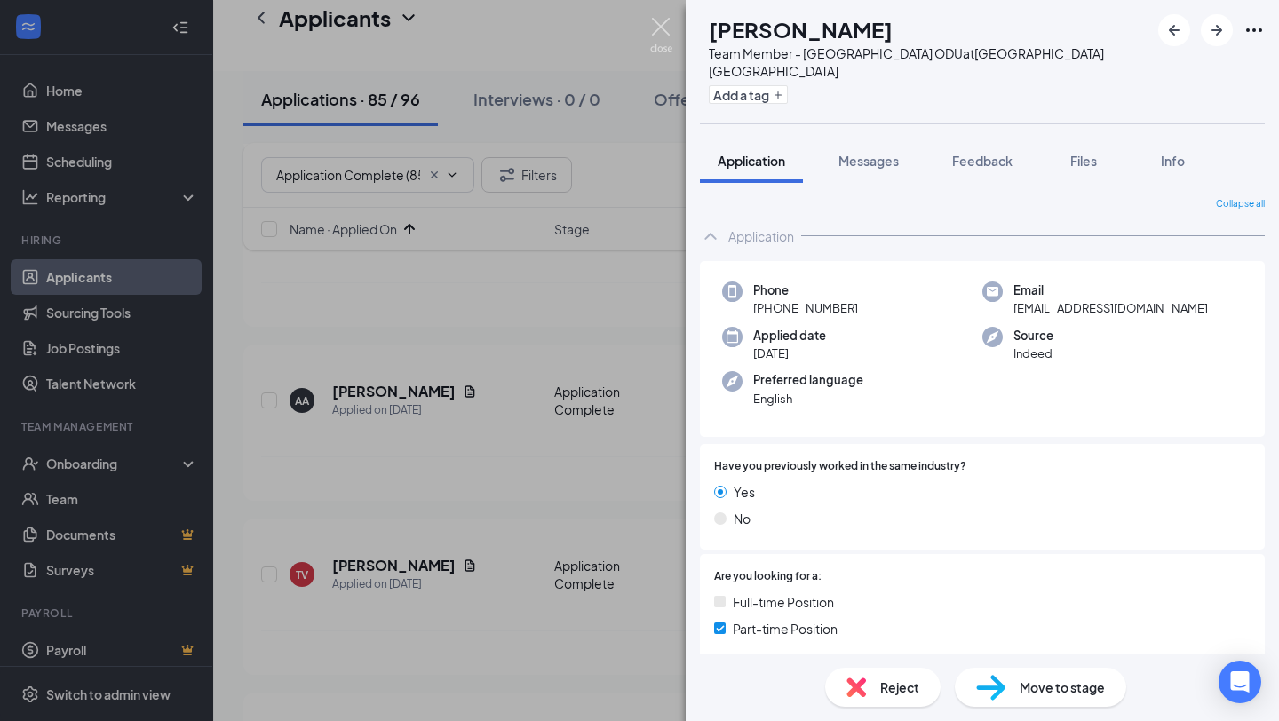
click at [655, 40] on img at bounding box center [661, 35] width 22 height 35
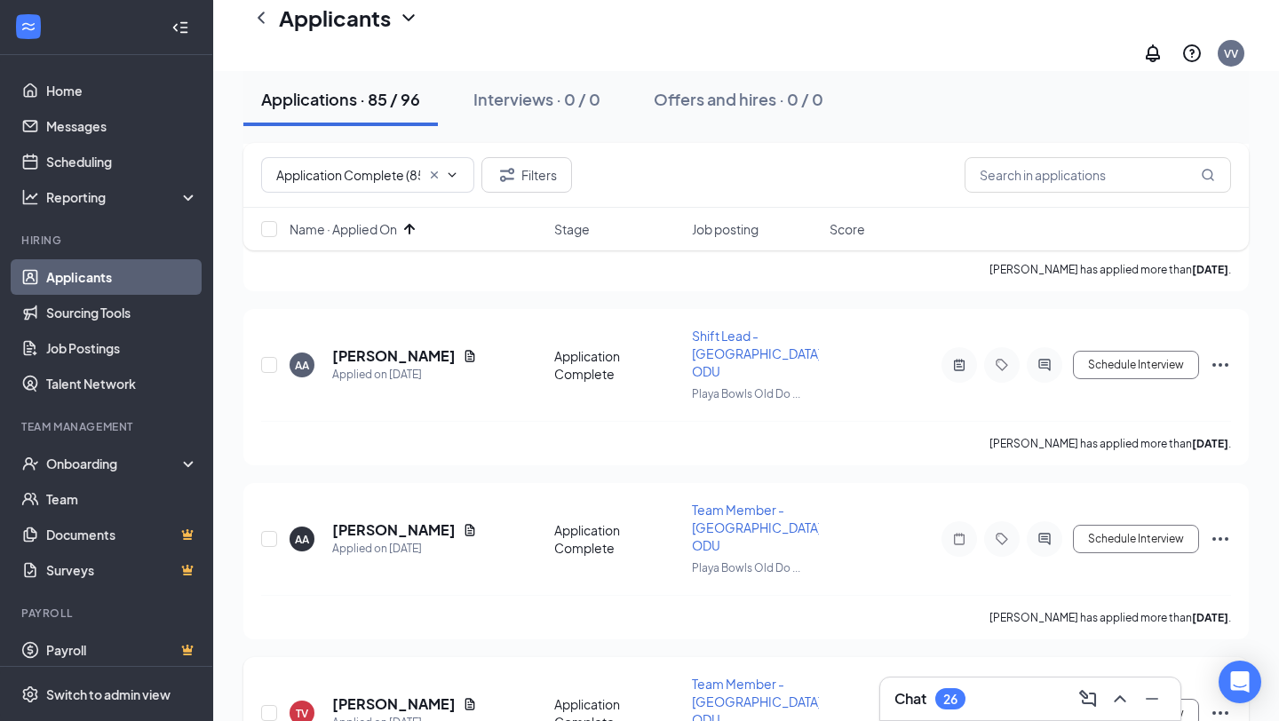
scroll to position [686, 0]
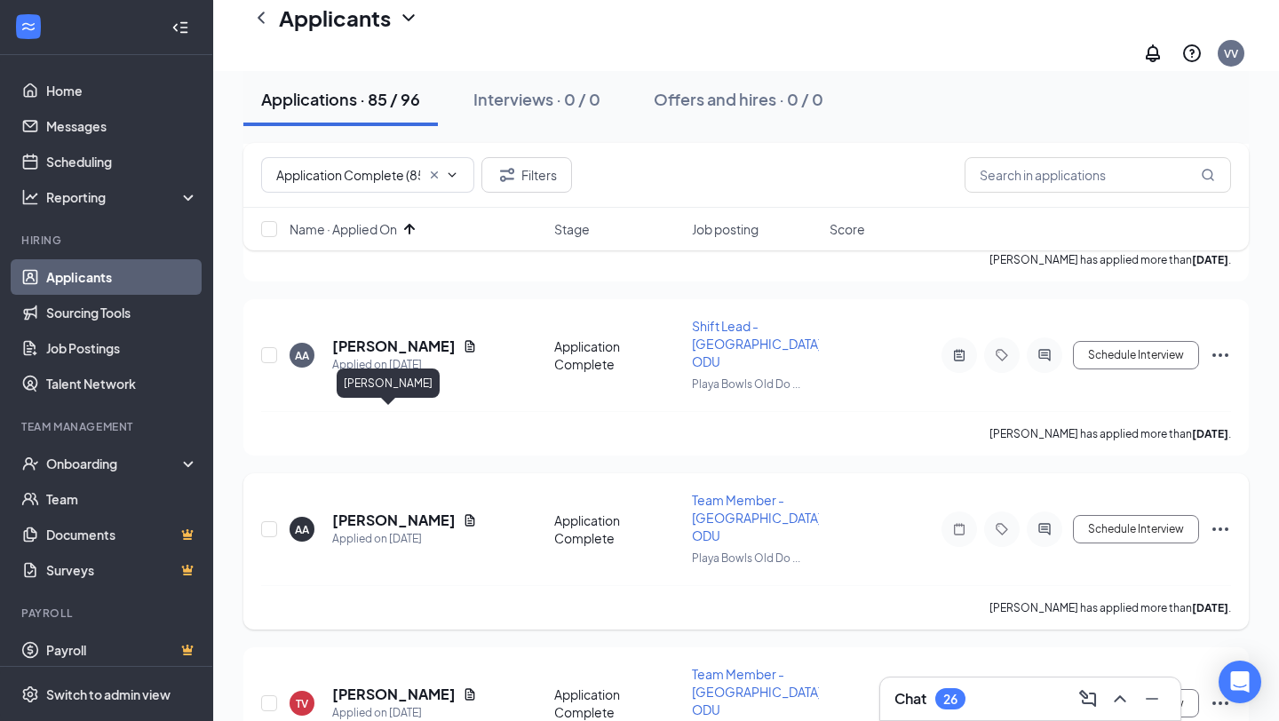
click at [391, 511] on h5 "[PERSON_NAME]" at bounding box center [393, 521] width 123 height 20
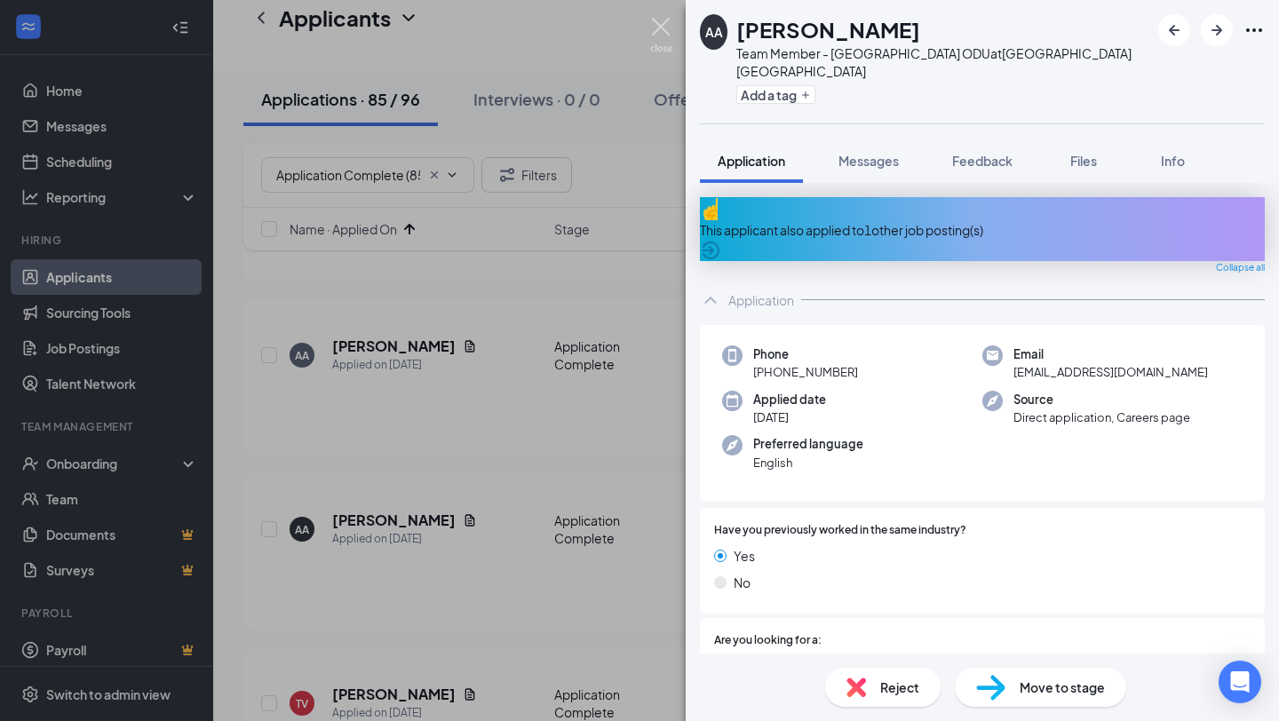
click at [663, 41] on img at bounding box center [661, 35] width 22 height 35
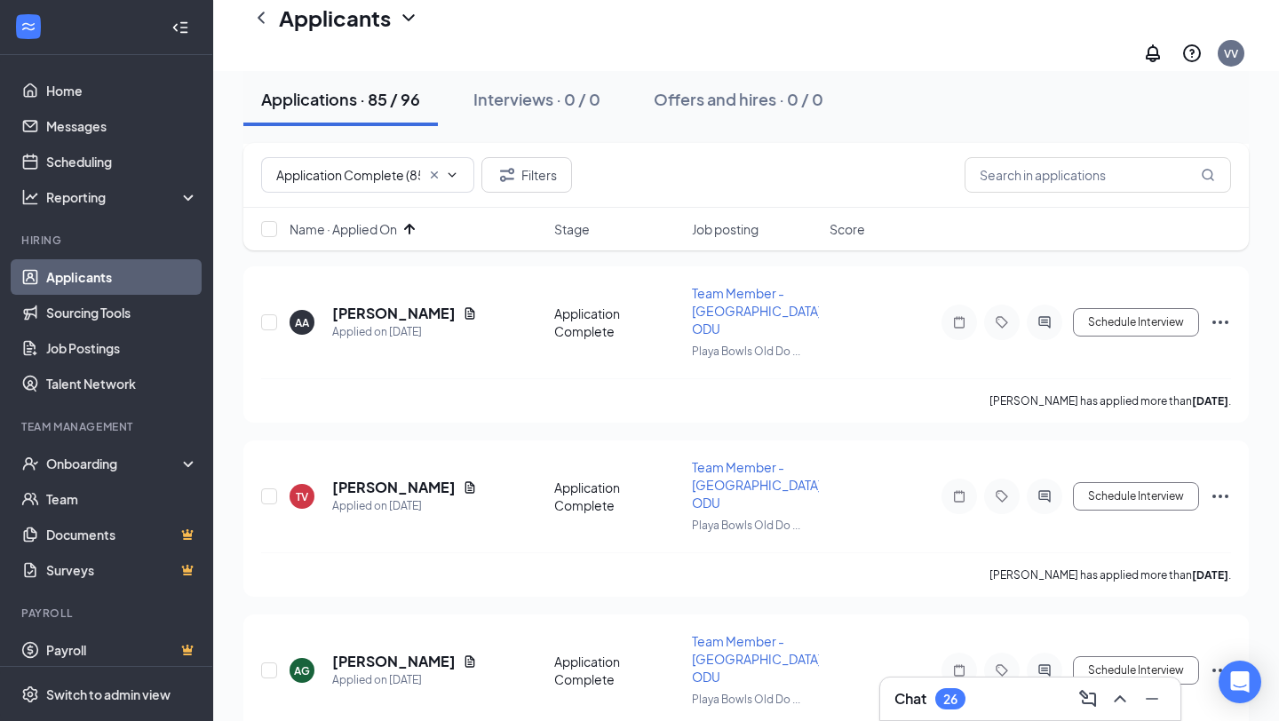
scroll to position [907, 0]
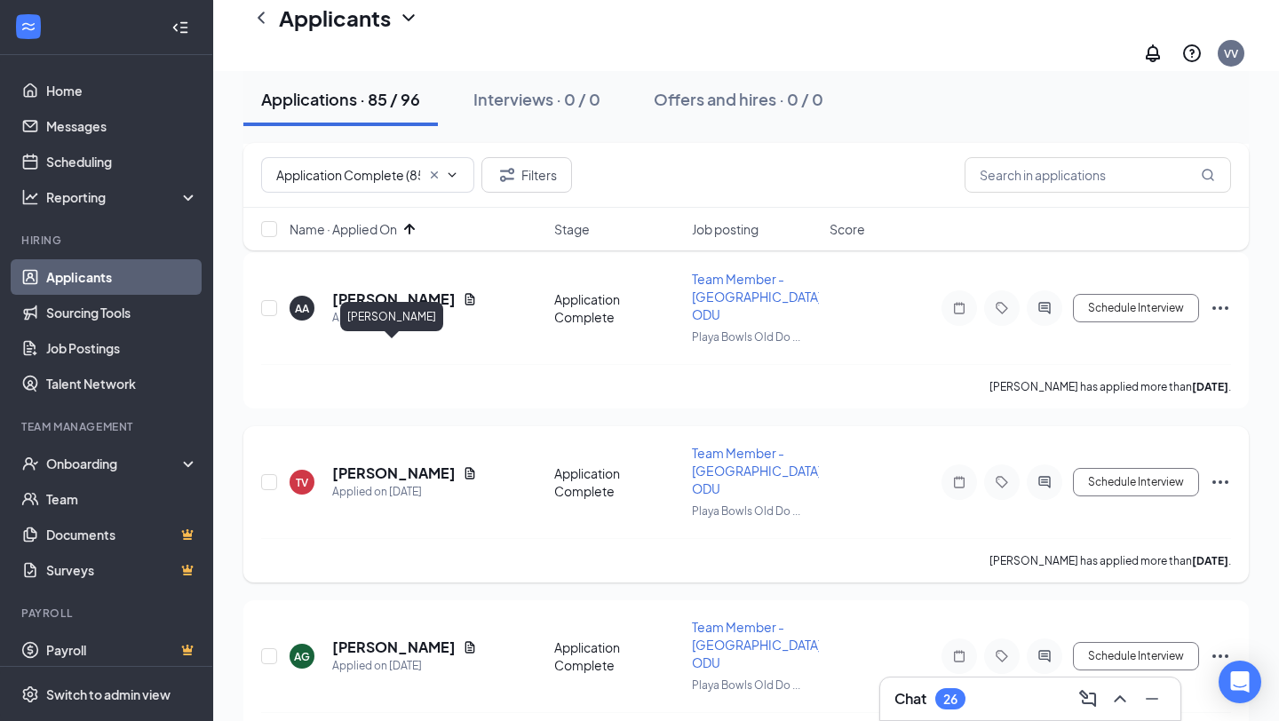
click at [418, 464] on h5 "[PERSON_NAME]" at bounding box center [393, 474] width 123 height 20
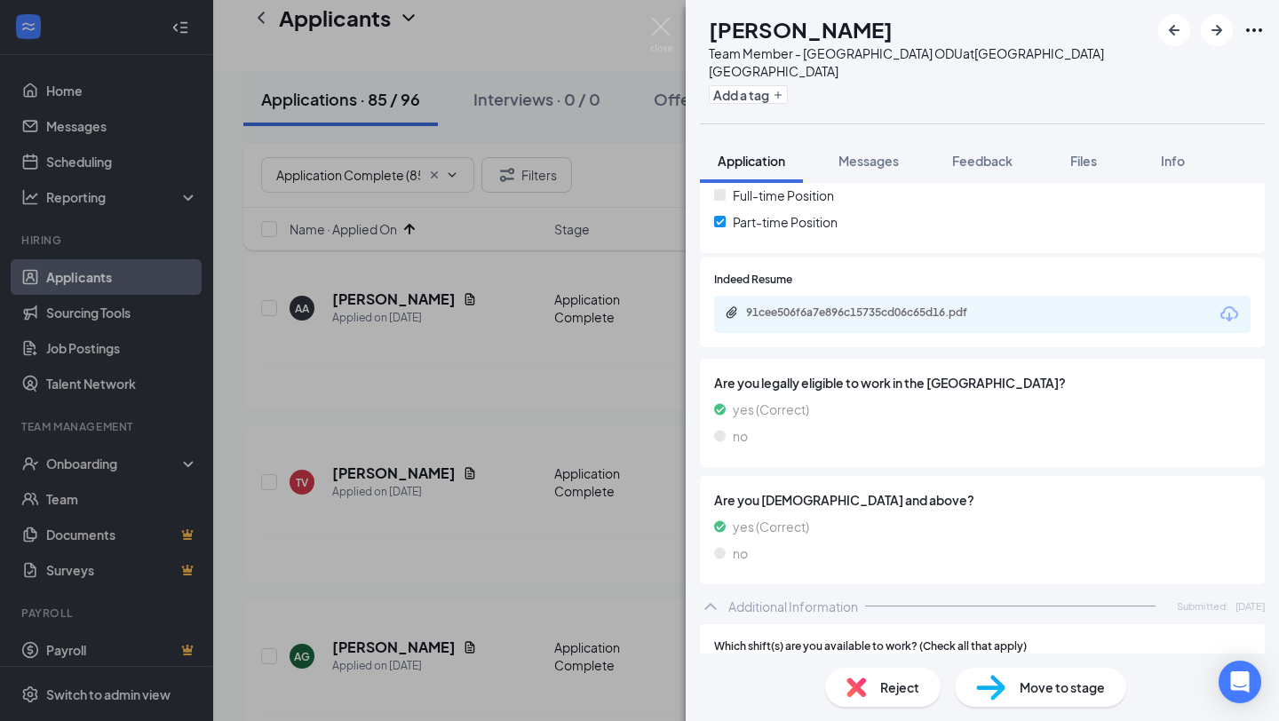
scroll to position [394, 0]
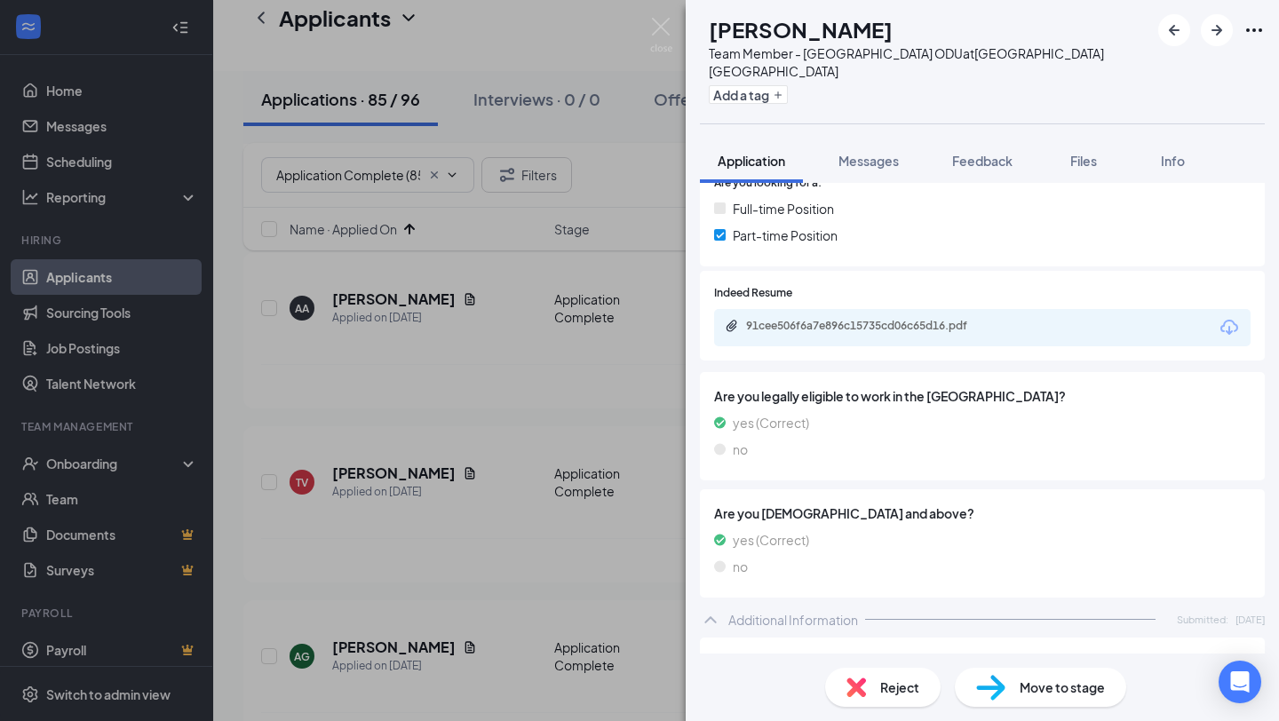
click at [881, 326] on div "91cee506f6a7e896c15735cd06c65d16.pdf" at bounding box center [870, 326] width 249 height 14
click at [658, 24] on img at bounding box center [661, 35] width 22 height 35
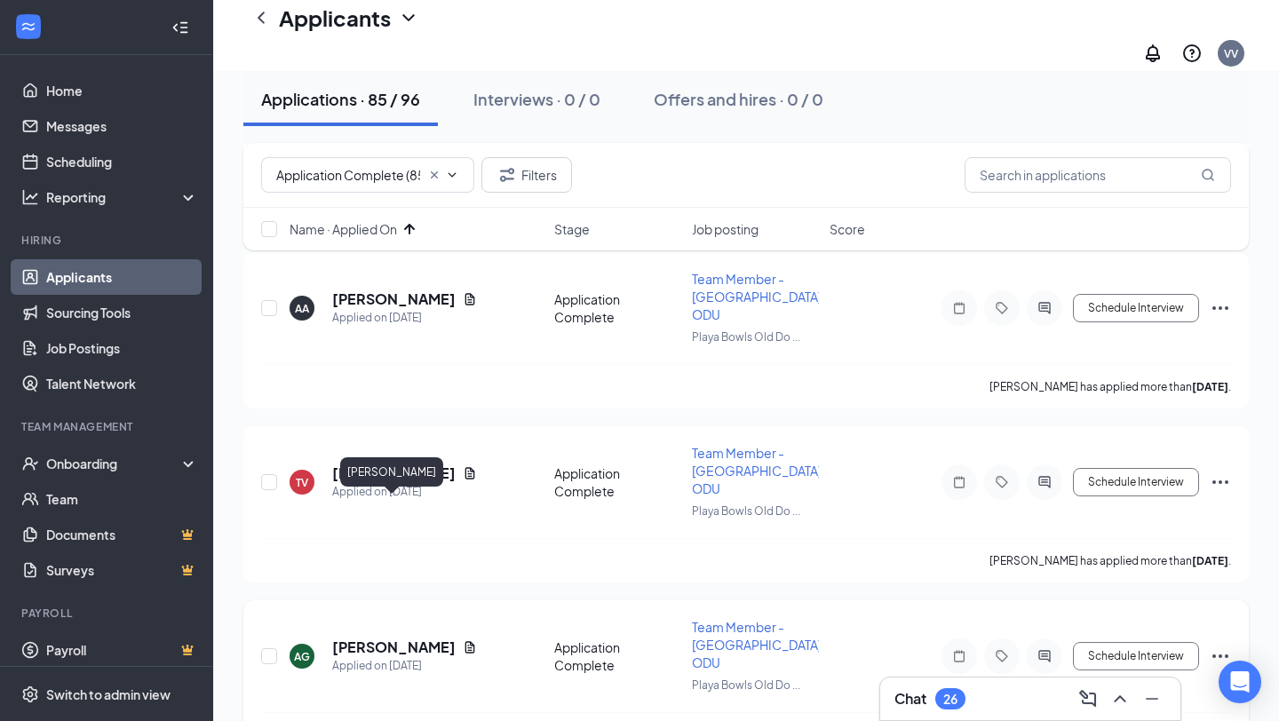
click at [426, 638] on h5 "[PERSON_NAME]" at bounding box center [393, 648] width 123 height 20
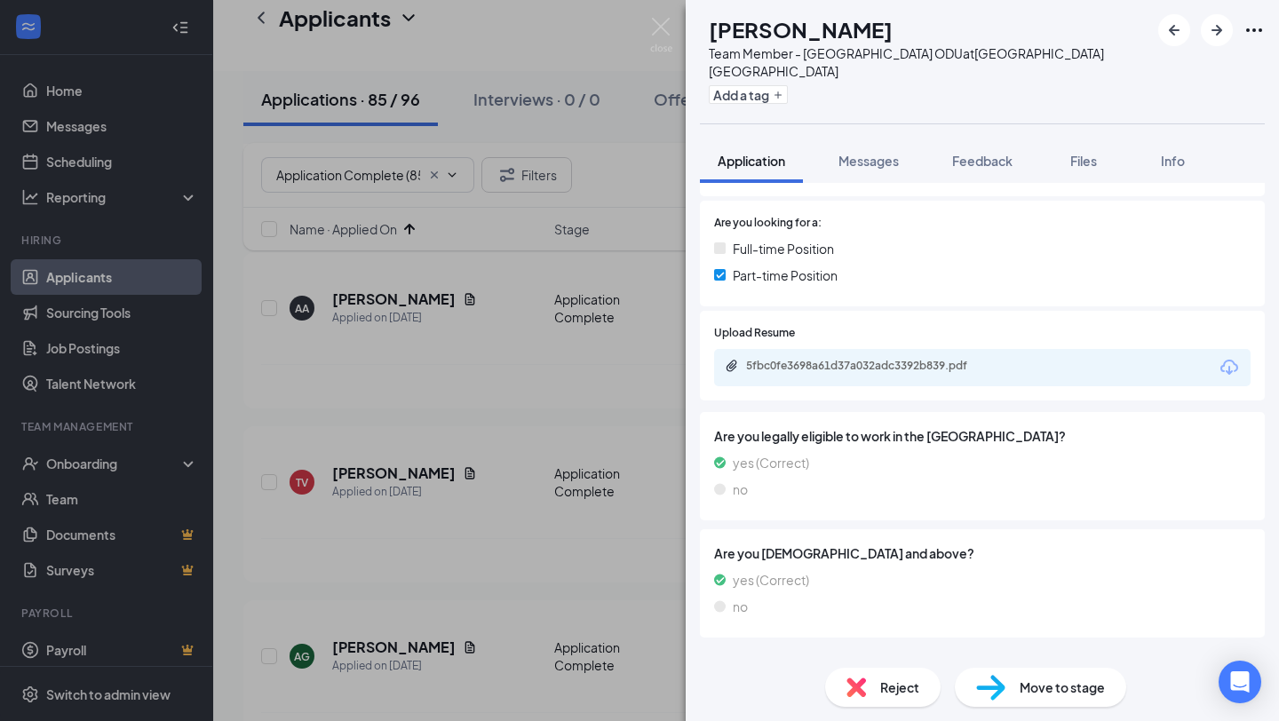
scroll to position [349, 0]
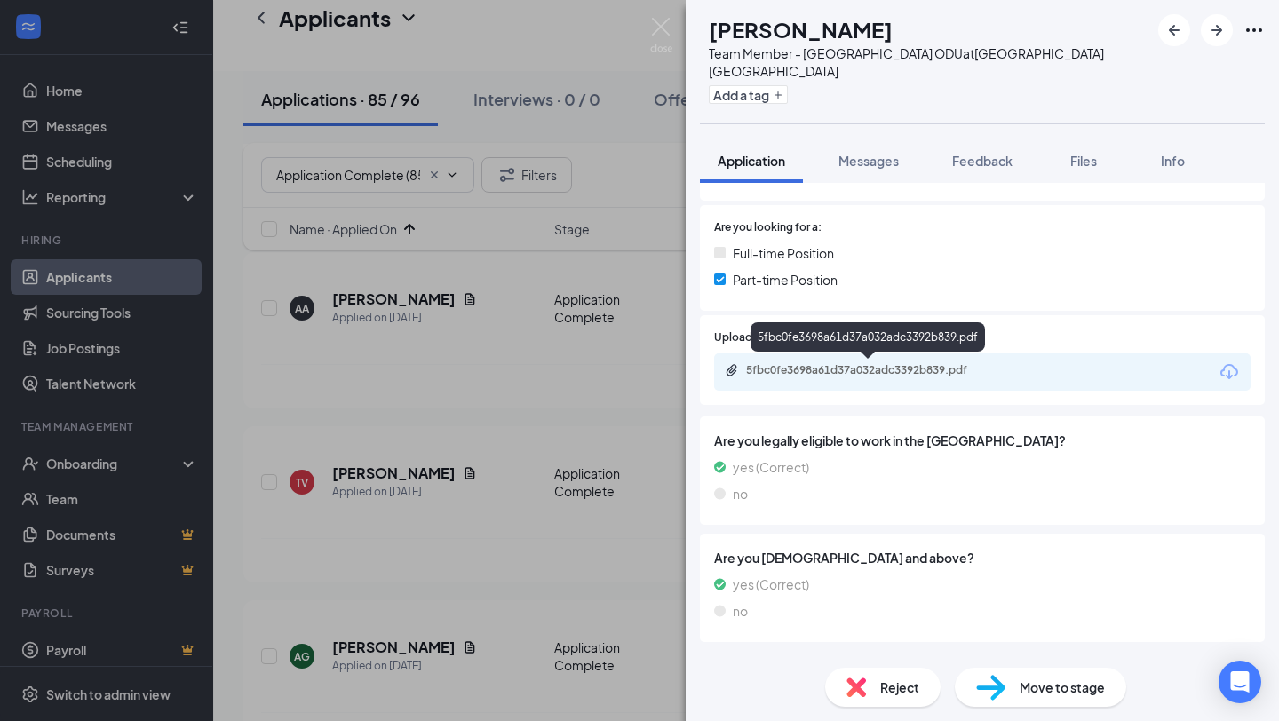
click at [897, 370] on div "5fbc0fe3698a61d37a032adc3392b839.pdf" at bounding box center [870, 370] width 249 height 14
click at [663, 44] on img at bounding box center [661, 35] width 22 height 35
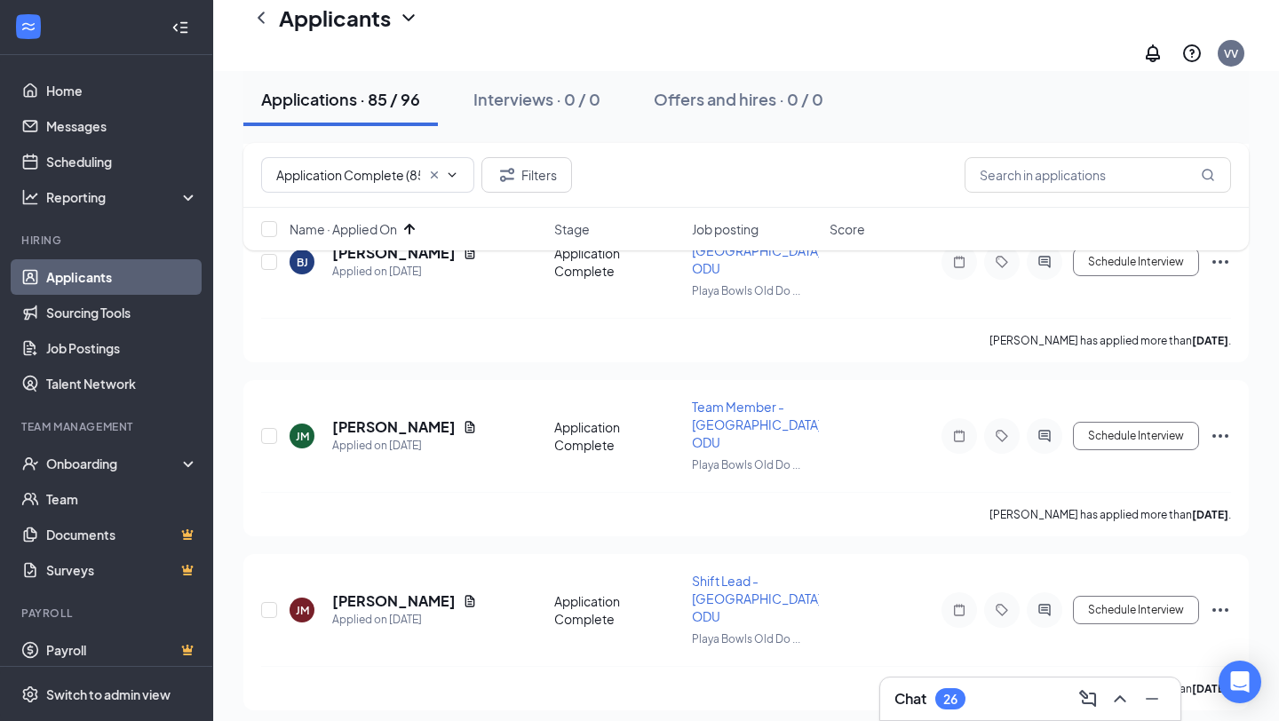
scroll to position [1666, 0]
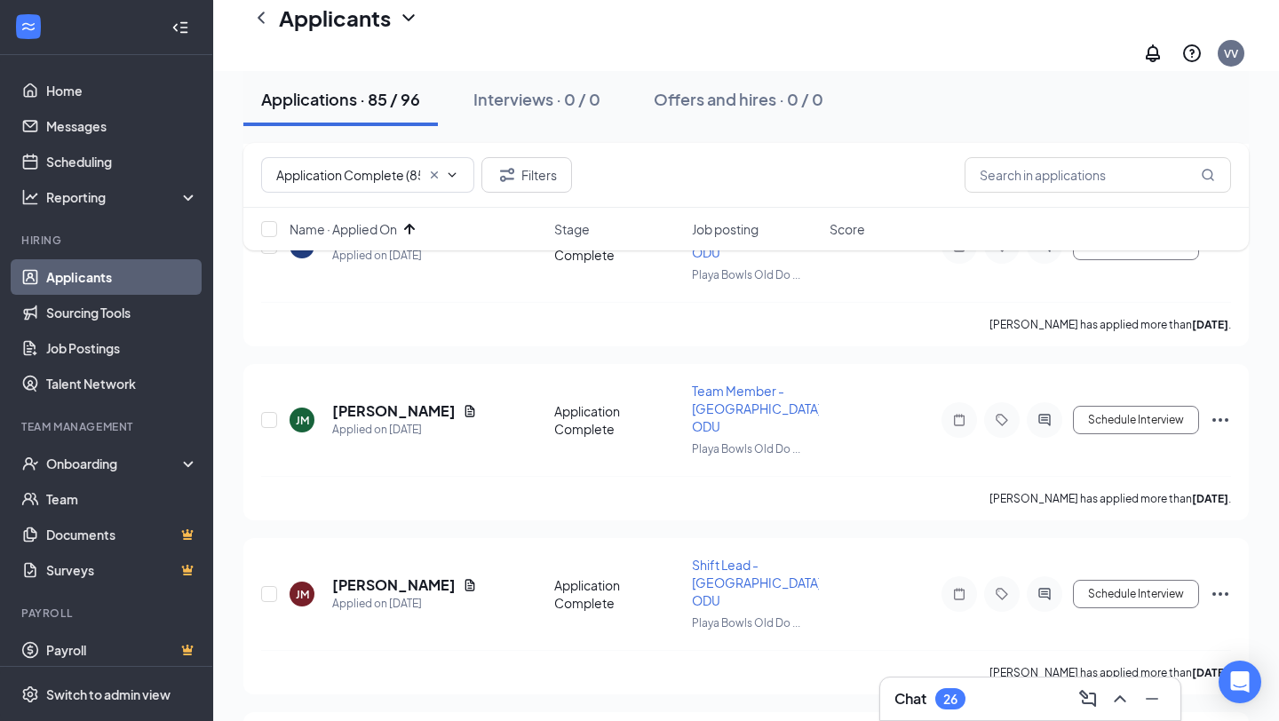
click at [970, 694] on div "Chat 26" at bounding box center [1031, 699] width 272 height 28
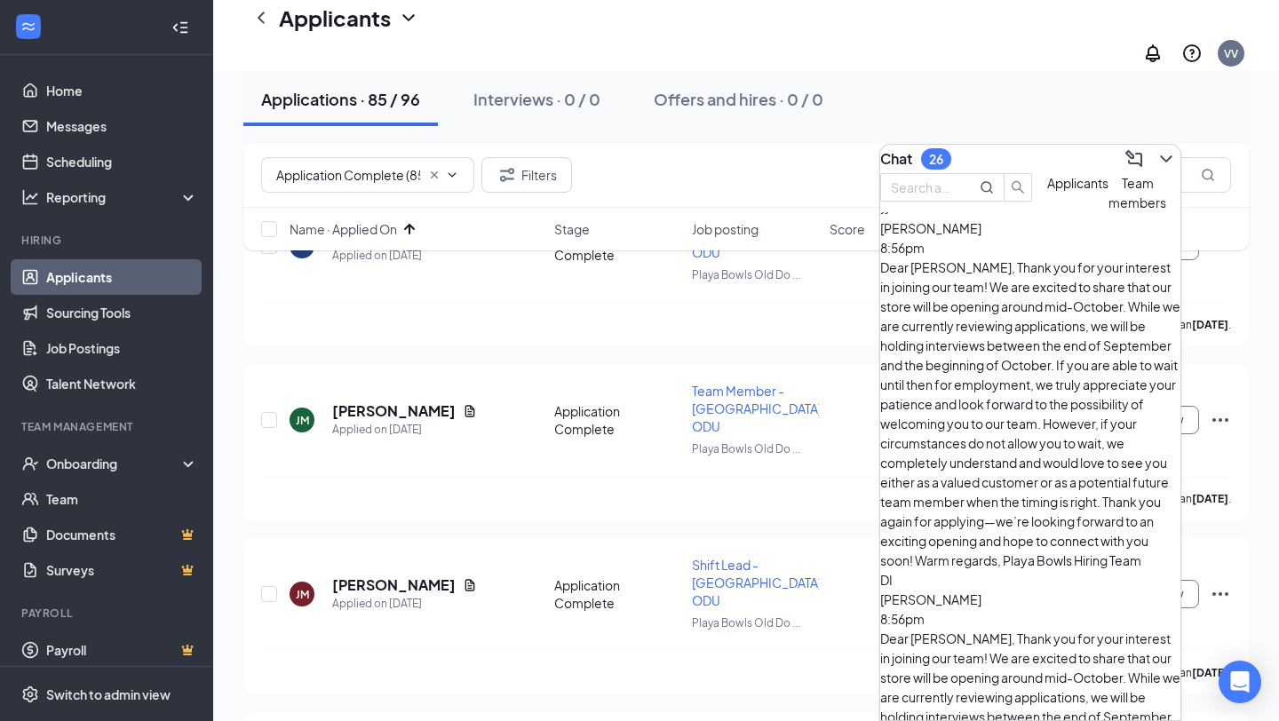
scroll to position [0, 0]
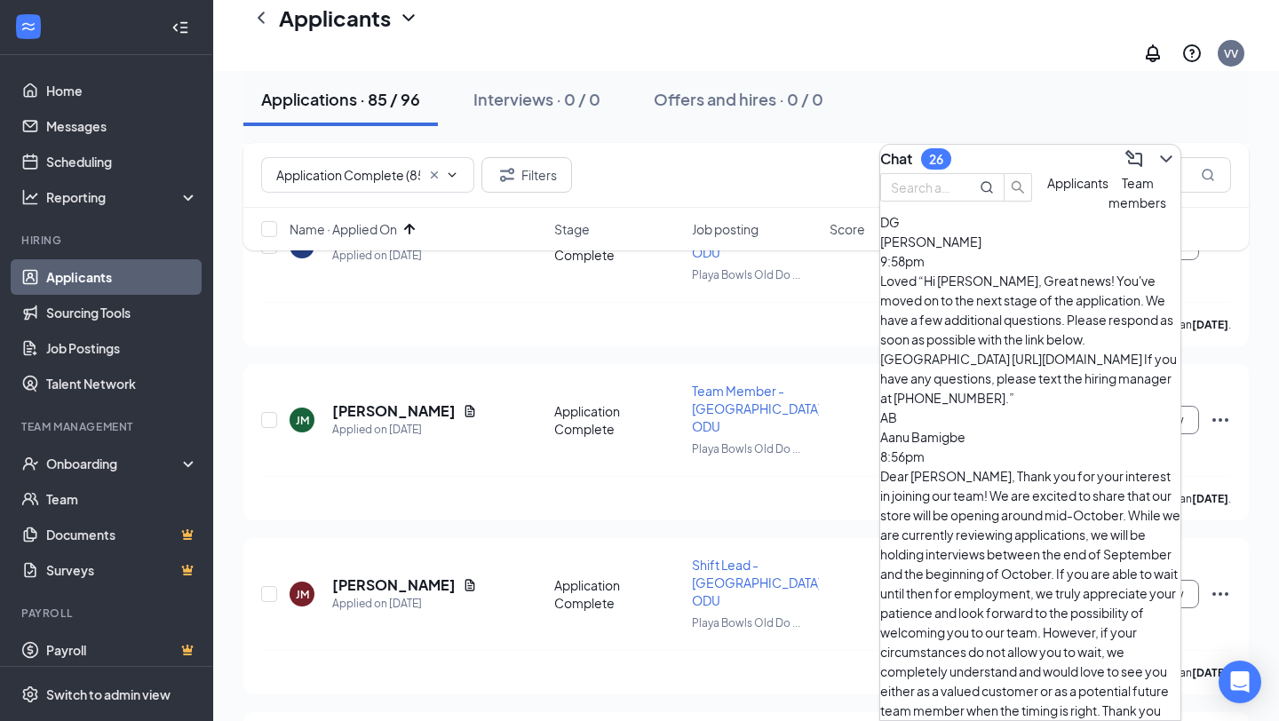
click at [983, 163] on div "Chat 26" at bounding box center [1030, 159] width 300 height 28
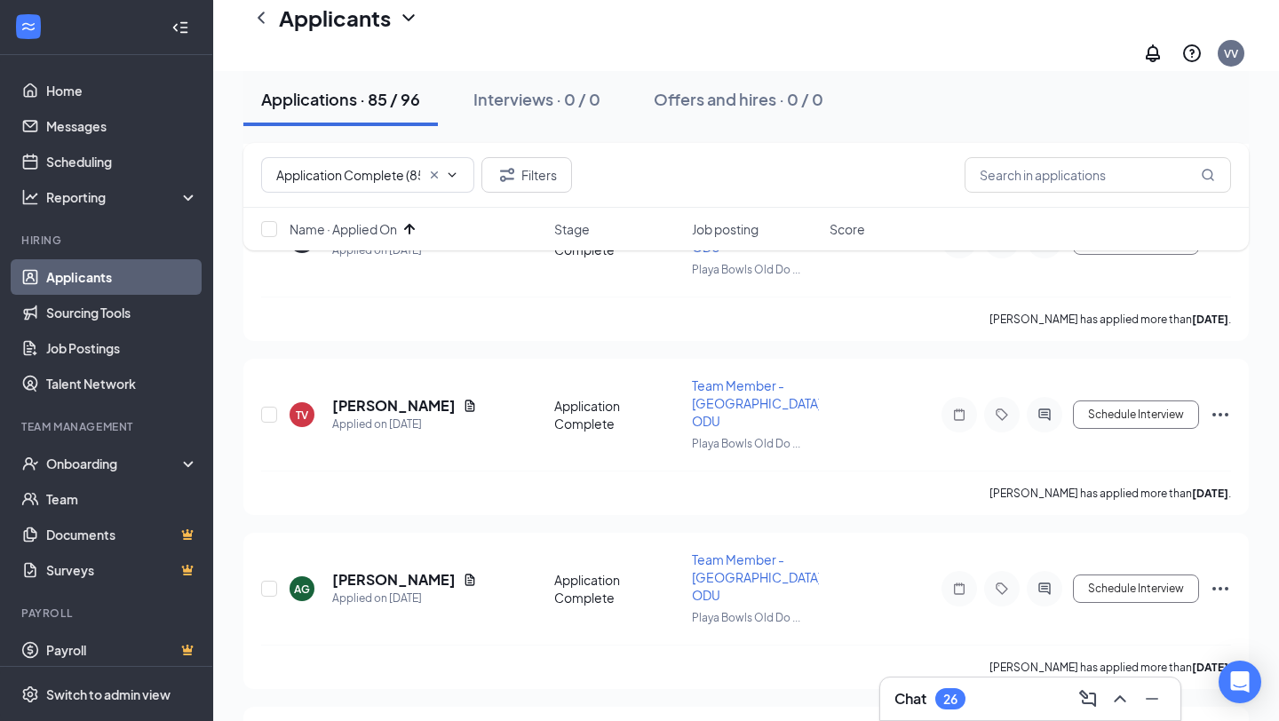
scroll to position [998, 0]
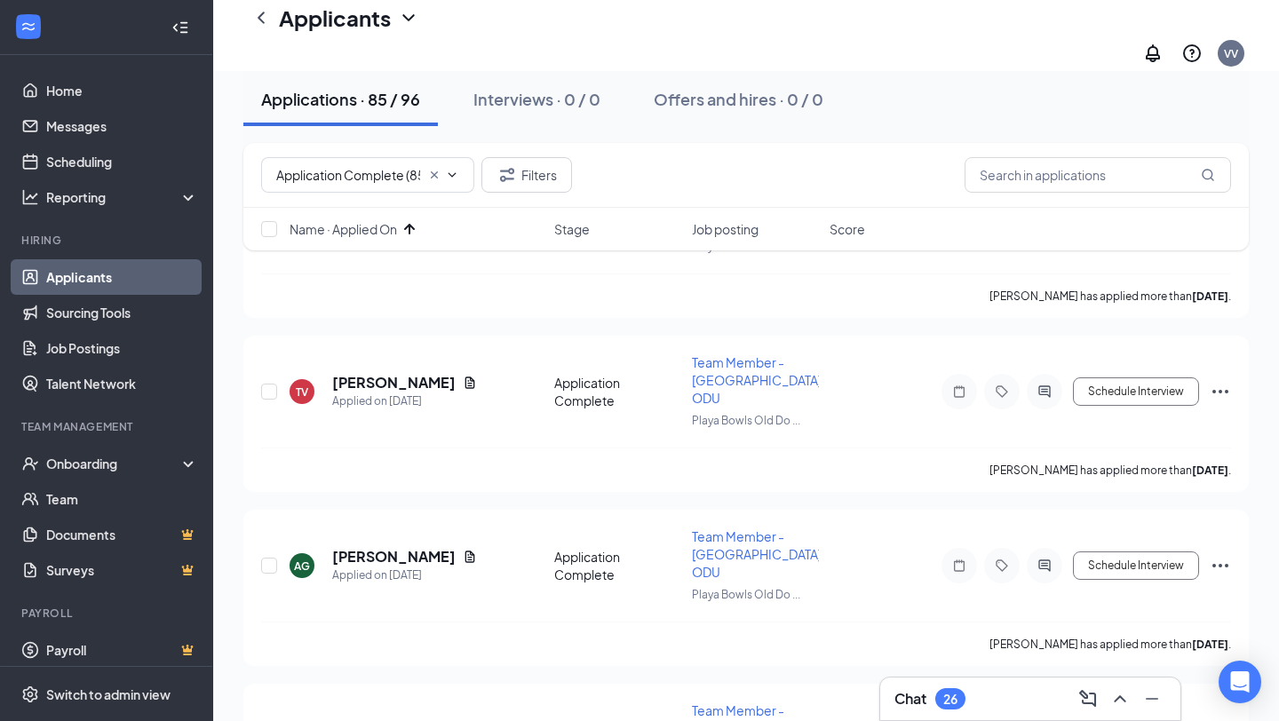
click at [934, 696] on div "Chat 26" at bounding box center [930, 699] width 71 height 21
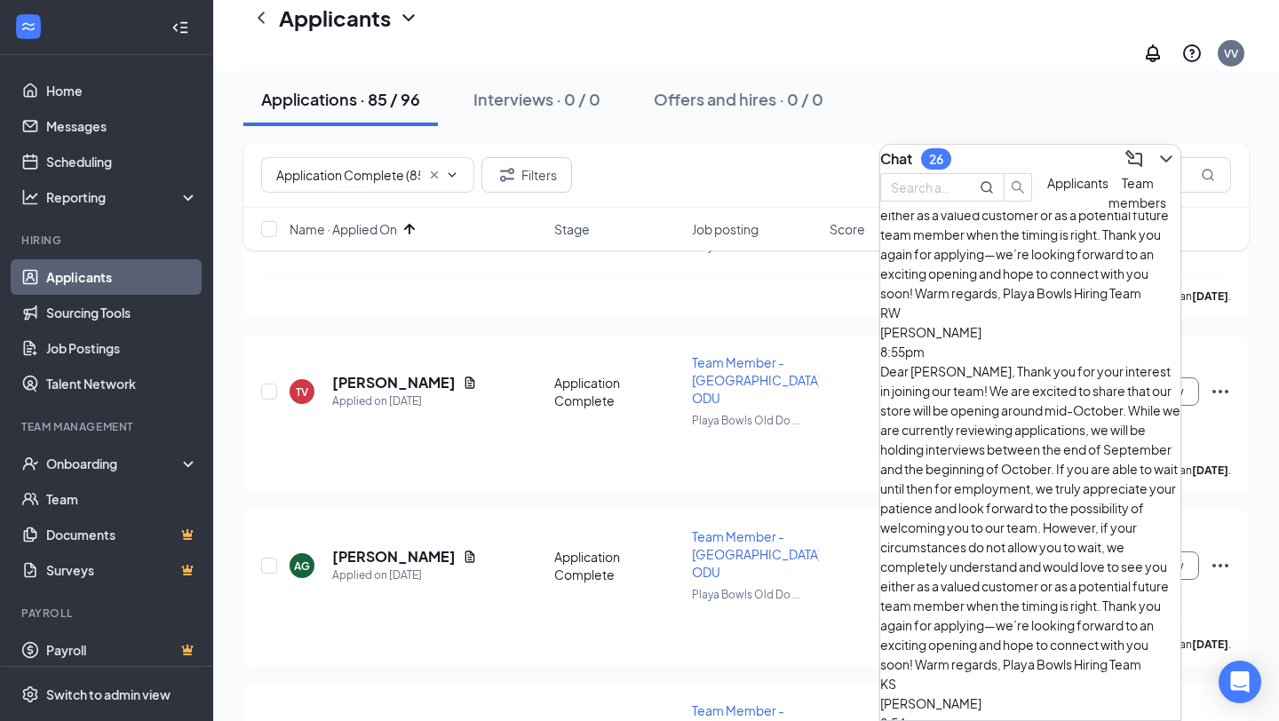
scroll to position [2683, 0]
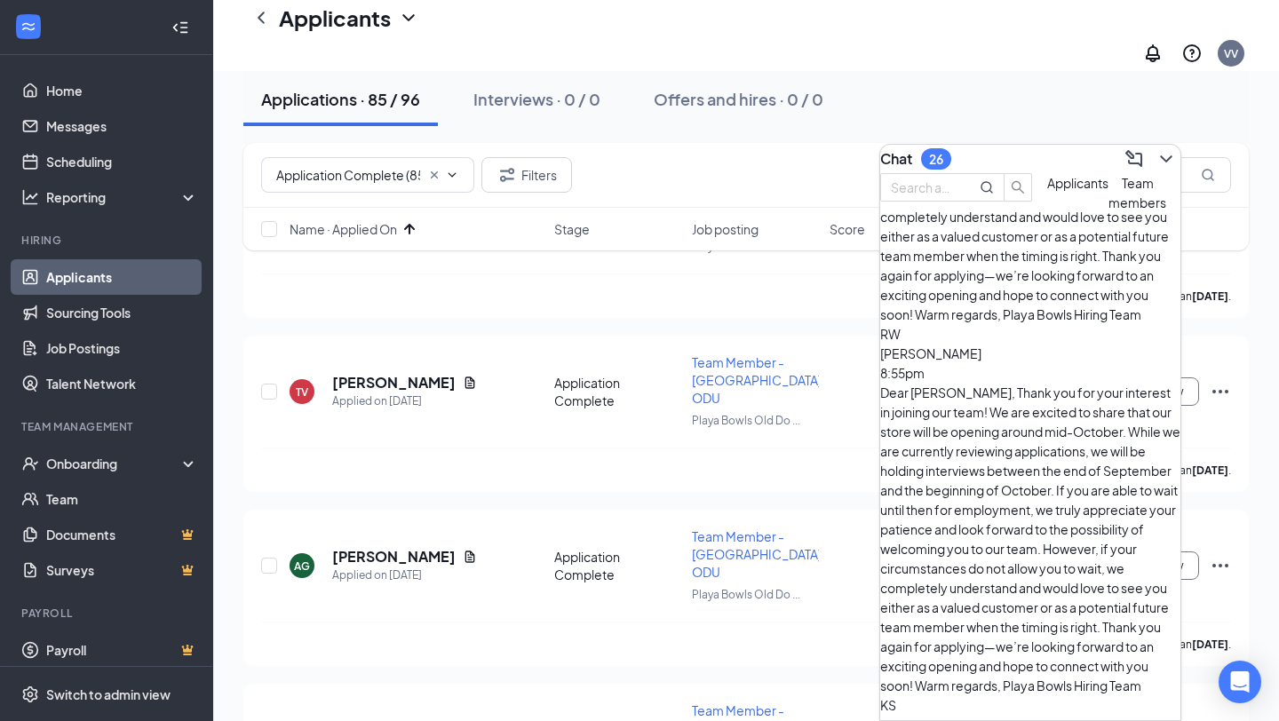
click at [1031, 162] on div "Chat 26" at bounding box center [1030, 159] width 300 height 28
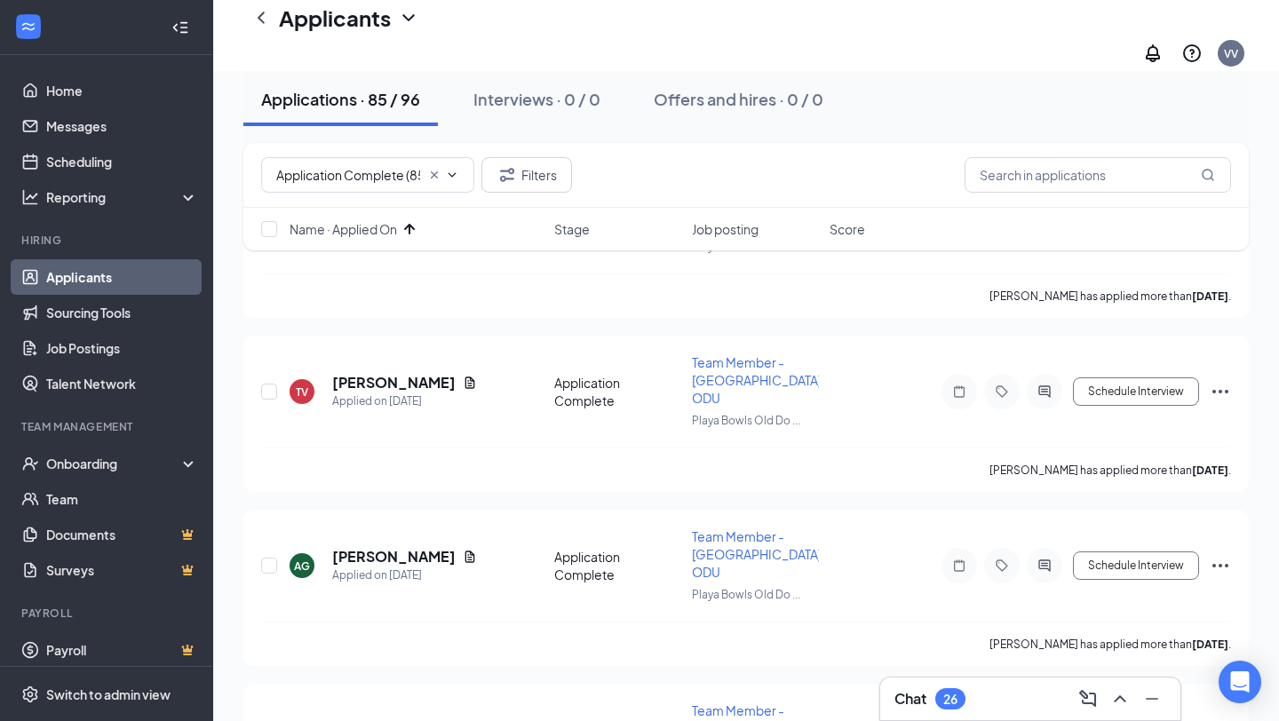
scroll to position [0, 0]
